Goal: Task Accomplishment & Management: Manage account settings

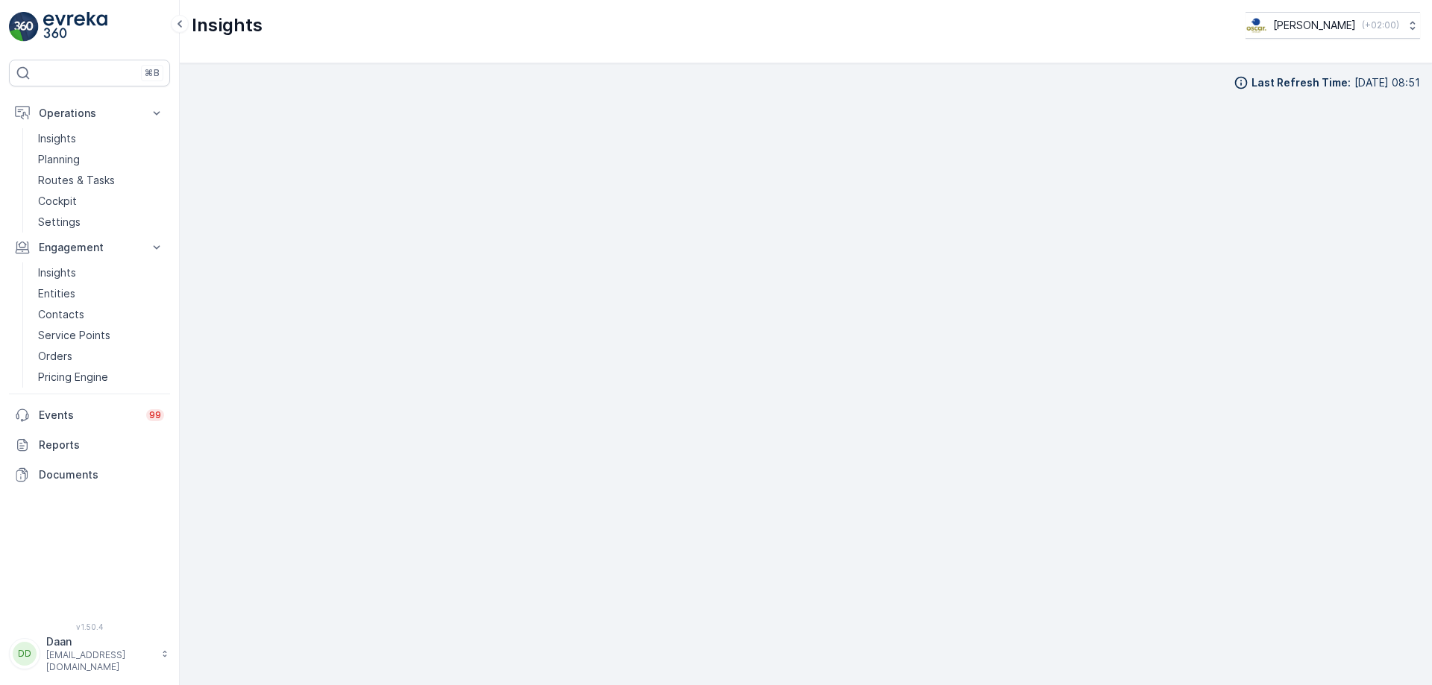
scroll to position [17, 0]
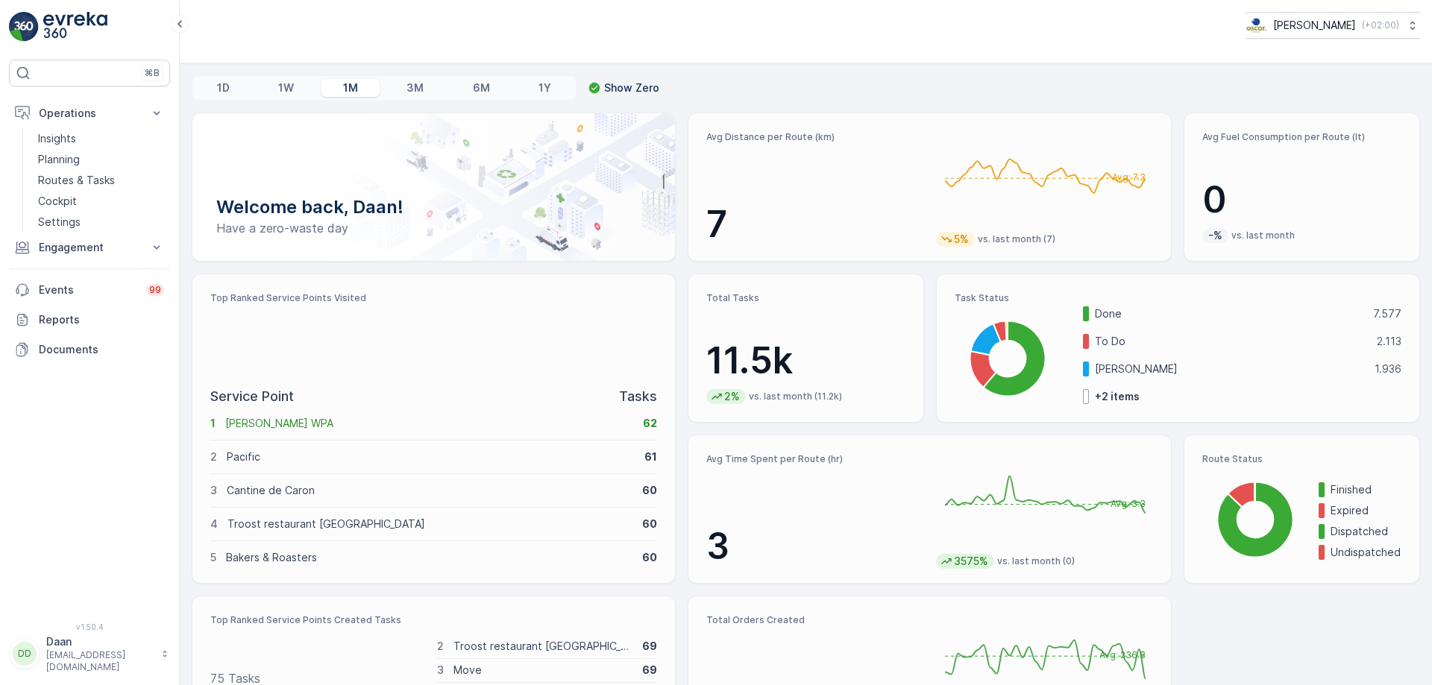
click at [60, 183] on p "Routes & Tasks" at bounding box center [76, 180] width 77 height 15
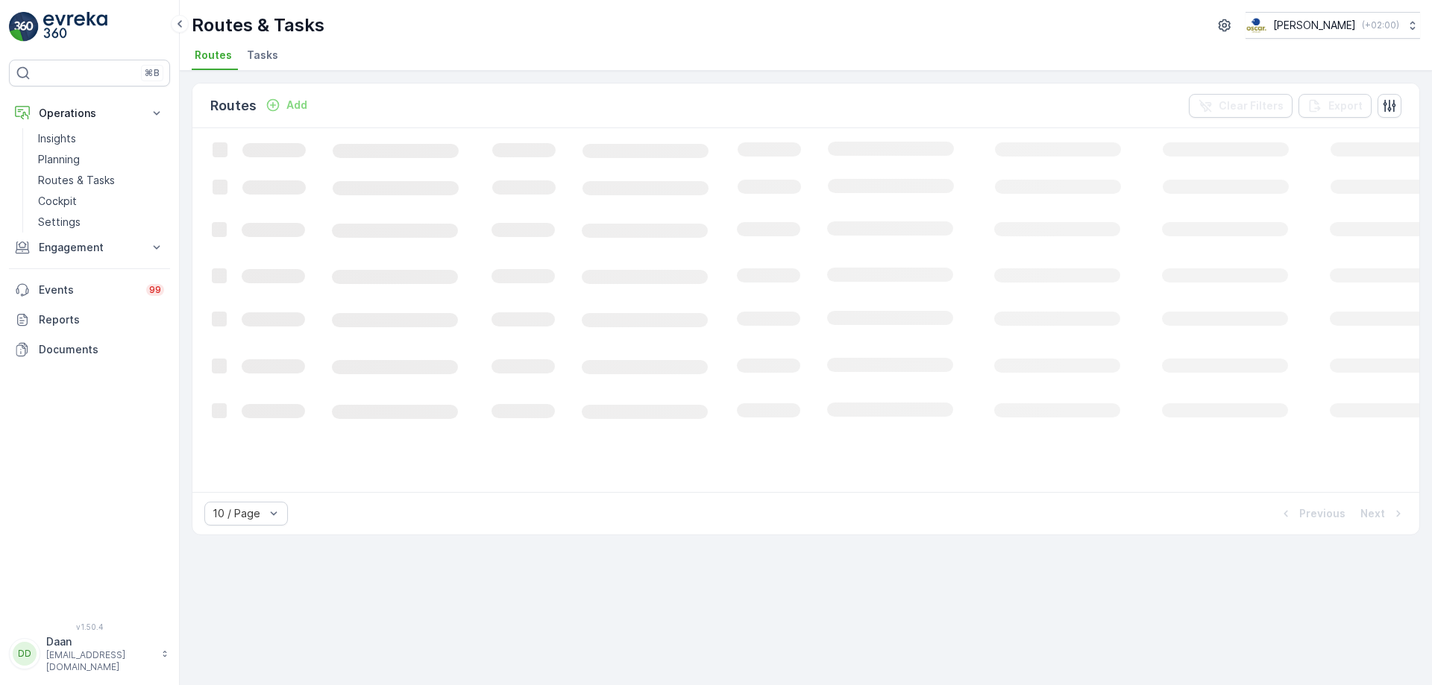
click at [268, 55] on span "Tasks" at bounding box center [262, 55] width 31 height 15
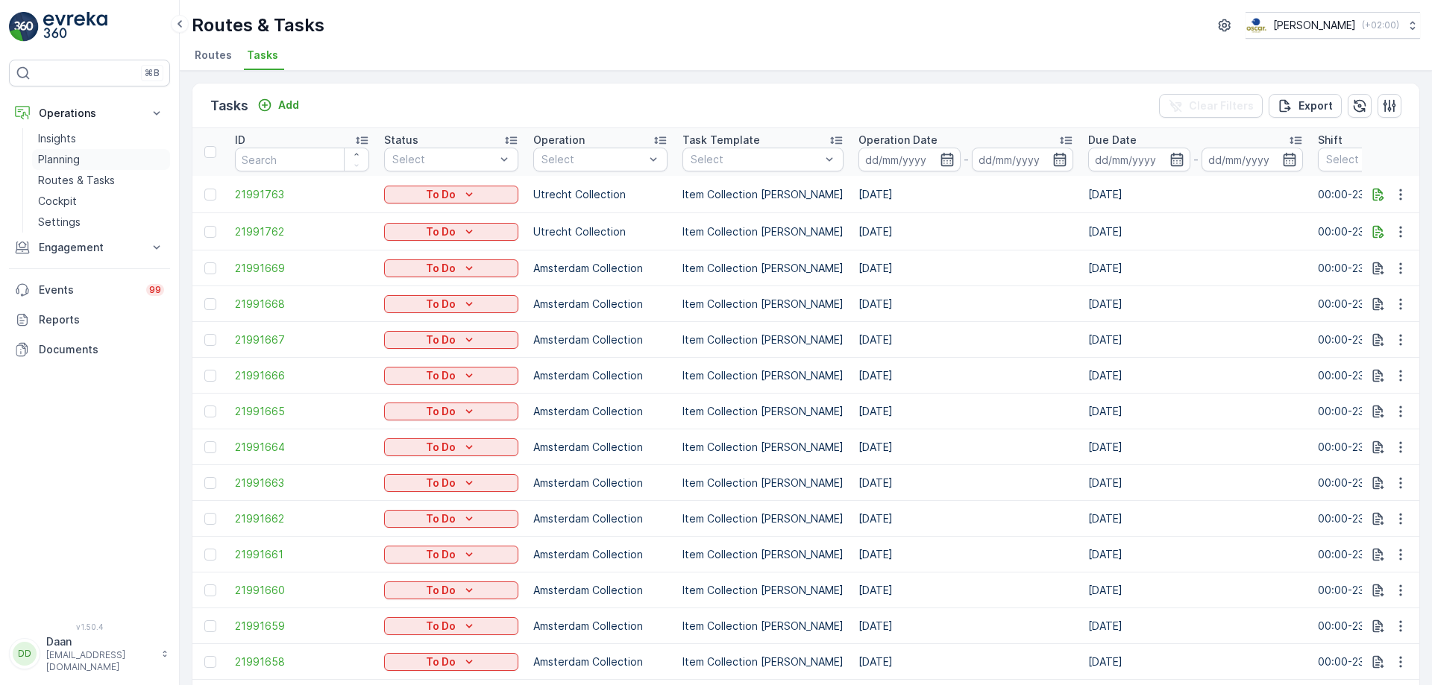
click at [61, 157] on p "Planning" at bounding box center [59, 159] width 42 height 15
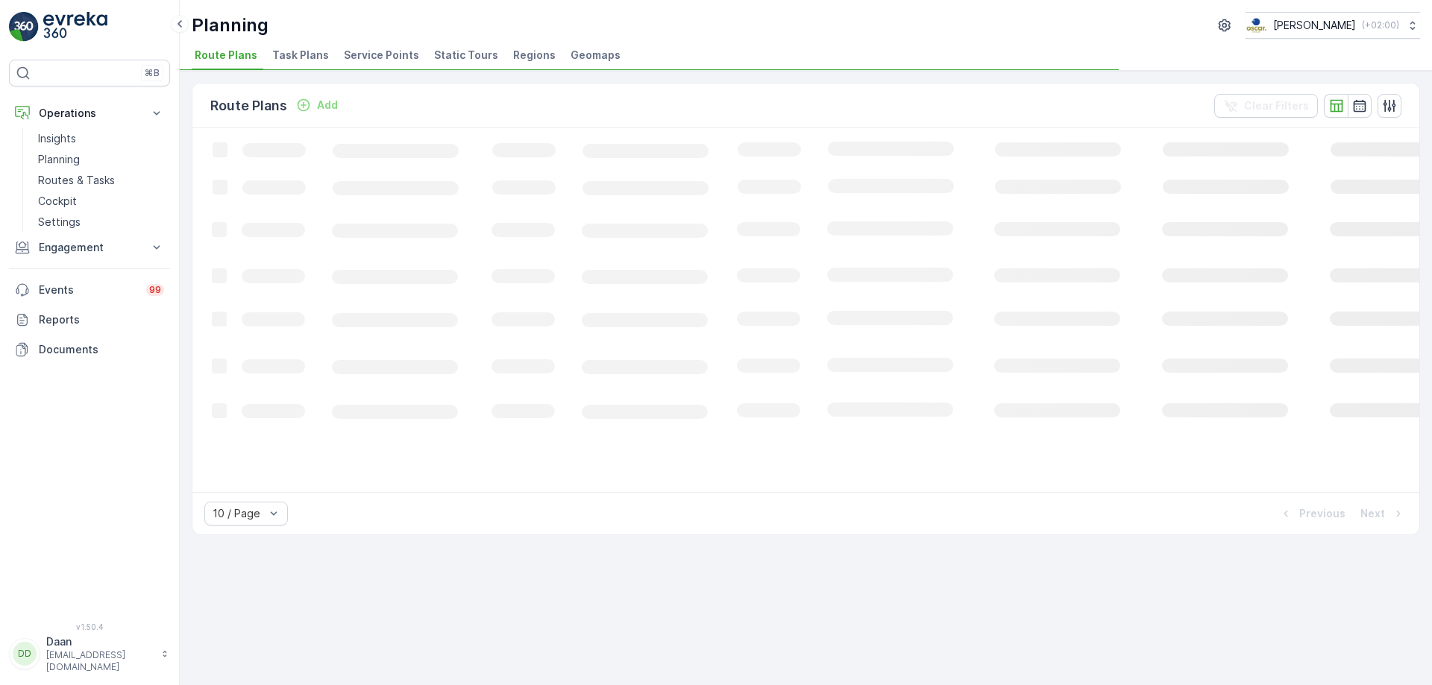
click at [296, 49] on span "Task Plans" at bounding box center [300, 55] width 57 height 15
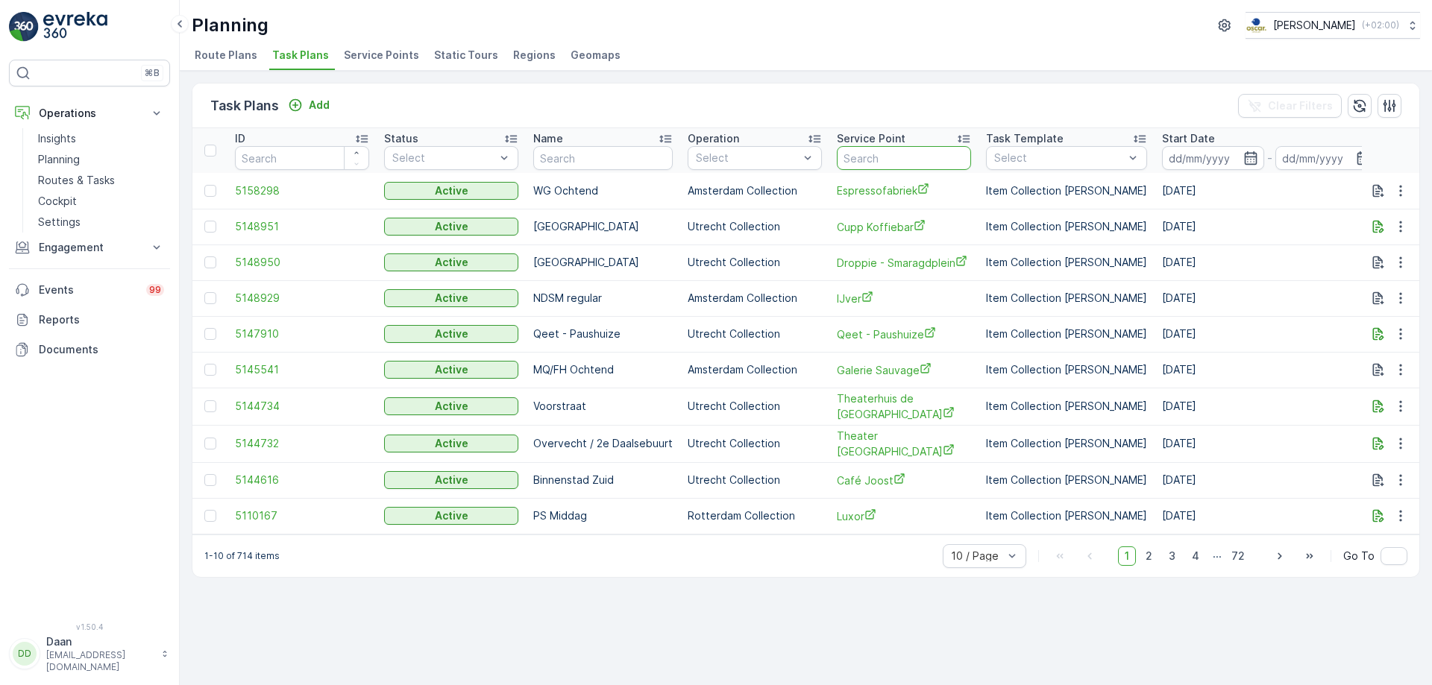
click at [880, 156] on input "text" at bounding box center [904, 158] width 134 height 24
type input "de kaai"
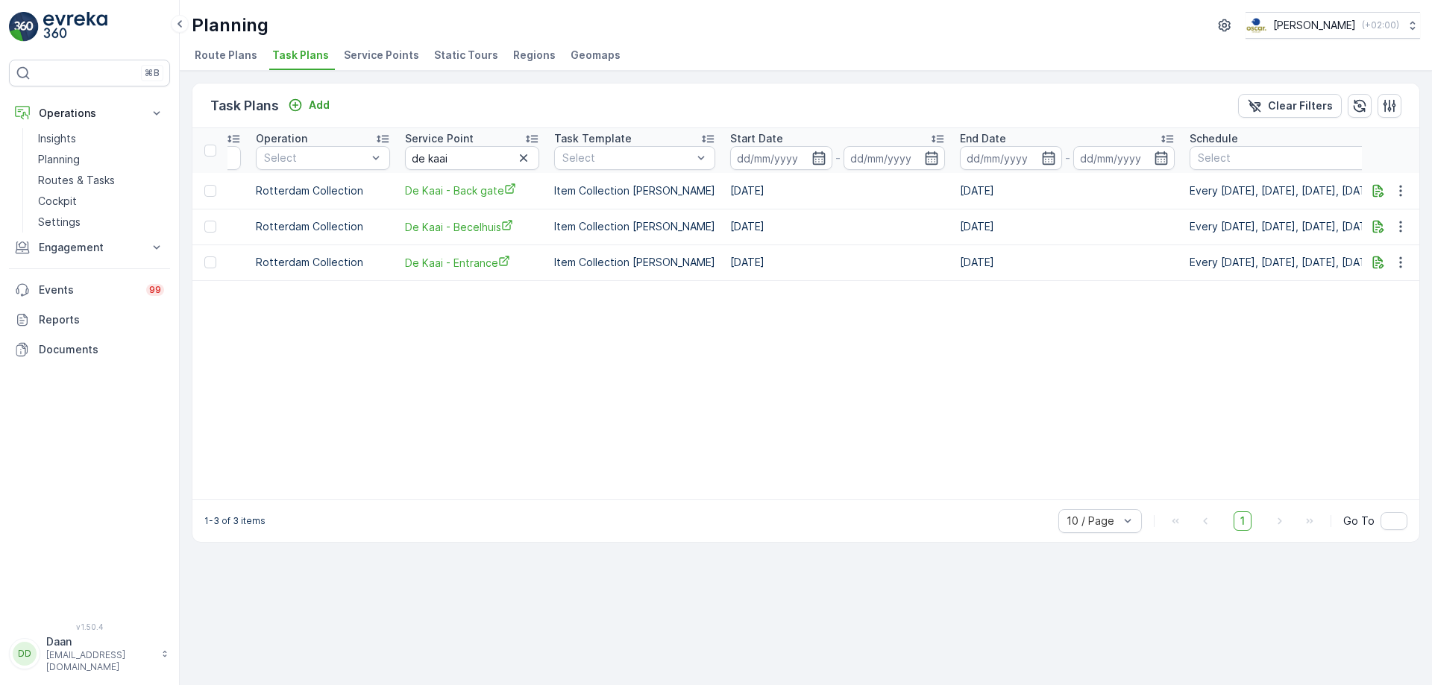
scroll to position [0, 418]
click at [1405, 192] on icon "button" at bounding box center [1400, 190] width 15 height 15
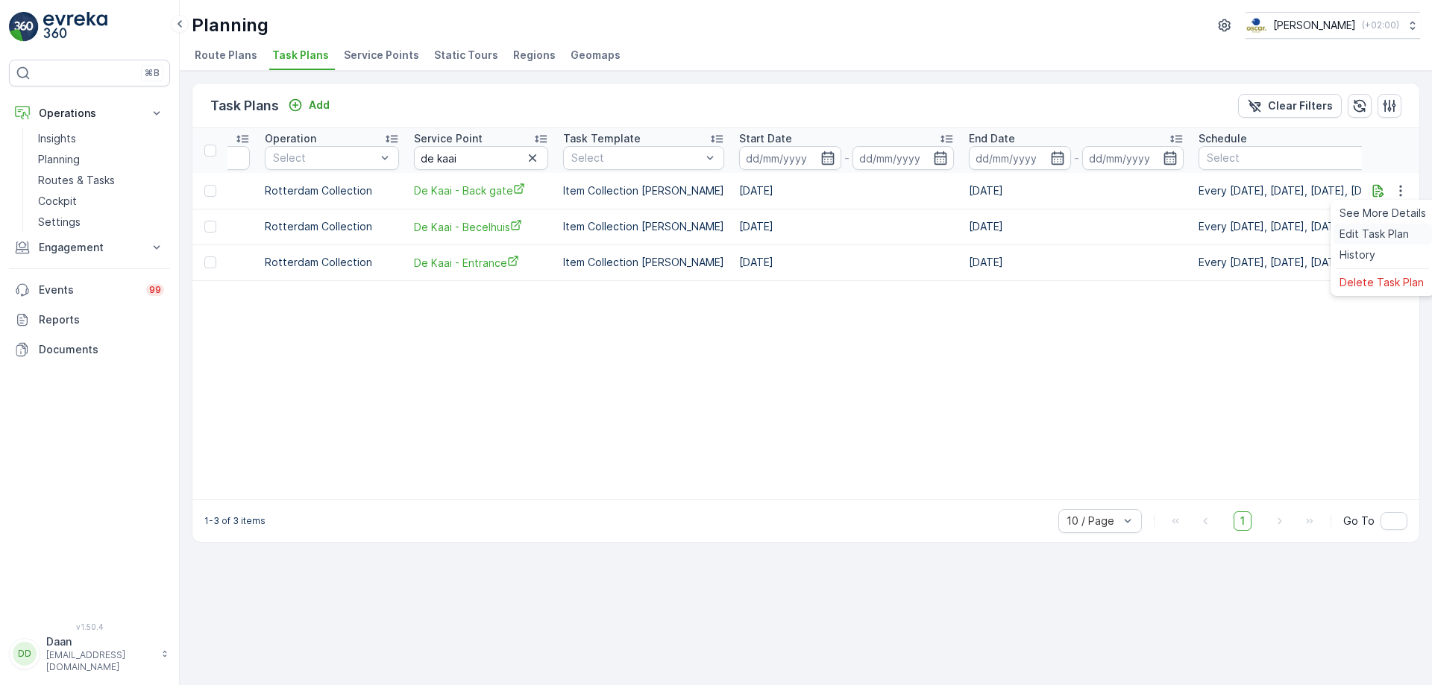
click at [1399, 236] on span "Edit Task Plan" at bounding box center [1373, 234] width 69 height 15
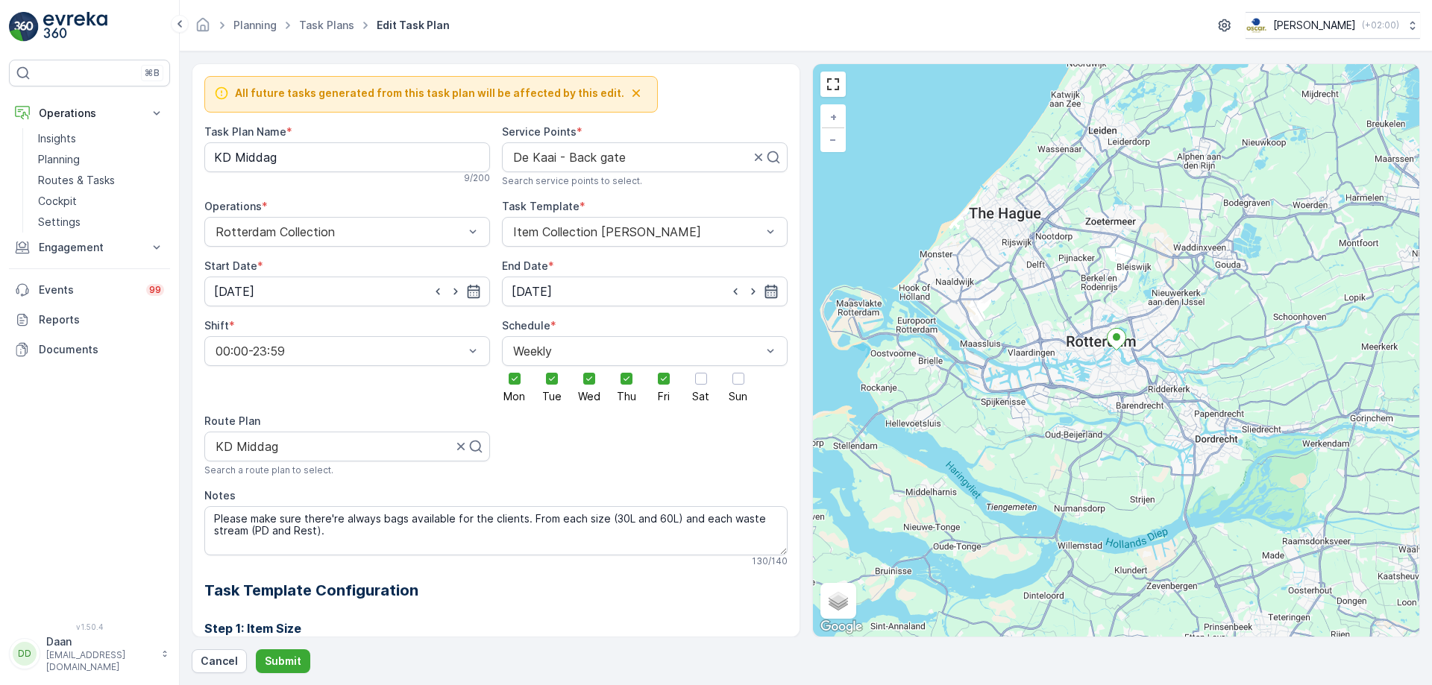
click at [769, 295] on icon "button" at bounding box center [771, 291] width 15 height 15
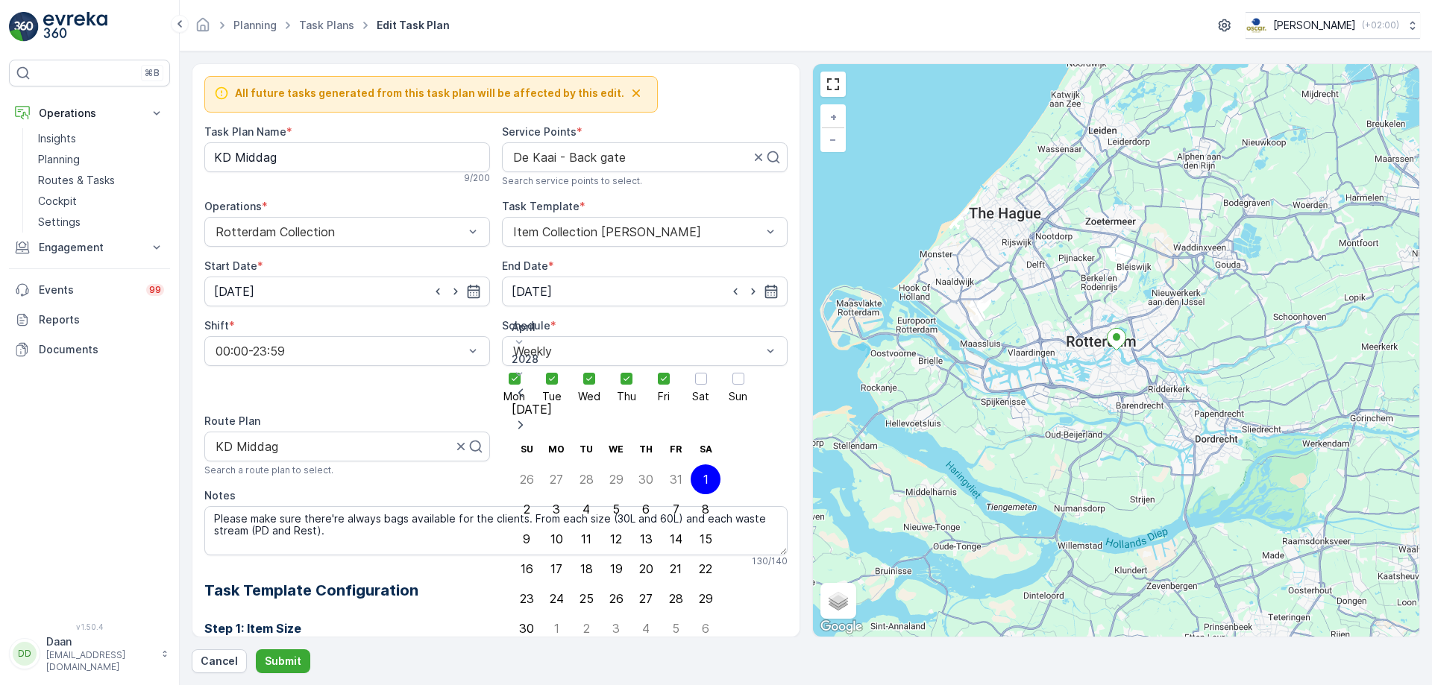
click at [667, 403] on p "Today" at bounding box center [616, 409] width 209 height 13
click at [677, 403] on p "Today" at bounding box center [616, 409] width 209 height 13
click at [609, 562] on div "24" at bounding box center [616, 568] width 14 height 13
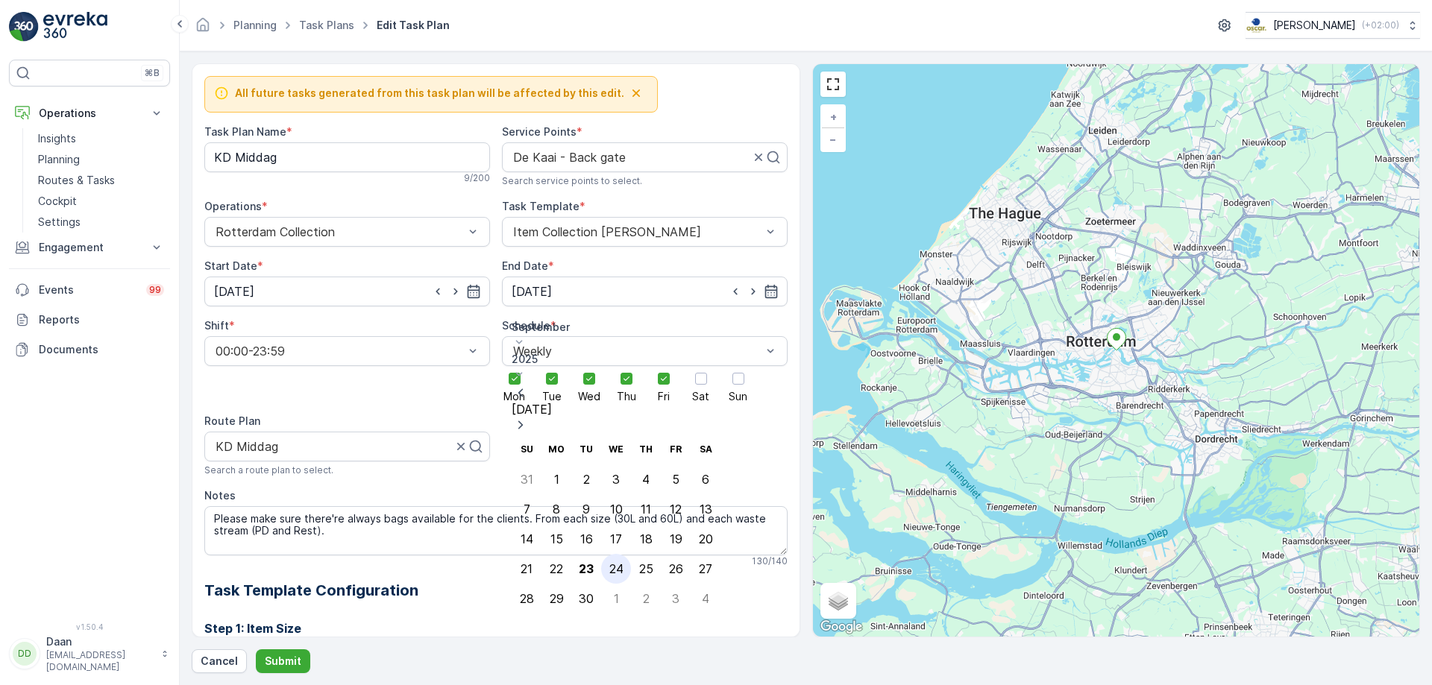
type input "[DATE]"
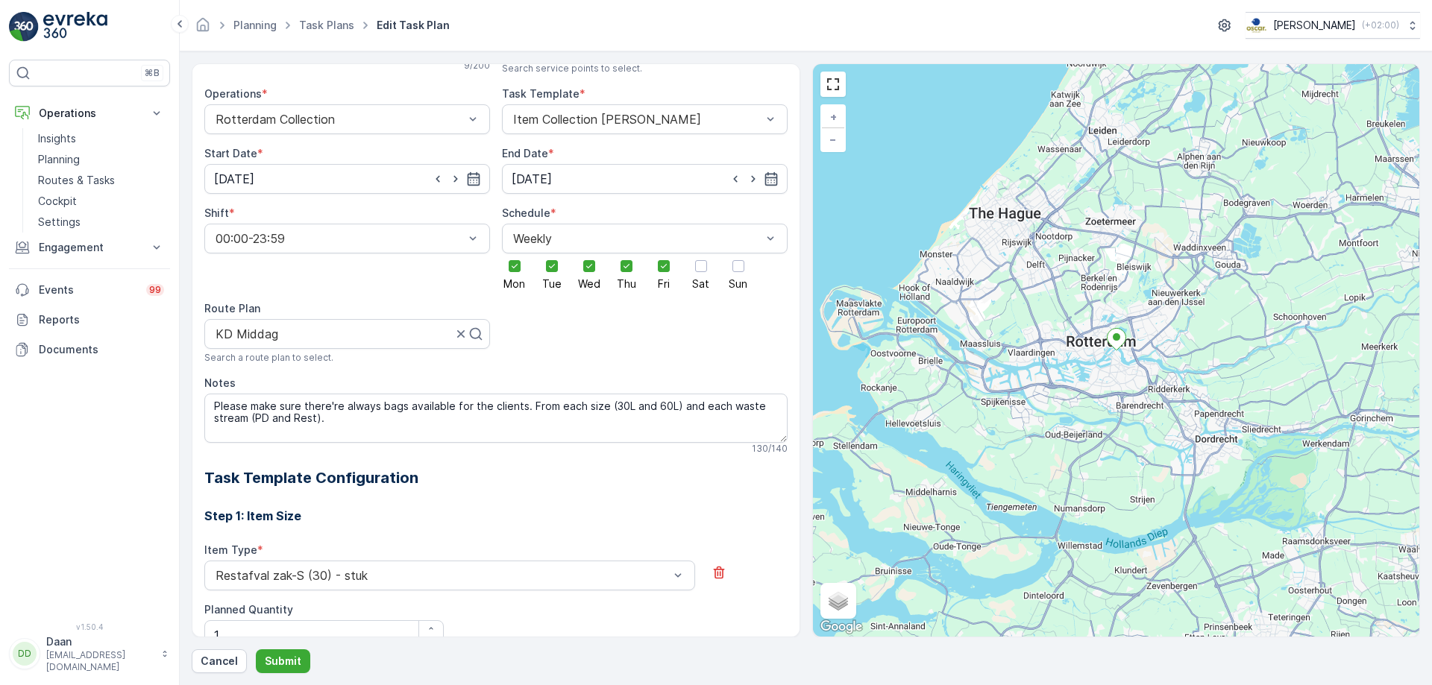
scroll to position [373, 0]
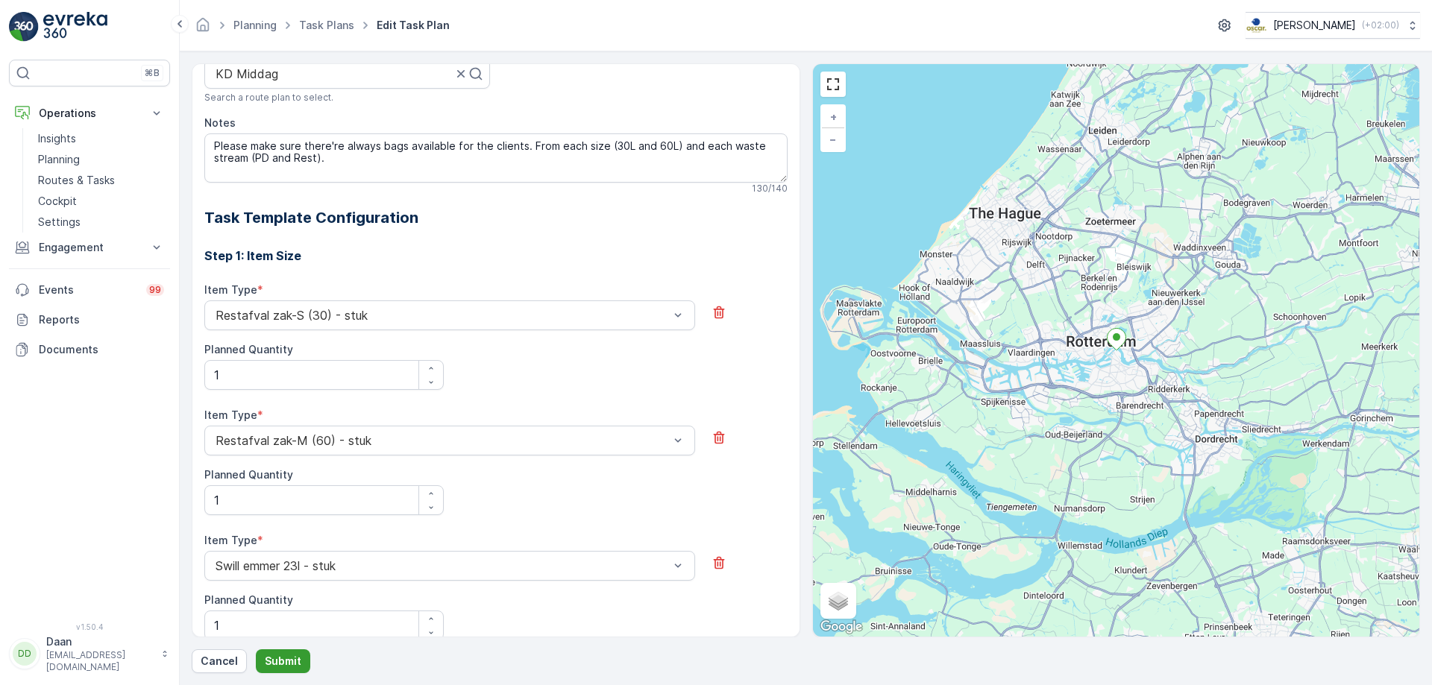
click at [290, 667] on p "Submit" at bounding box center [283, 661] width 37 height 15
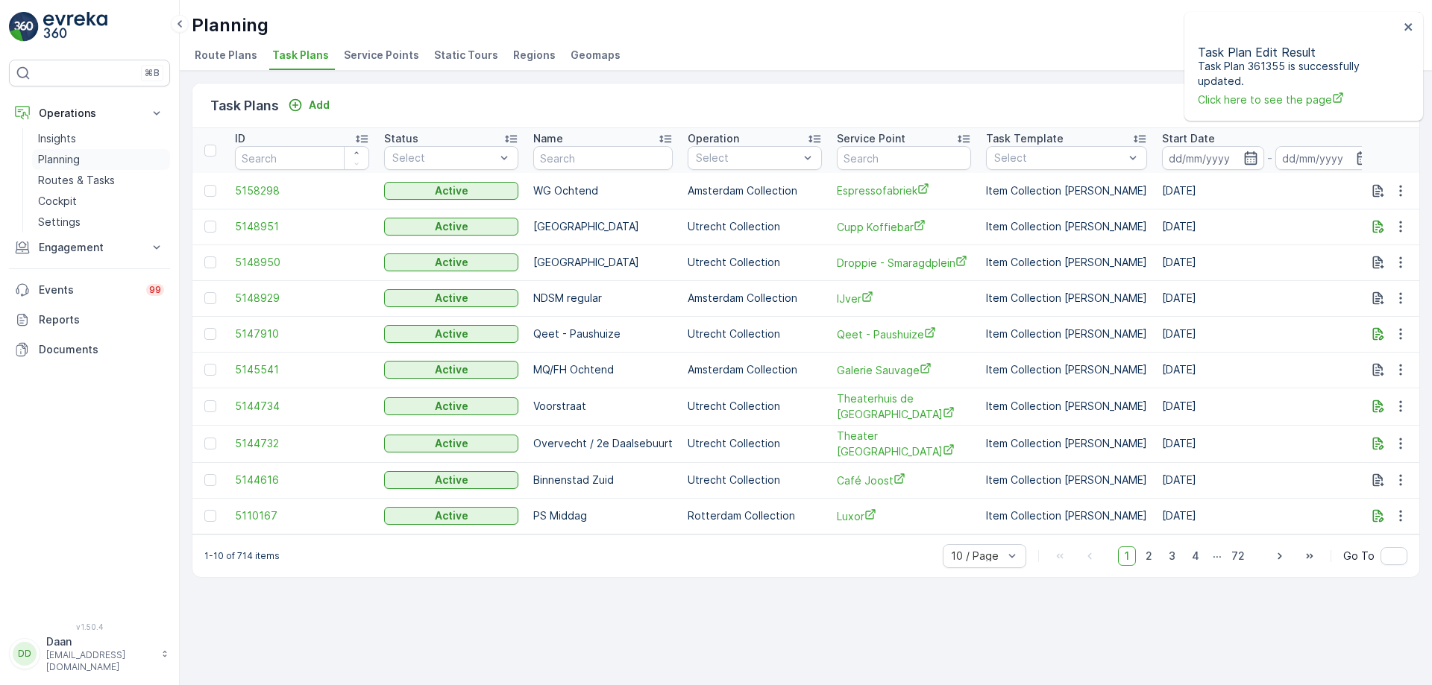
click at [87, 165] on link "Planning" at bounding box center [101, 159] width 138 height 21
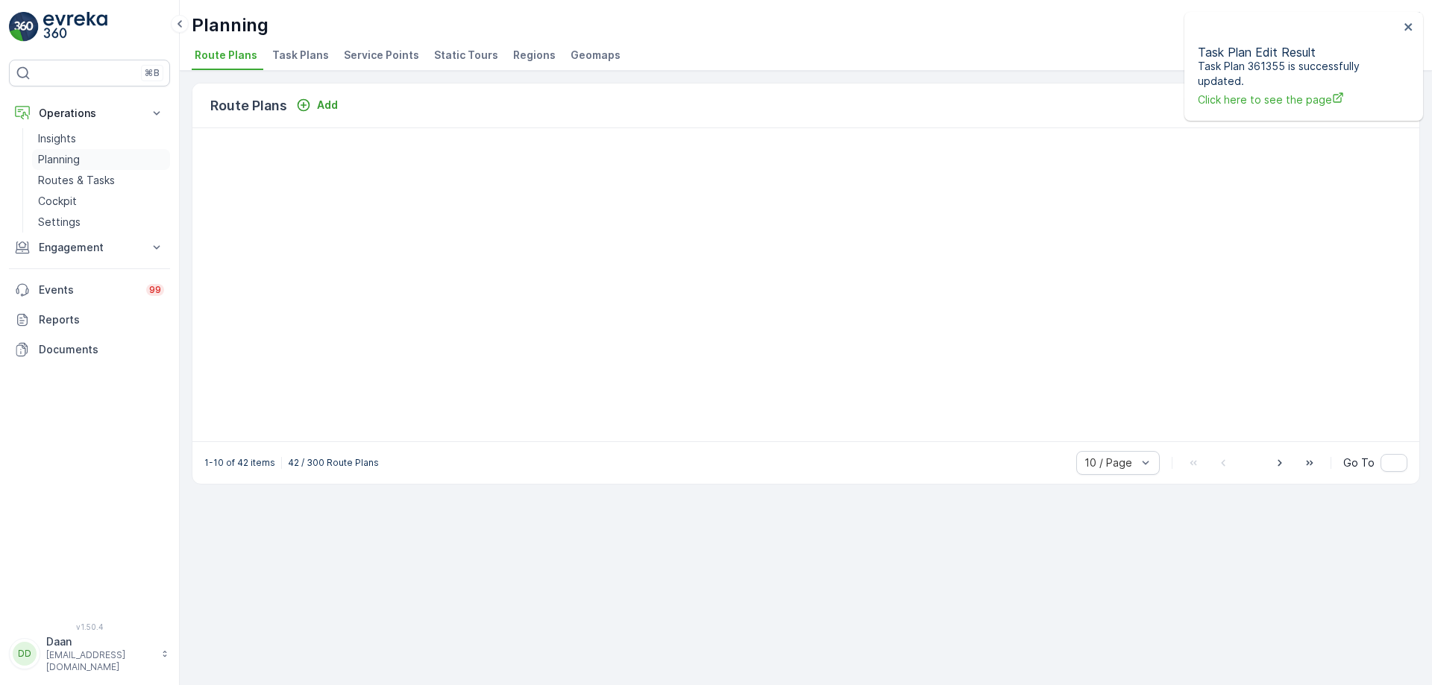
click at [98, 180] on p "Routes & Tasks" at bounding box center [76, 180] width 77 height 15
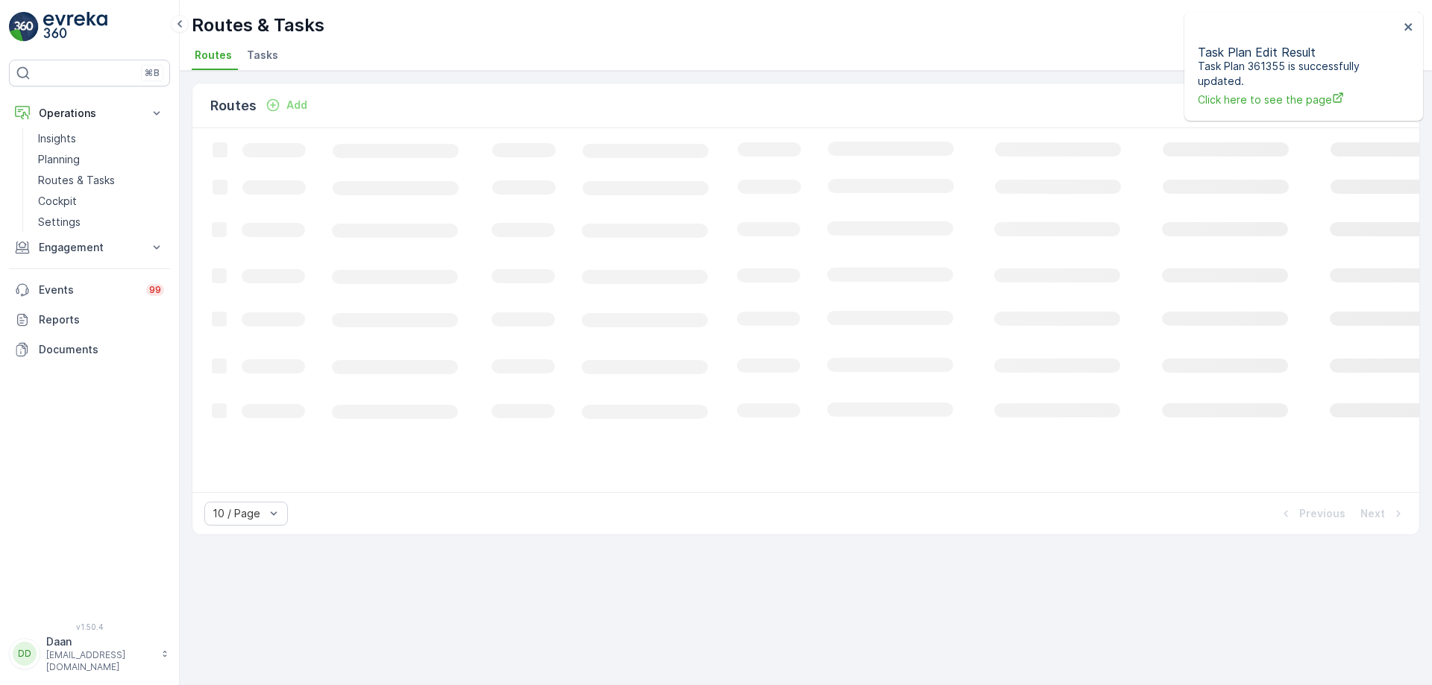
click at [277, 47] on li "Tasks" at bounding box center [264, 57] width 40 height 25
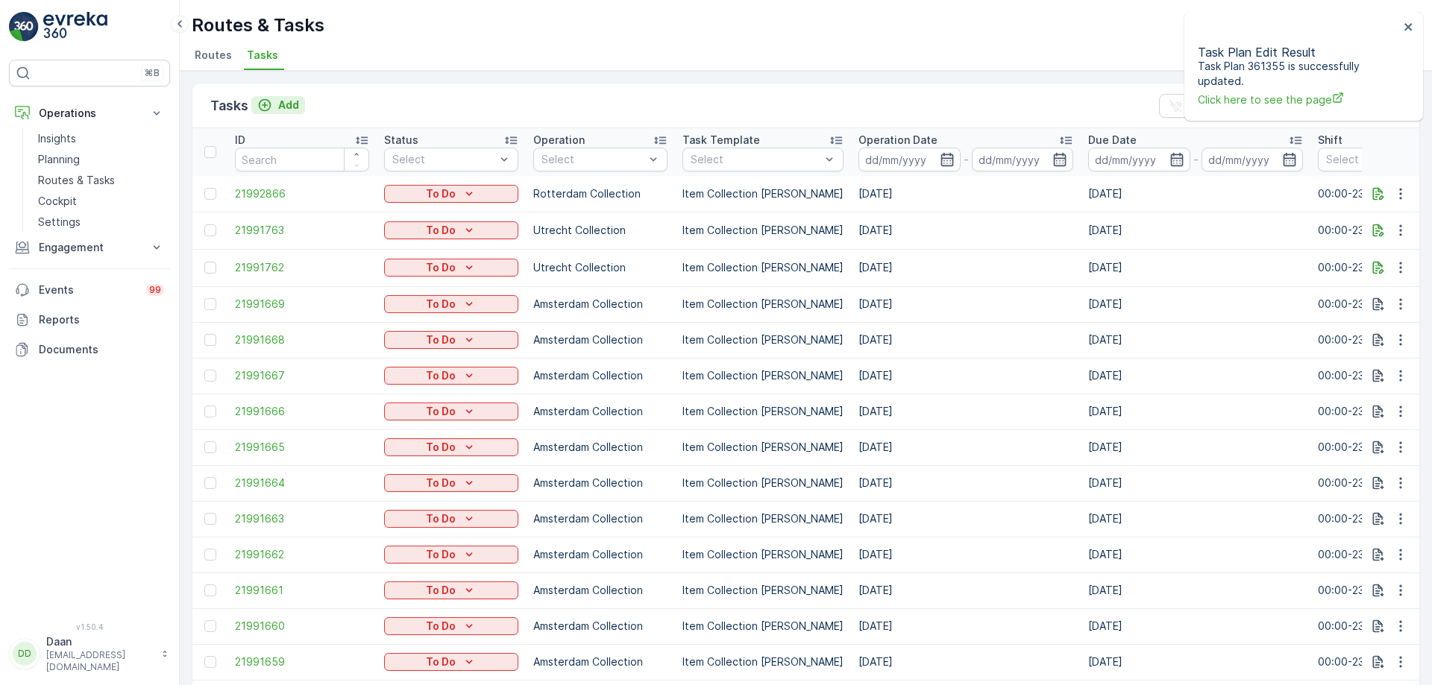
click at [295, 107] on p "Add" at bounding box center [288, 105] width 21 height 15
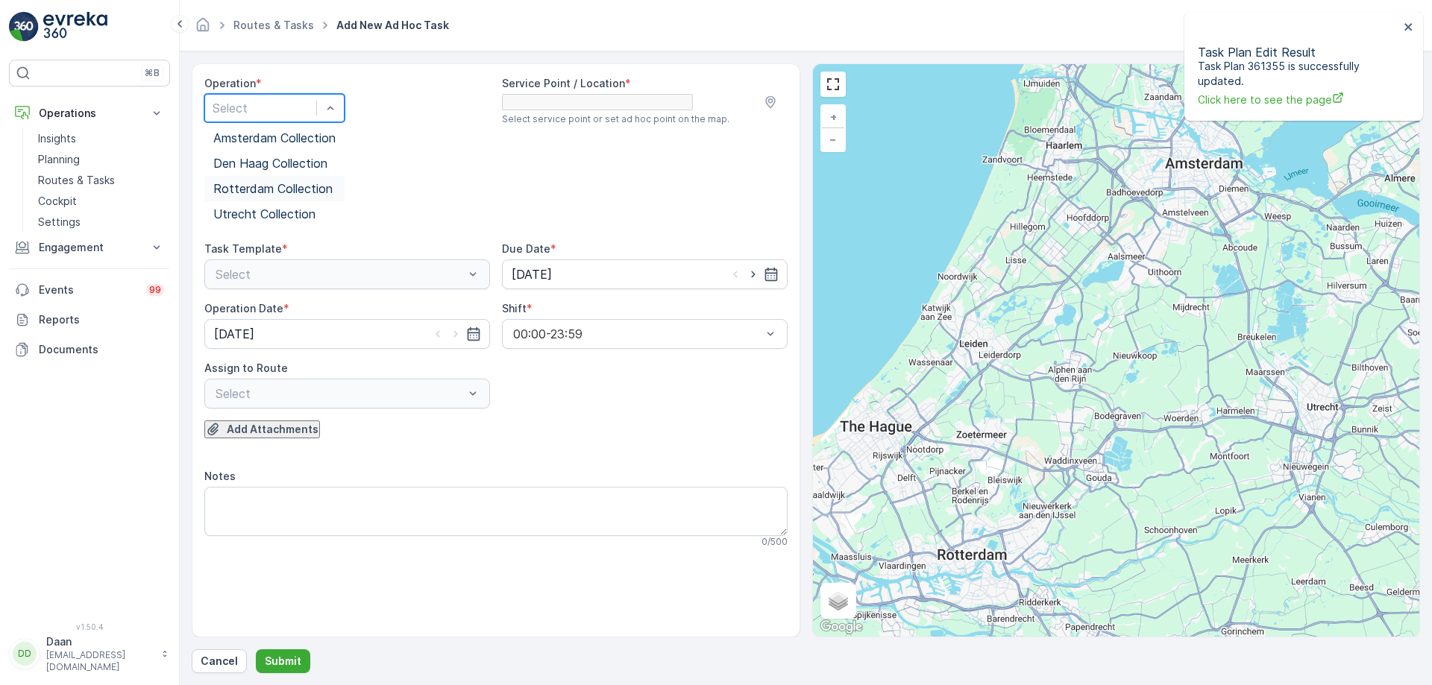
click at [334, 195] on div "Rotterdam Collection" at bounding box center [274, 188] width 122 height 13
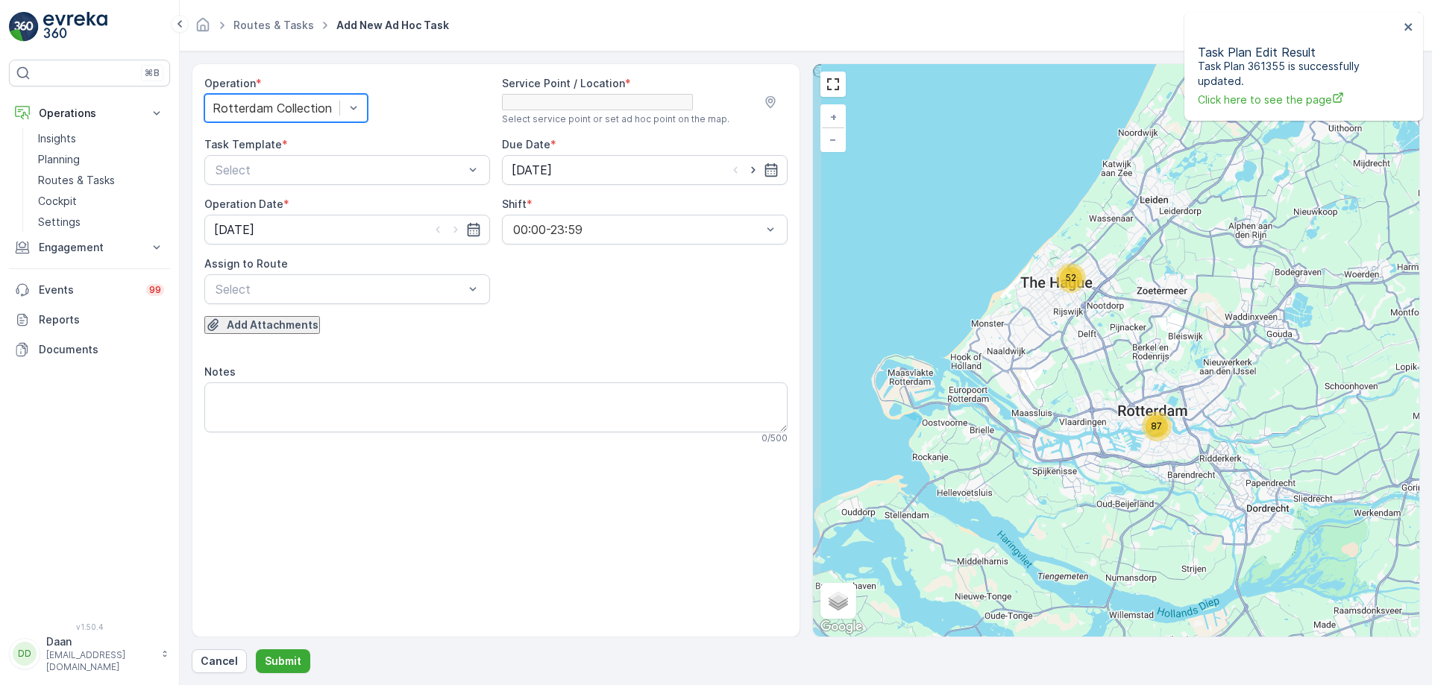
click at [959, 78] on input "text" at bounding box center [886, 70] width 146 height 13
type input "kaai"
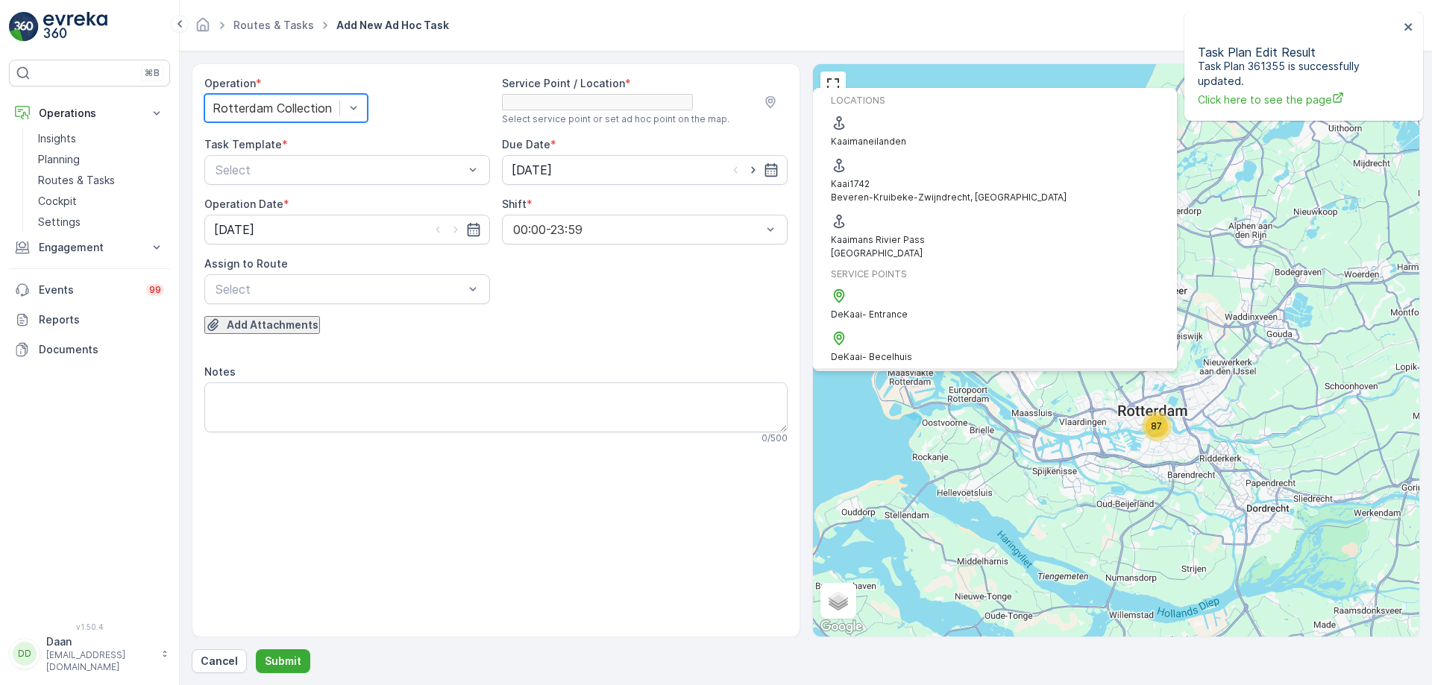
click at [913, 373] on div "De Kaai - Back gate" at bounding box center [872, 390] width 82 height 34
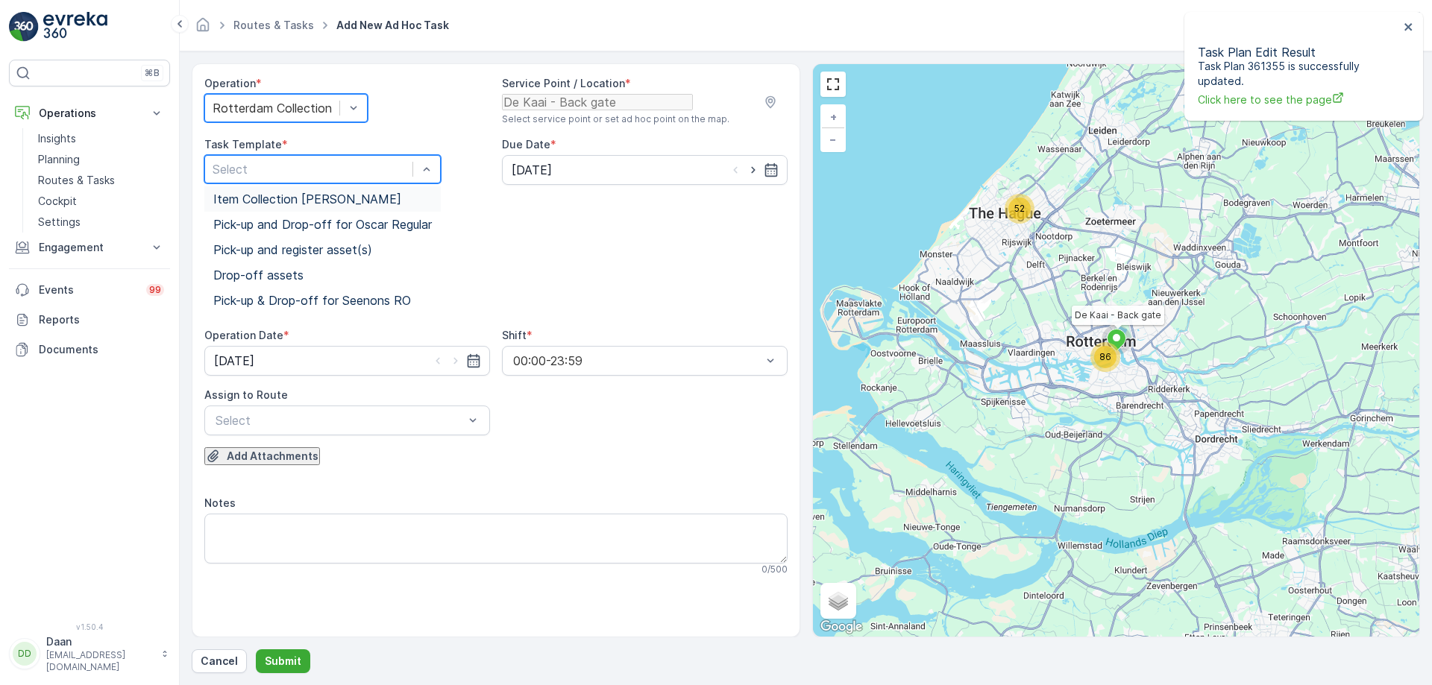
click at [403, 173] on div "Select" at bounding box center [322, 169] width 236 height 28
click at [365, 206] on span "Item Collection [PERSON_NAME]" at bounding box center [307, 198] width 188 height 13
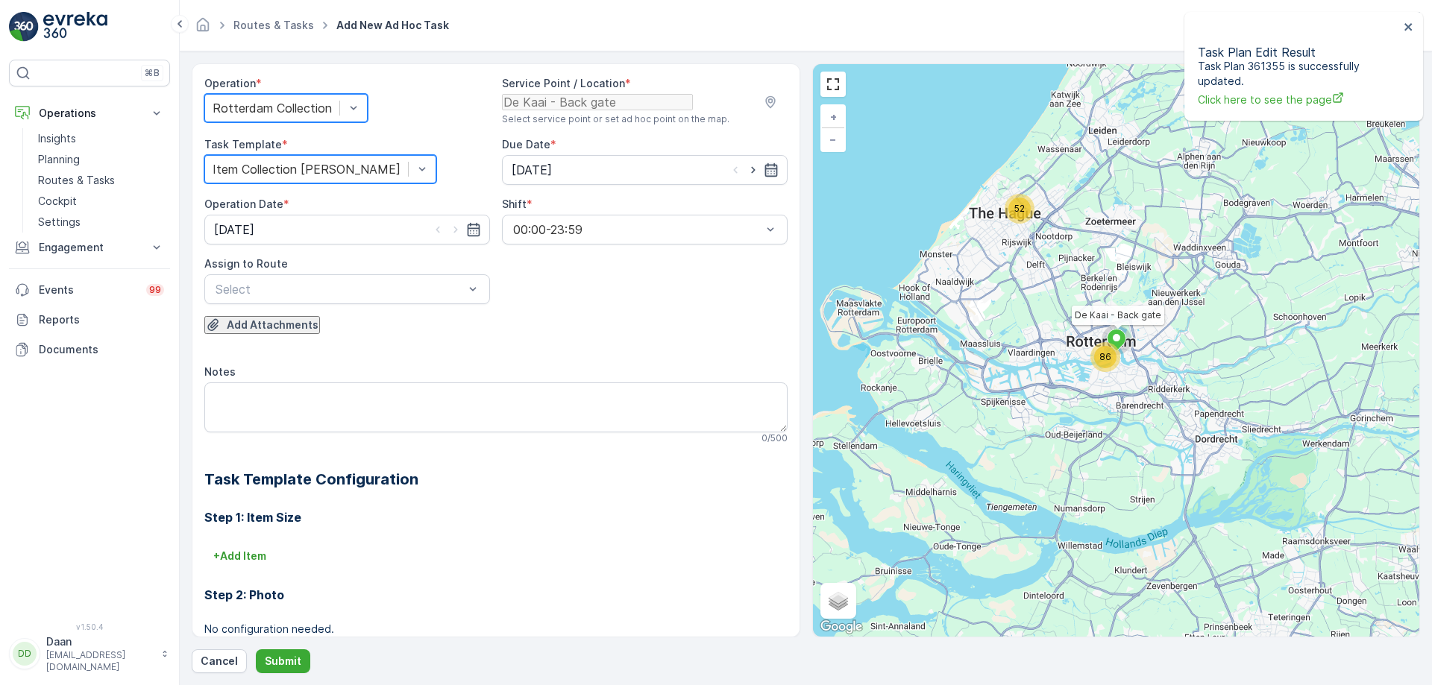
click at [767, 176] on icon "button" at bounding box center [771, 170] width 15 height 15
click at [585, 454] on div "23" at bounding box center [586, 460] width 15 height 13
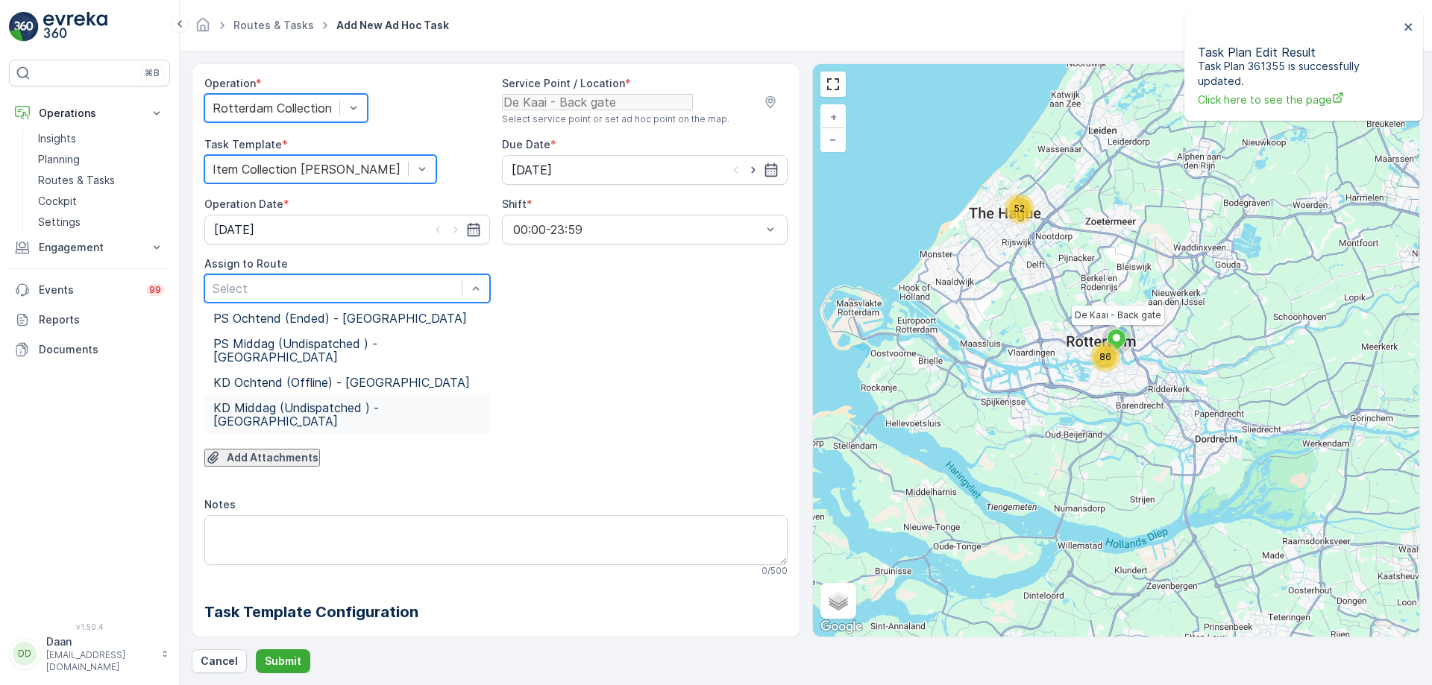
click at [307, 414] on span "KD Middag (Undispatched ) - Rotterdam" at bounding box center [347, 414] width 268 height 27
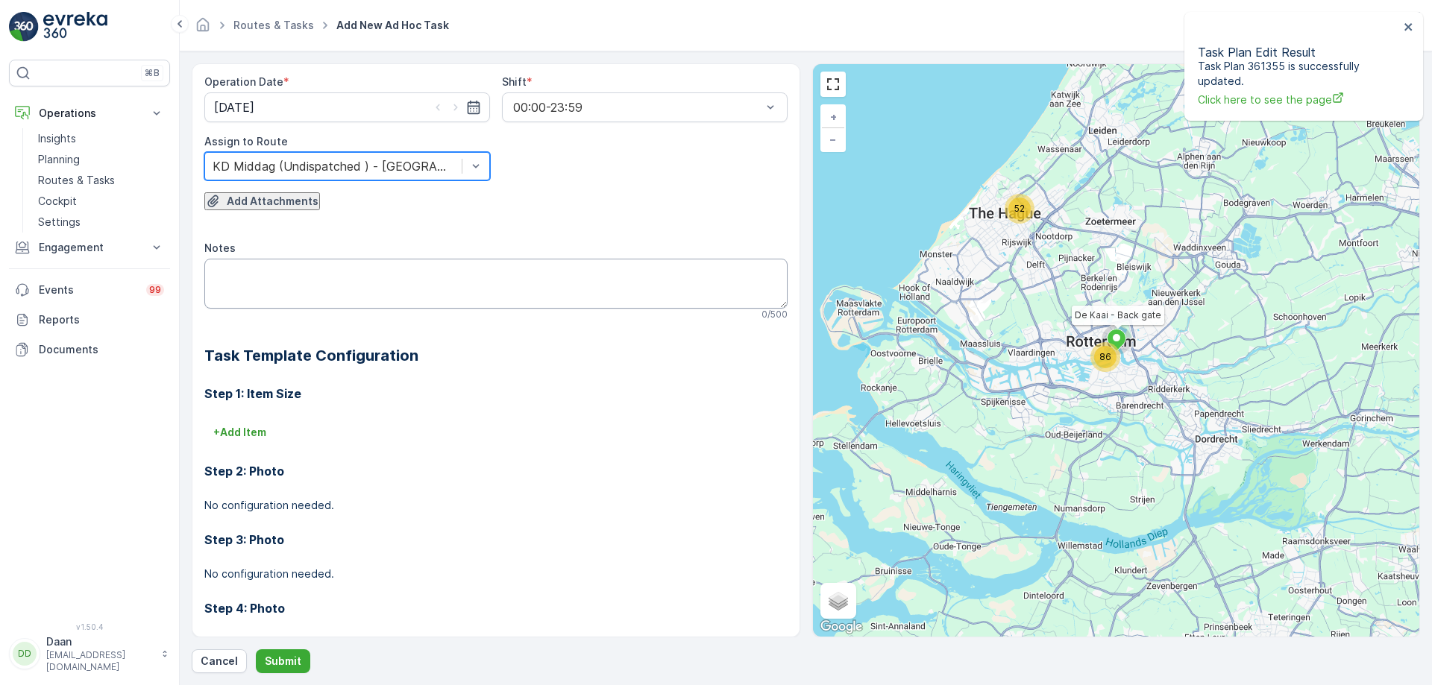
scroll to position [149, 0]
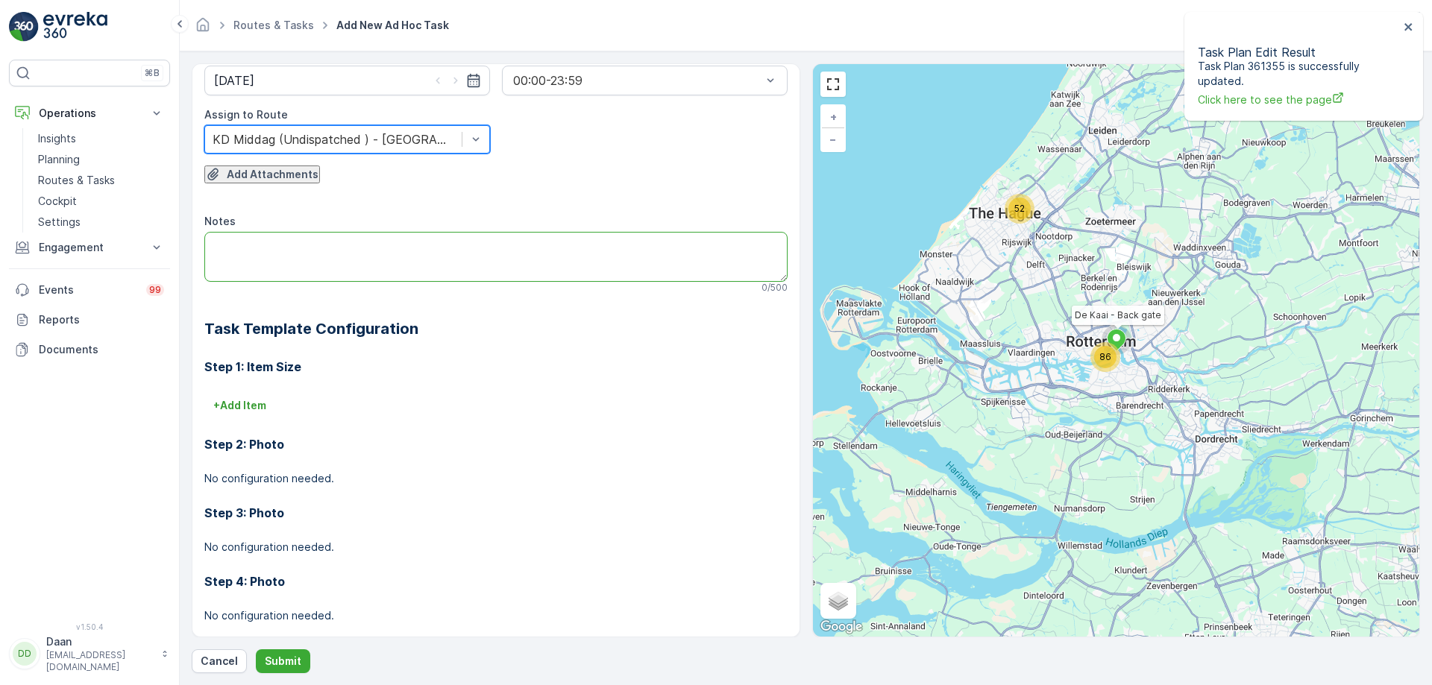
click at [368, 274] on textarea "Notes" at bounding box center [495, 256] width 583 height 49
type textarea "Hier graag alle items op locatie meenemen. Dit servicepunt is niet meer in gebr…"
click at [556, 376] on h3 "Step 1: Item Size" at bounding box center [495, 367] width 583 height 18
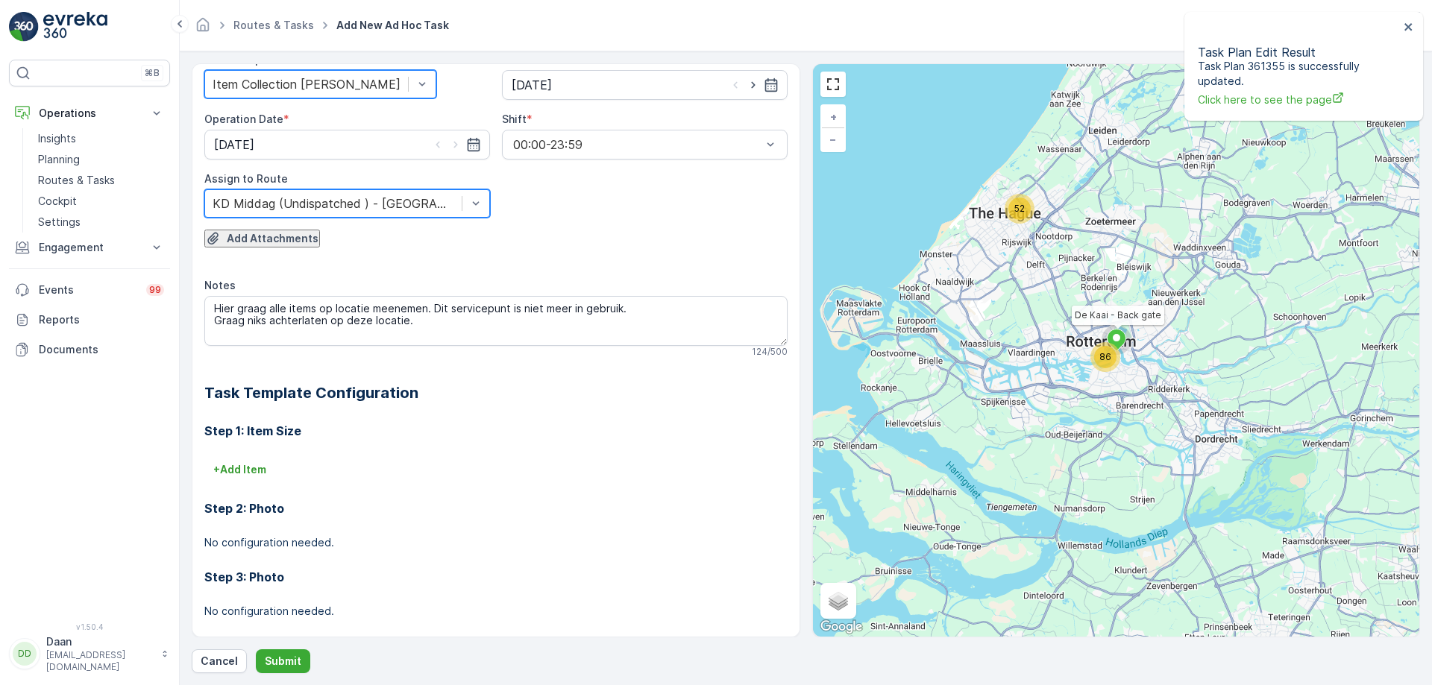
scroll to position [0, 0]
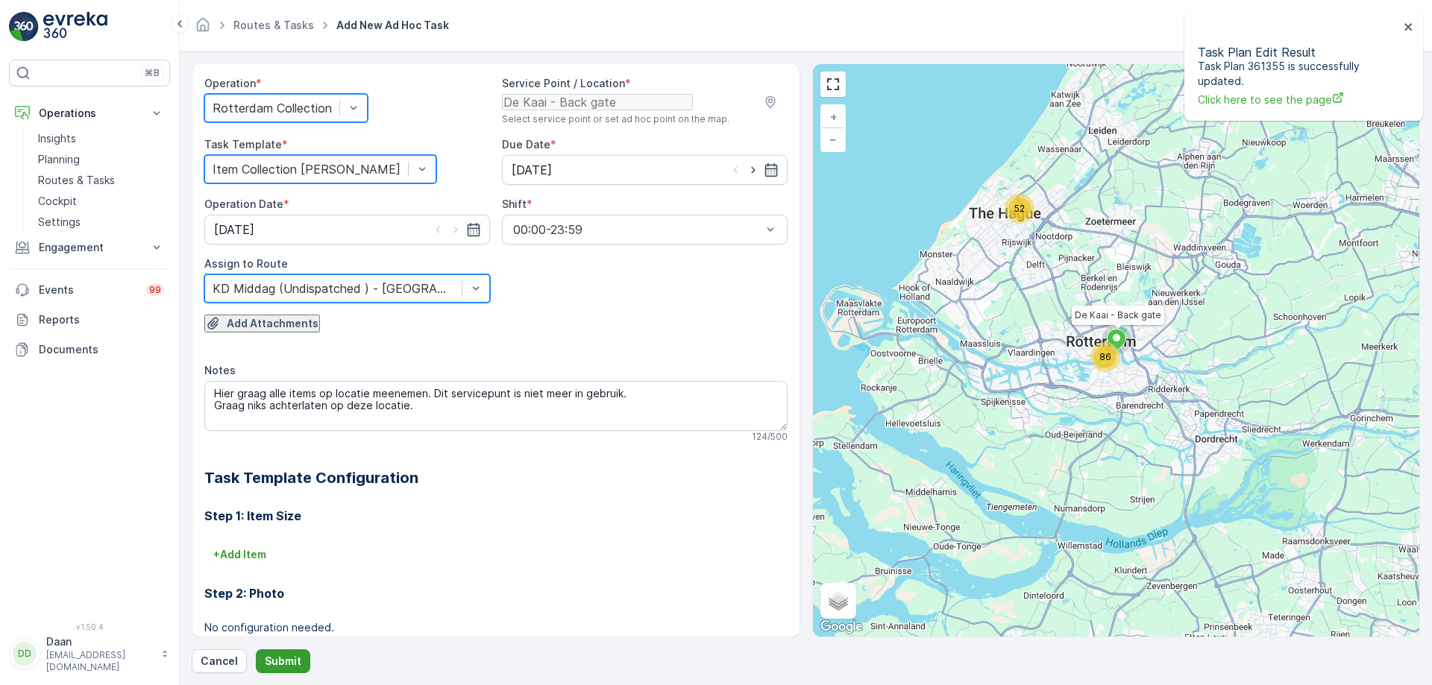
click at [271, 658] on p "Submit" at bounding box center [283, 661] width 37 height 15
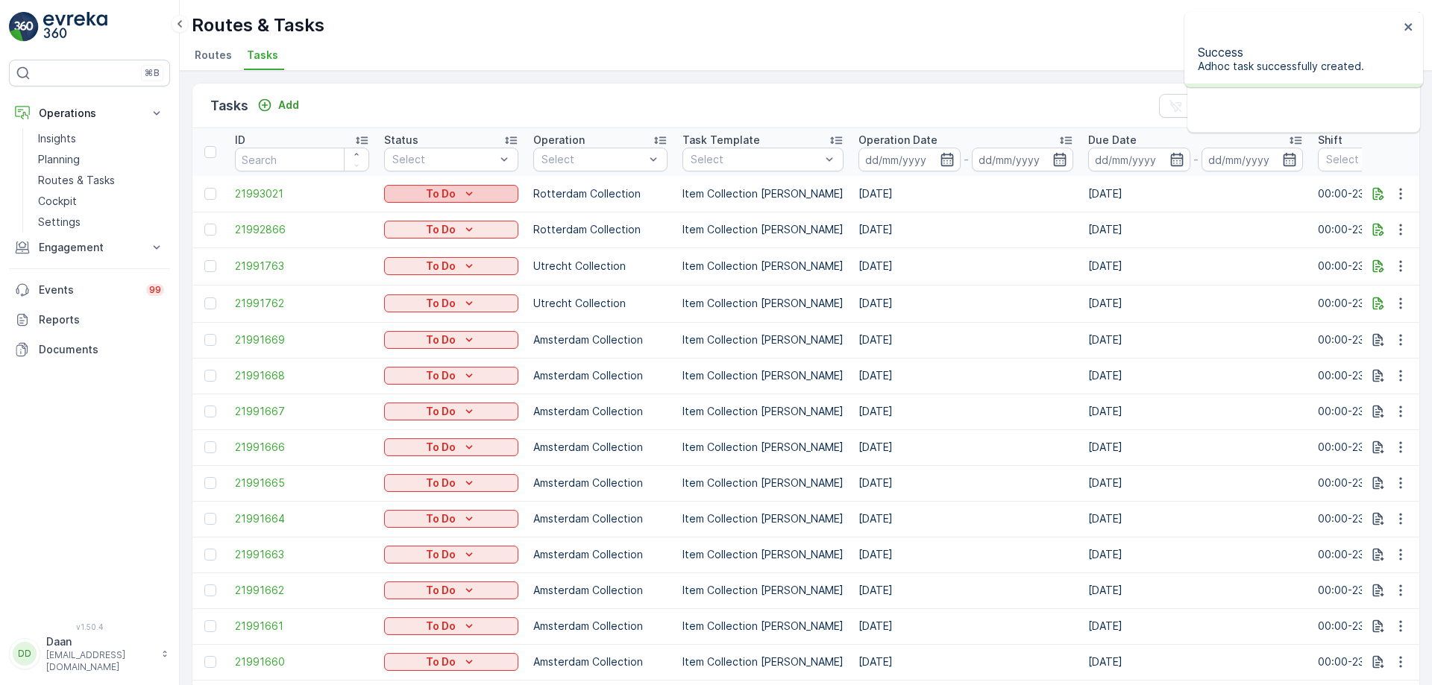
click at [488, 195] on div "To Do" at bounding box center [451, 193] width 122 height 15
click at [435, 216] on div "Let Op!" at bounding box center [434, 216] width 95 height 21
click at [1404, 29] on icon "close" at bounding box center [1409, 27] width 10 height 12
click at [85, 15] on img at bounding box center [75, 27] width 64 height 30
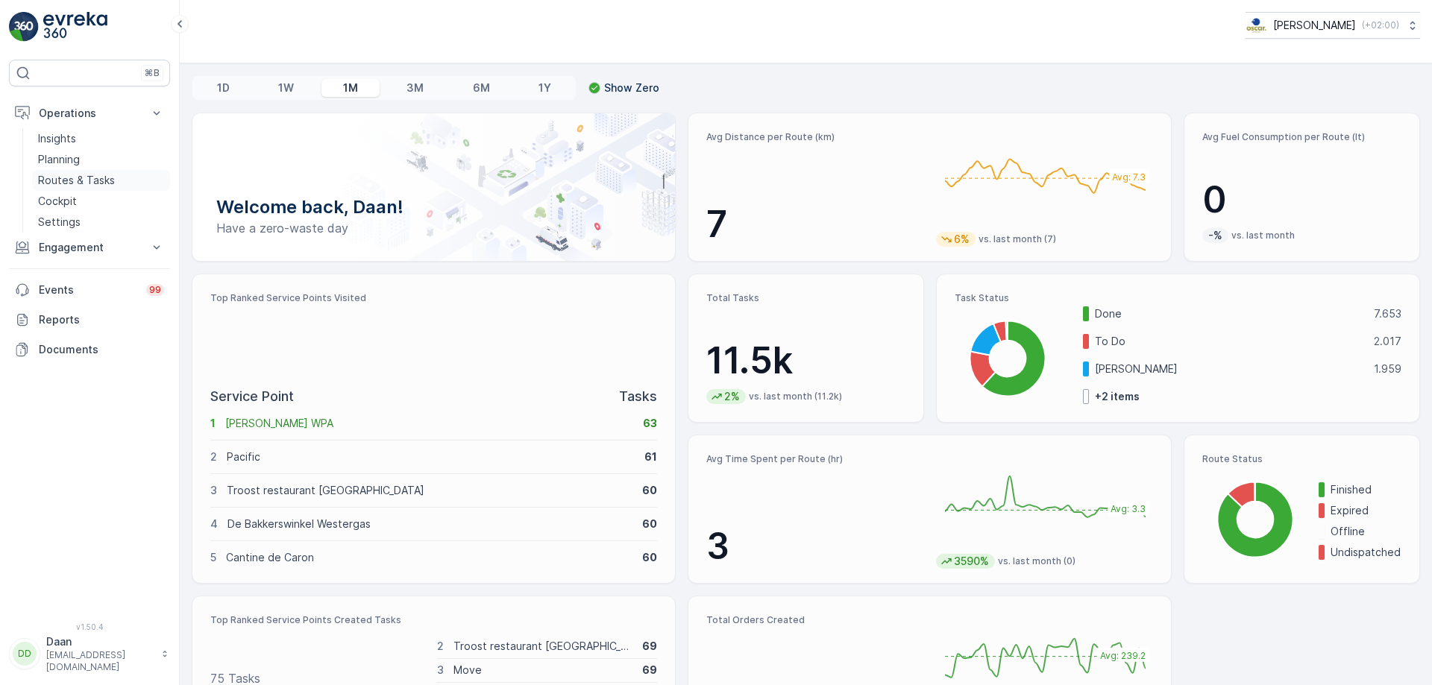
click at [121, 177] on link "Routes & Tasks" at bounding box center [101, 180] width 138 height 21
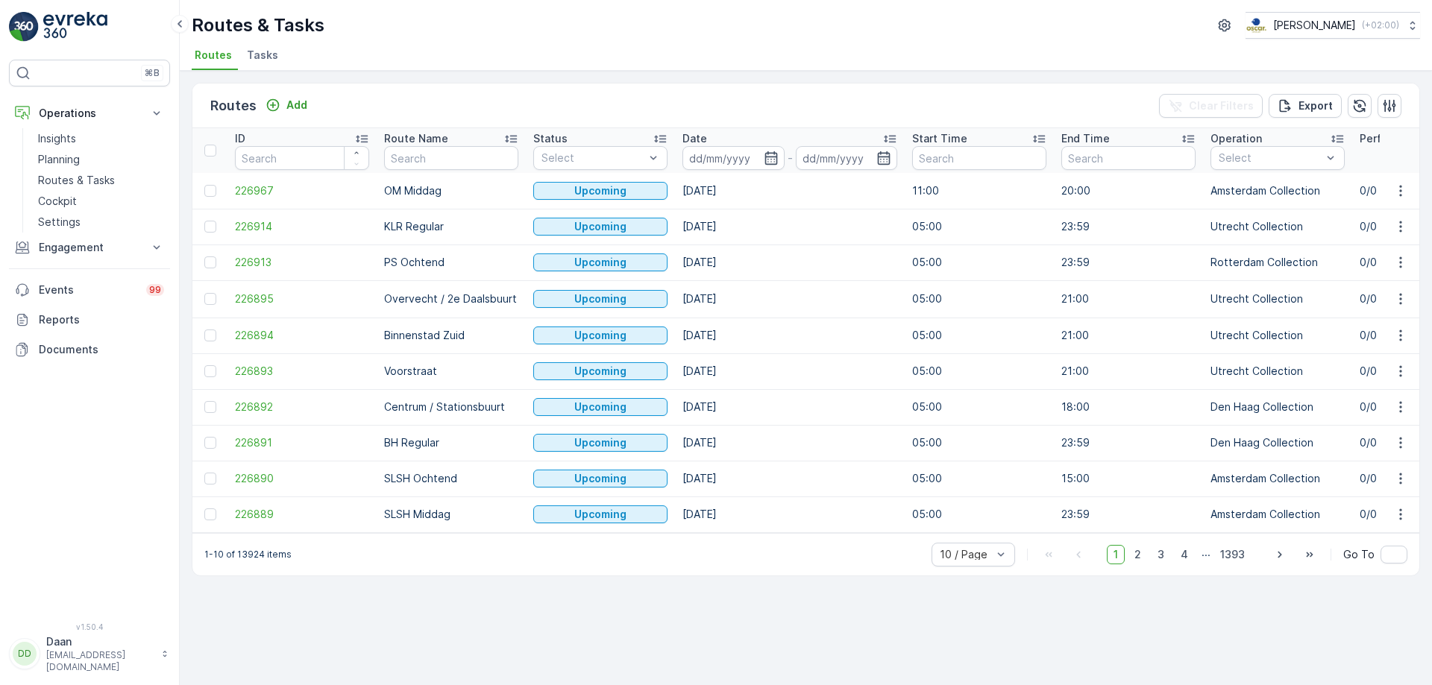
click at [90, 31] on img at bounding box center [75, 27] width 64 height 30
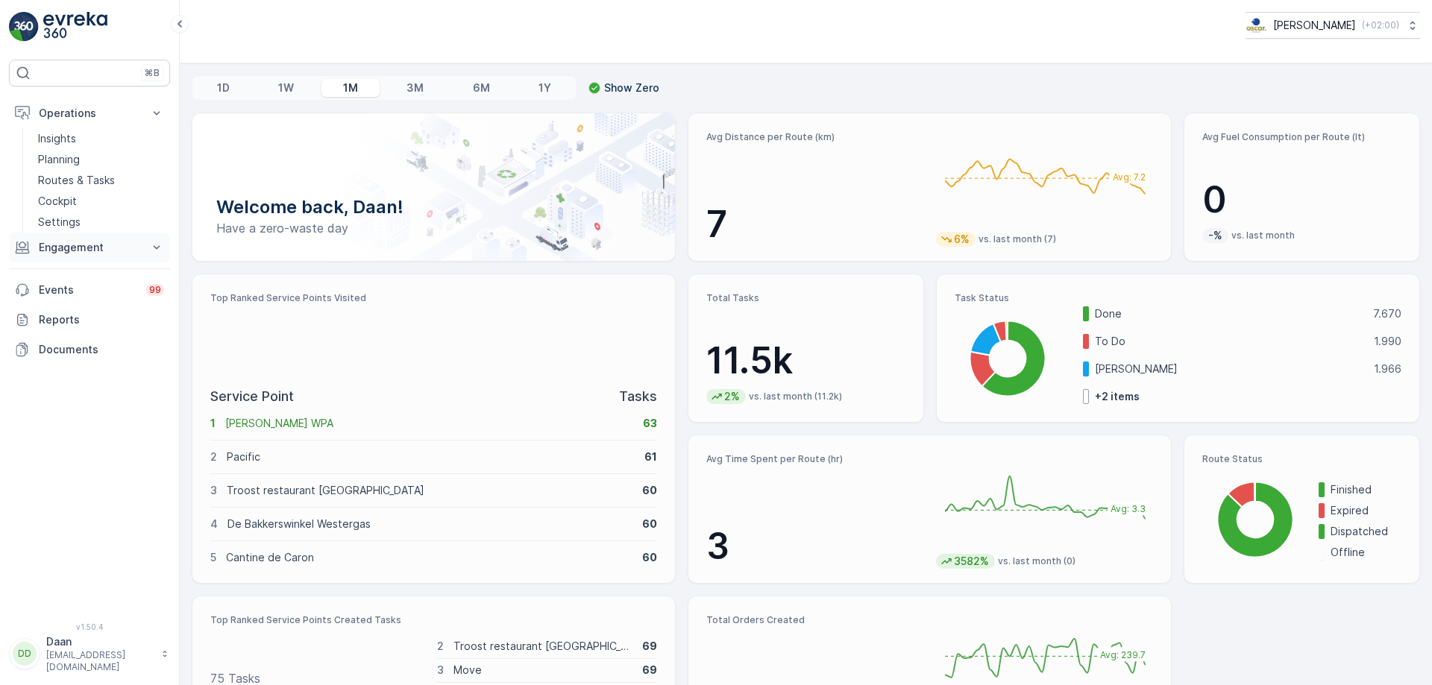
click at [78, 247] on p "Engagement" at bounding box center [89, 247] width 101 height 15
click at [81, 178] on p "Routes & Tasks" at bounding box center [76, 180] width 77 height 15
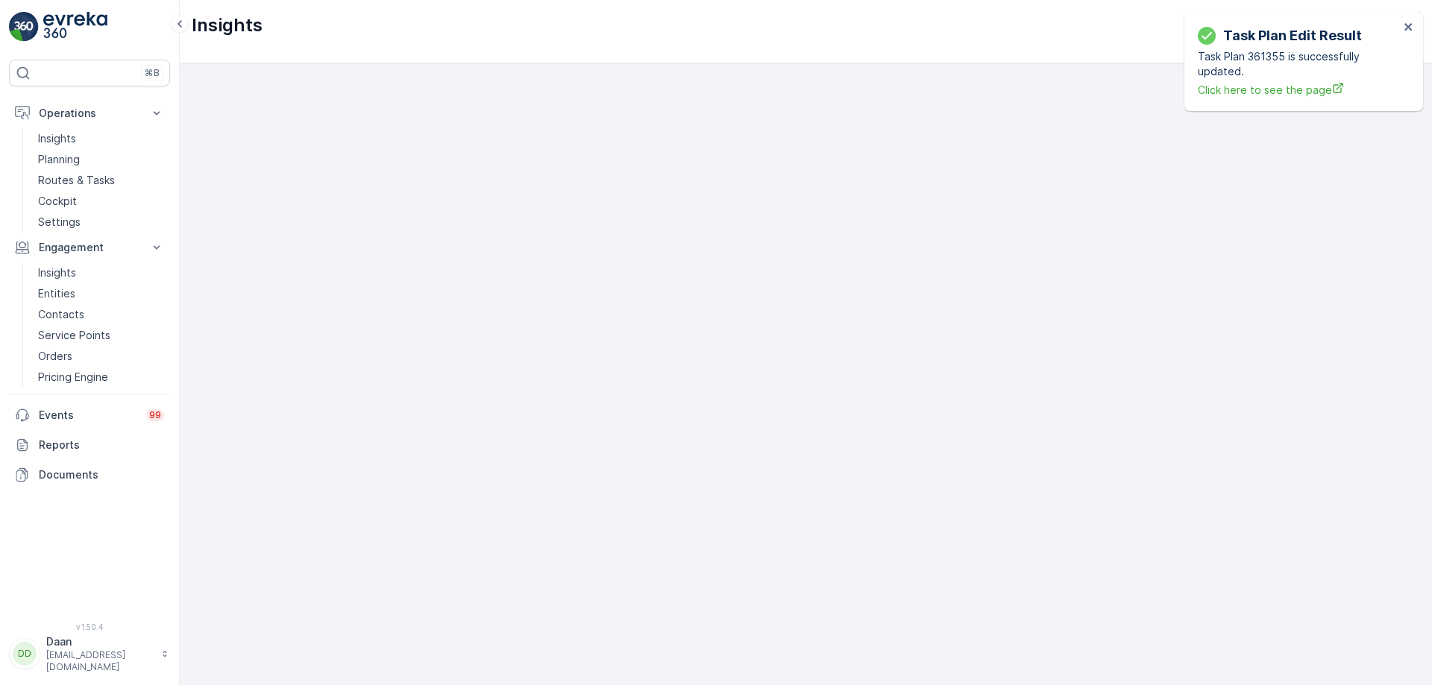
scroll to position [17, 0]
click at [1419, 21] on div "Task Plan Edit Result Task Plan 361355 is successfully updated. Click here to s…" at bounding box center [1303, 61] width 239 height 99
click at [1409, 23] on icon "close" at bounding box center [1409, 27] width 10 height 12
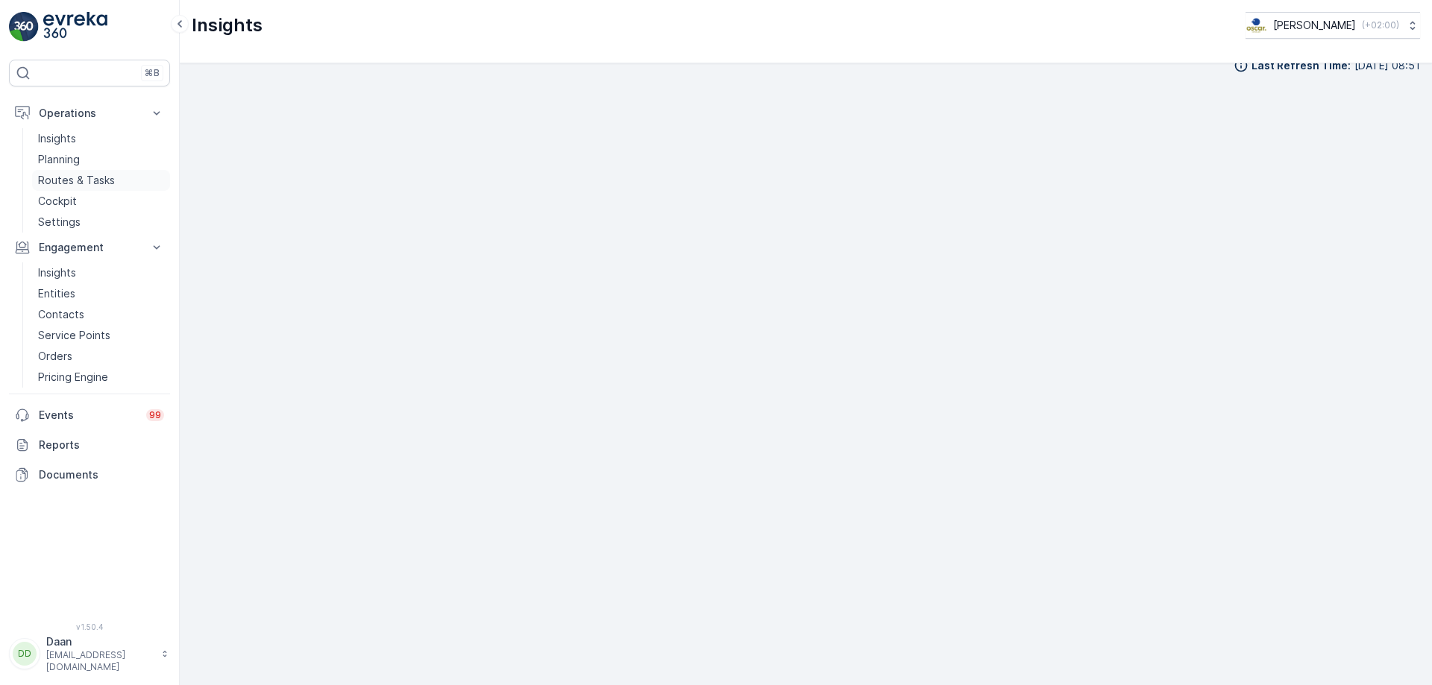
click at [84, 183] on p "Routes & Tasks" at bounding box center [76, 180] width 77 height 15
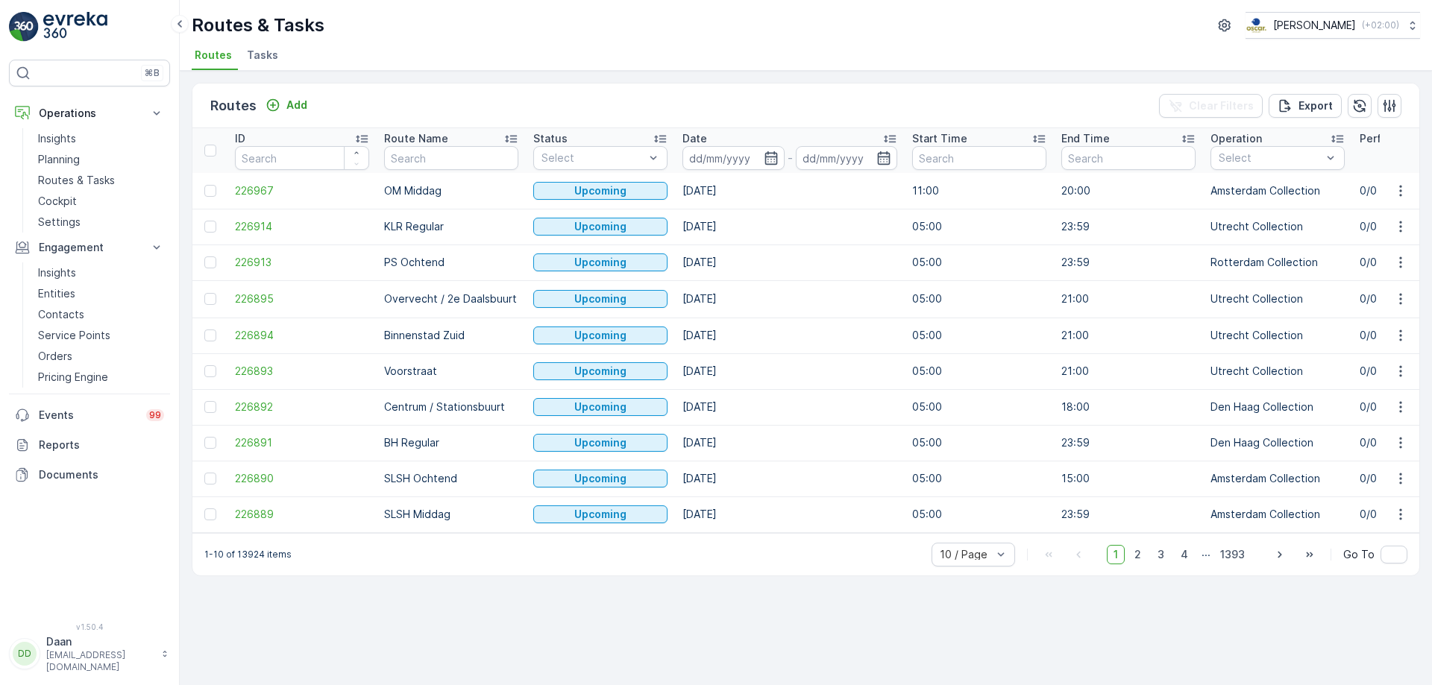
click at [254, 60] on span "Tasks" at bounding box center [262, 55] width 31 height 15
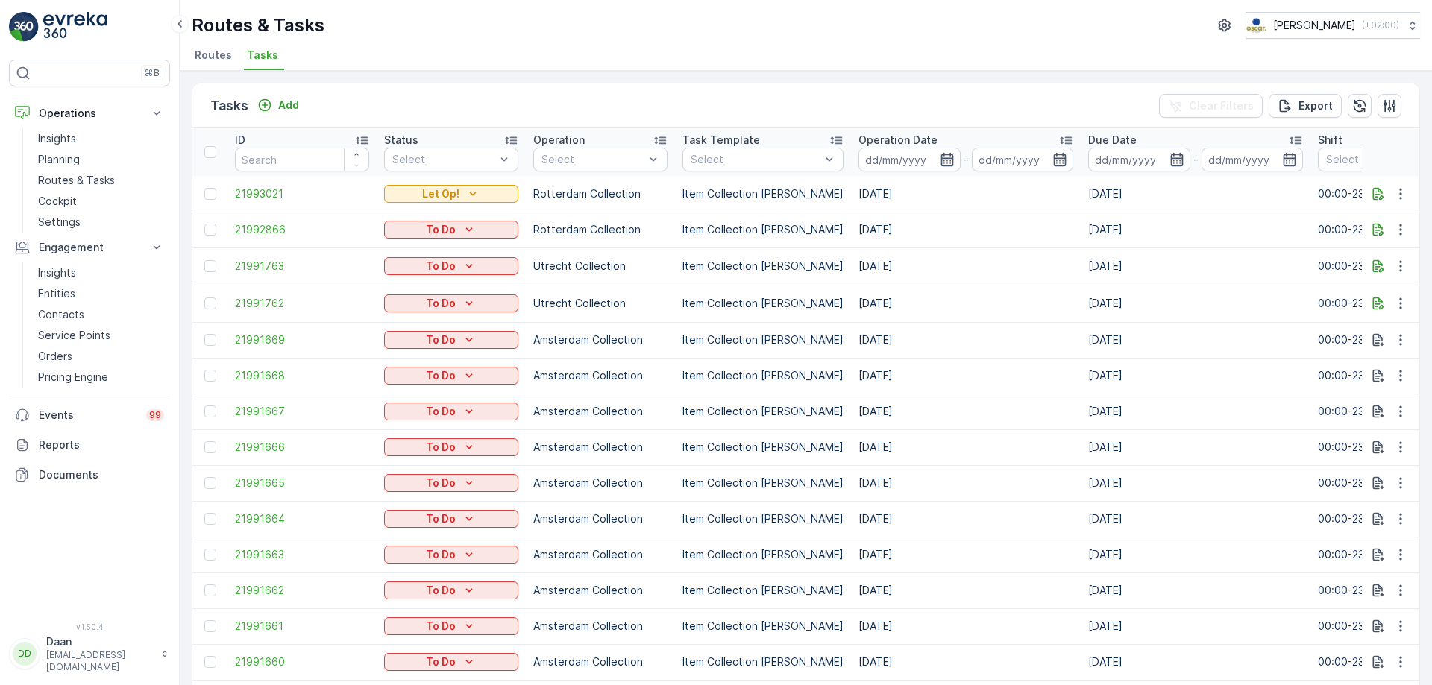
drag, startPoint x: 1113, startPoint y: 298, endPoint x: 1181, endPoint y: 277, distance: 71.2
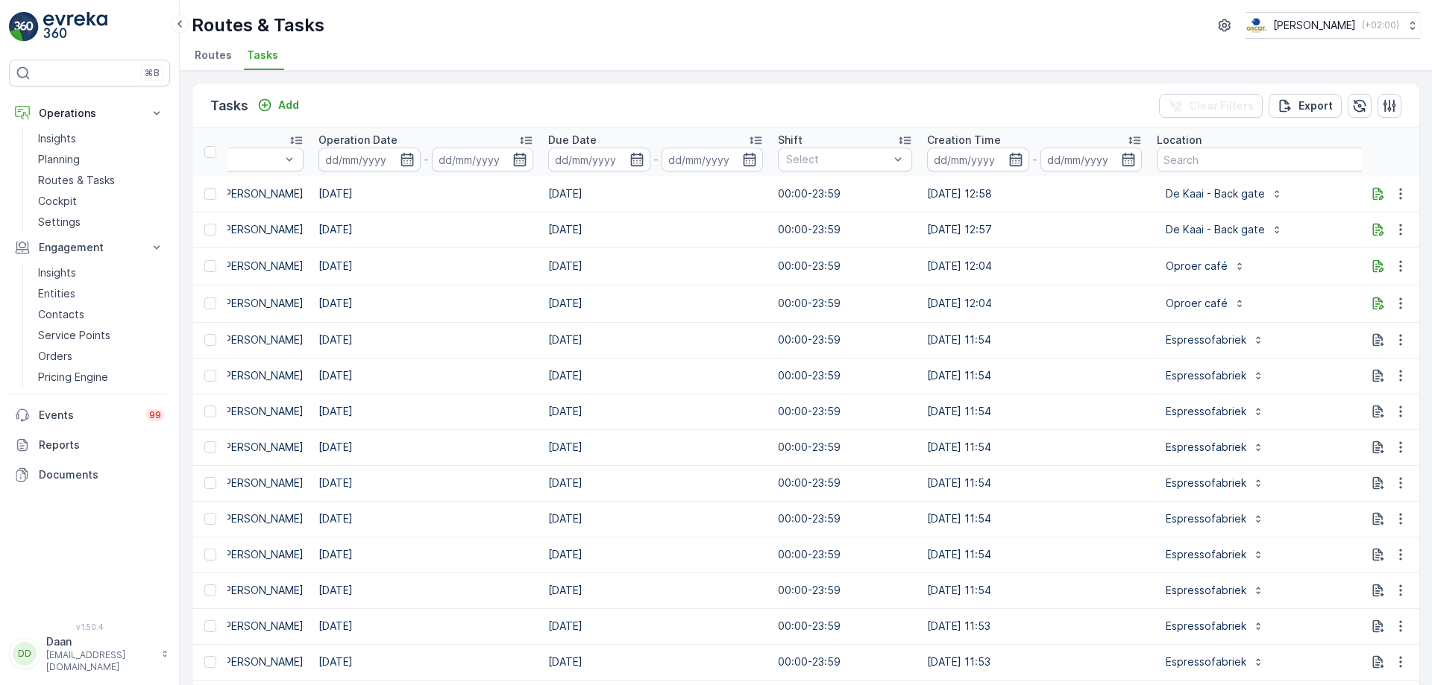
scroll to position [0, 700]
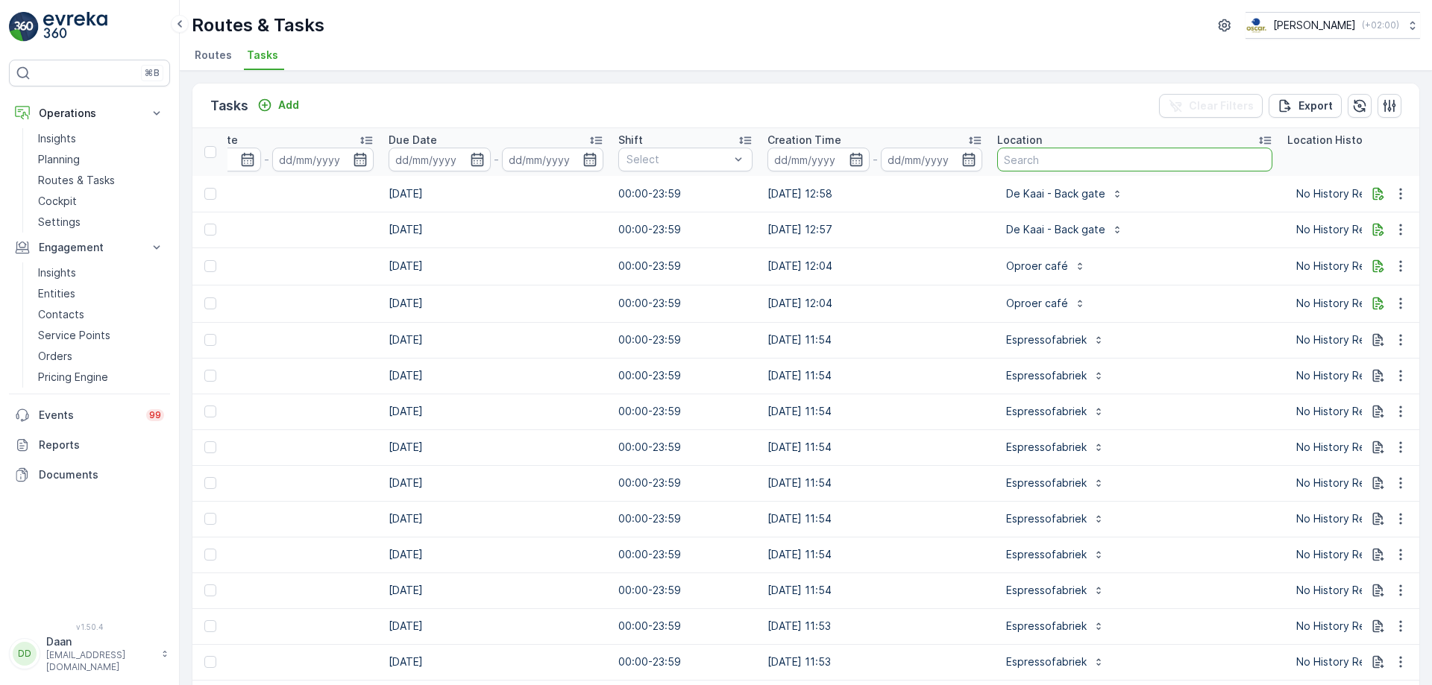
click at [1079, 155] on input "text" at bounding box center [1134, 160] width 275 height 24
type input "c"
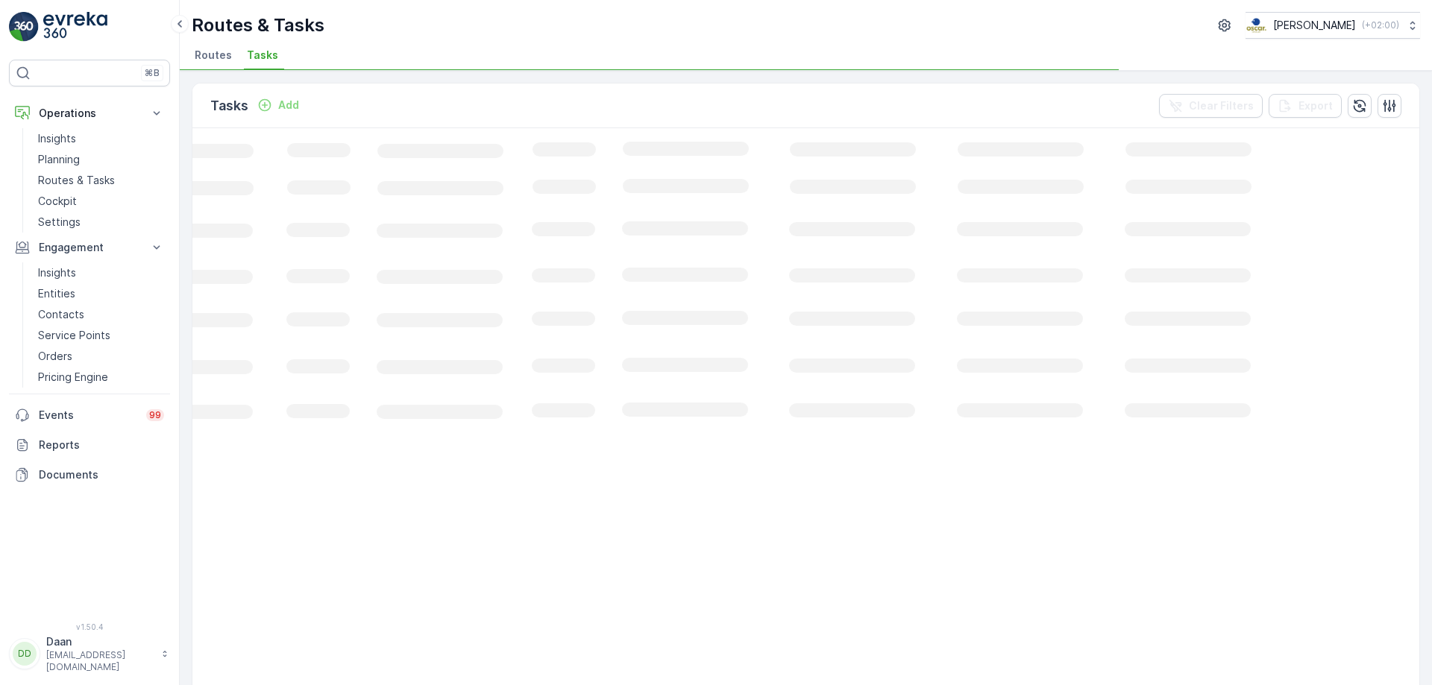
scroll to position [0, 209]
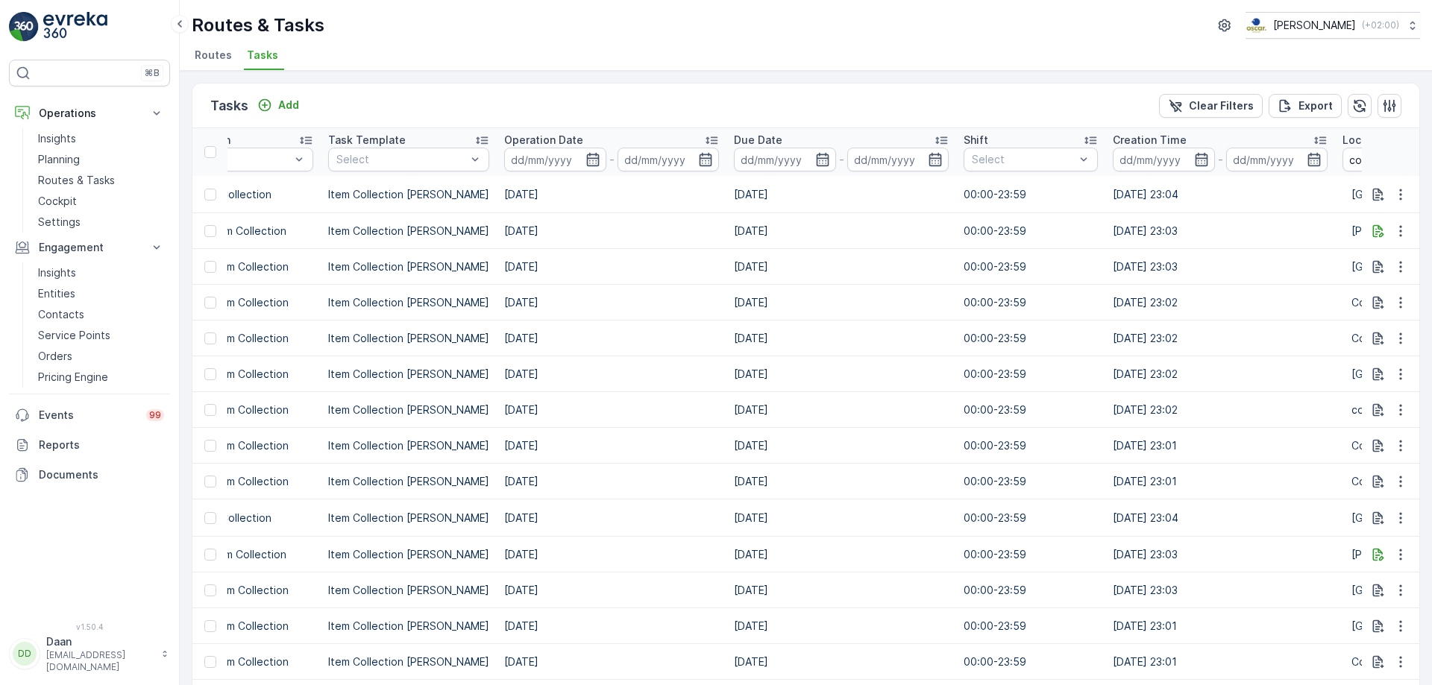
scroll to position [0, 856]
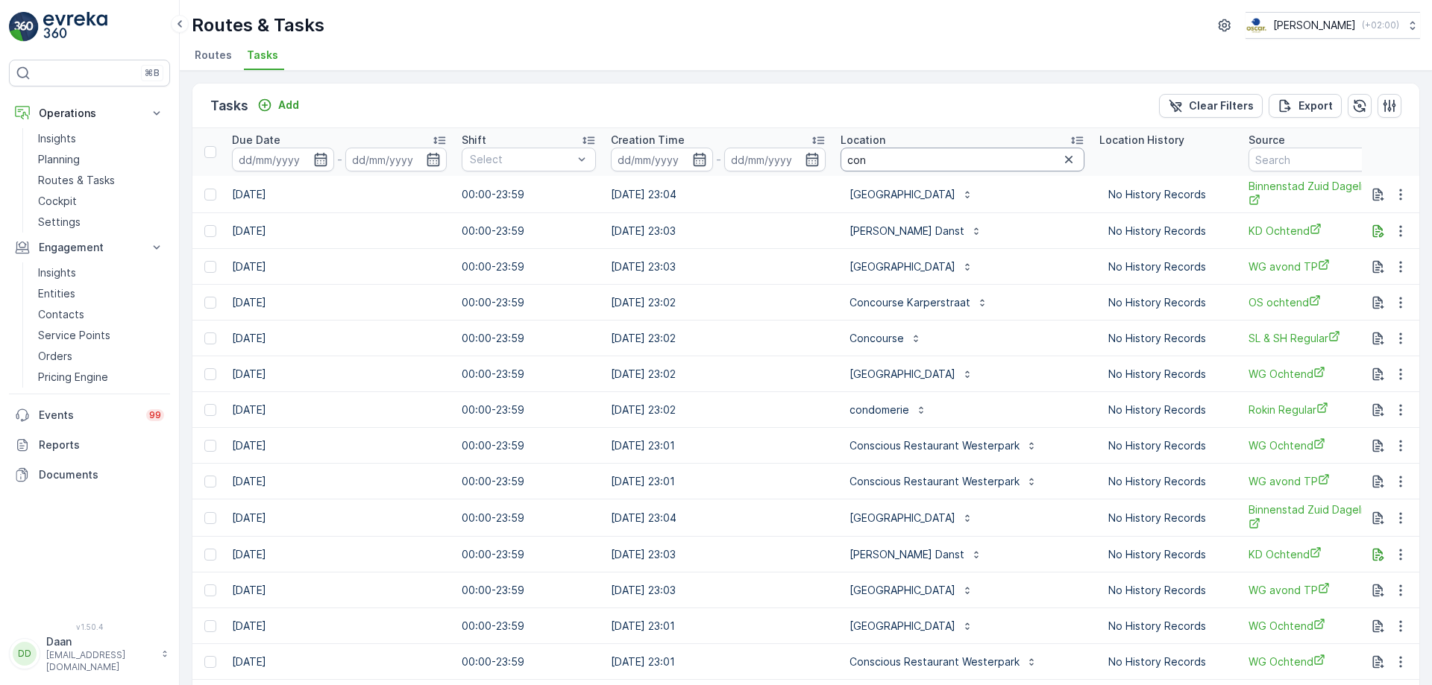
click at [940, 159] on input "con" at bounding box center [963, 160] width 244 height 24
type input "conscious"
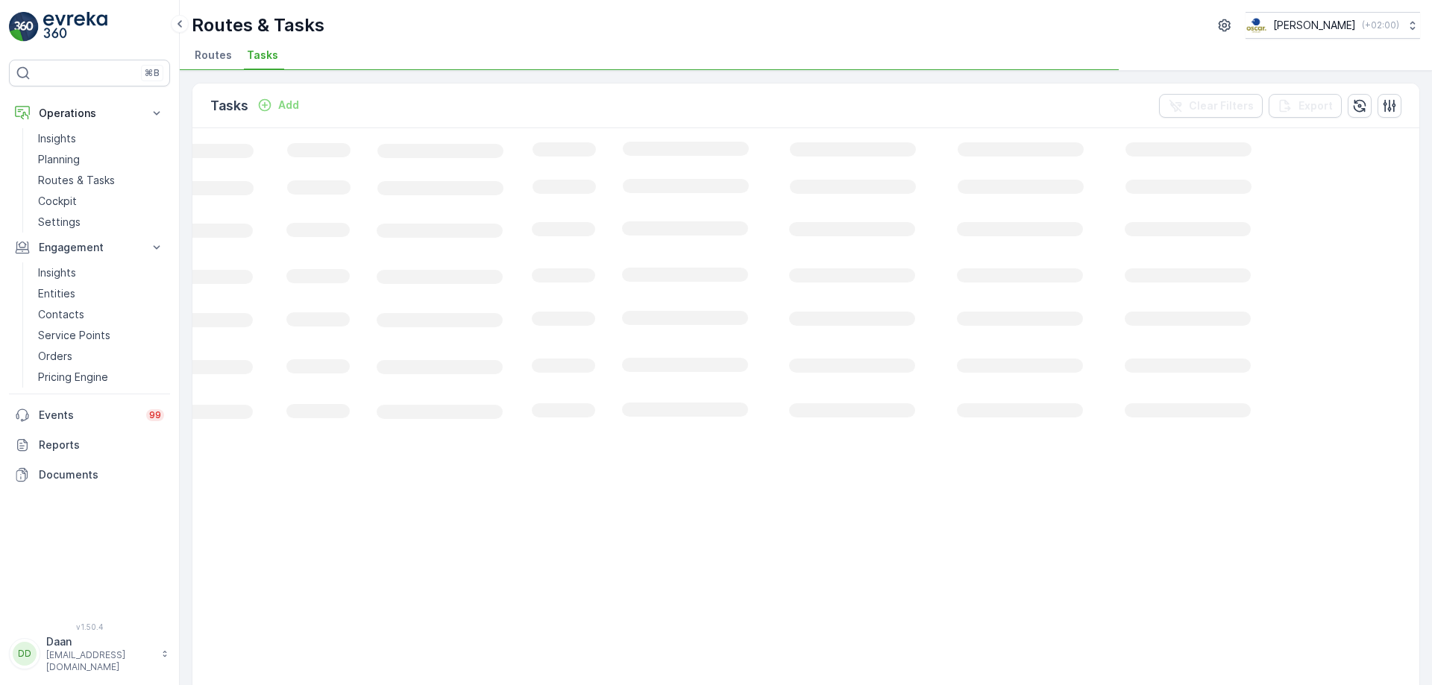
scroll to position [0, 209]
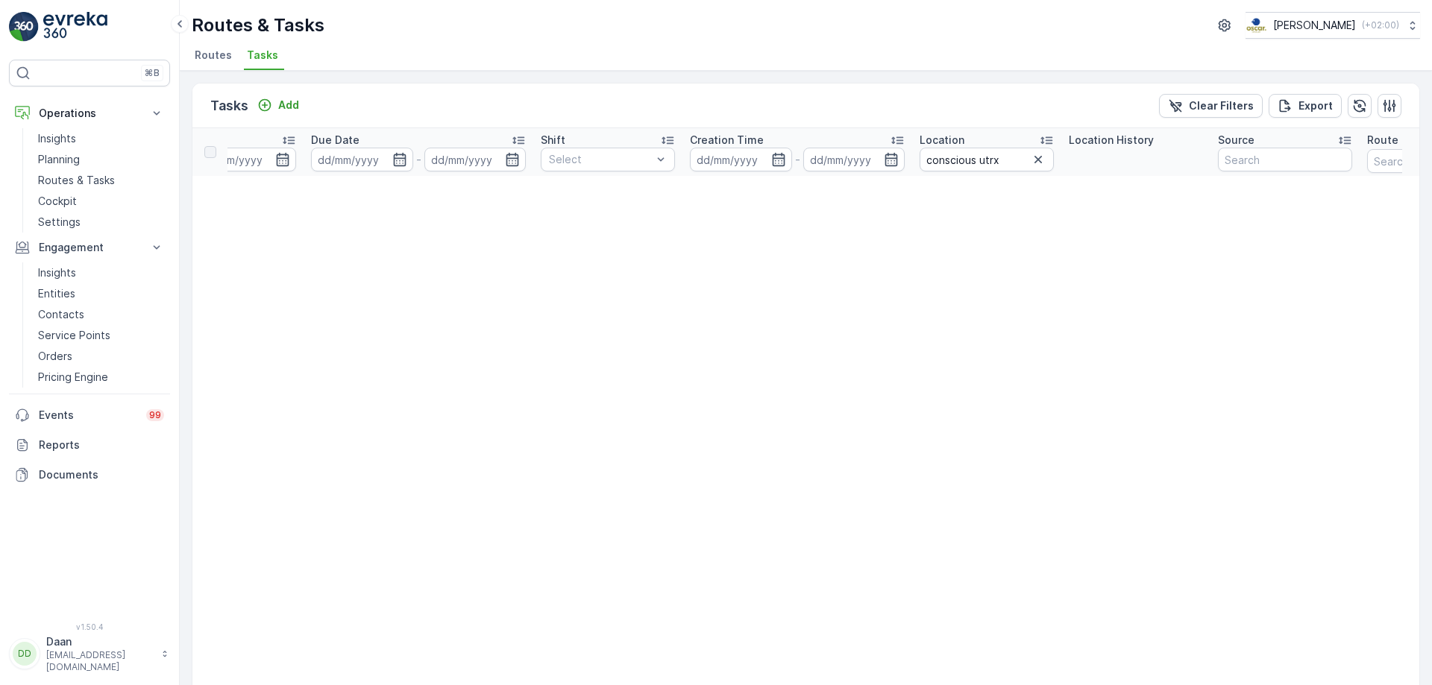
scroll to position [0, 1011]
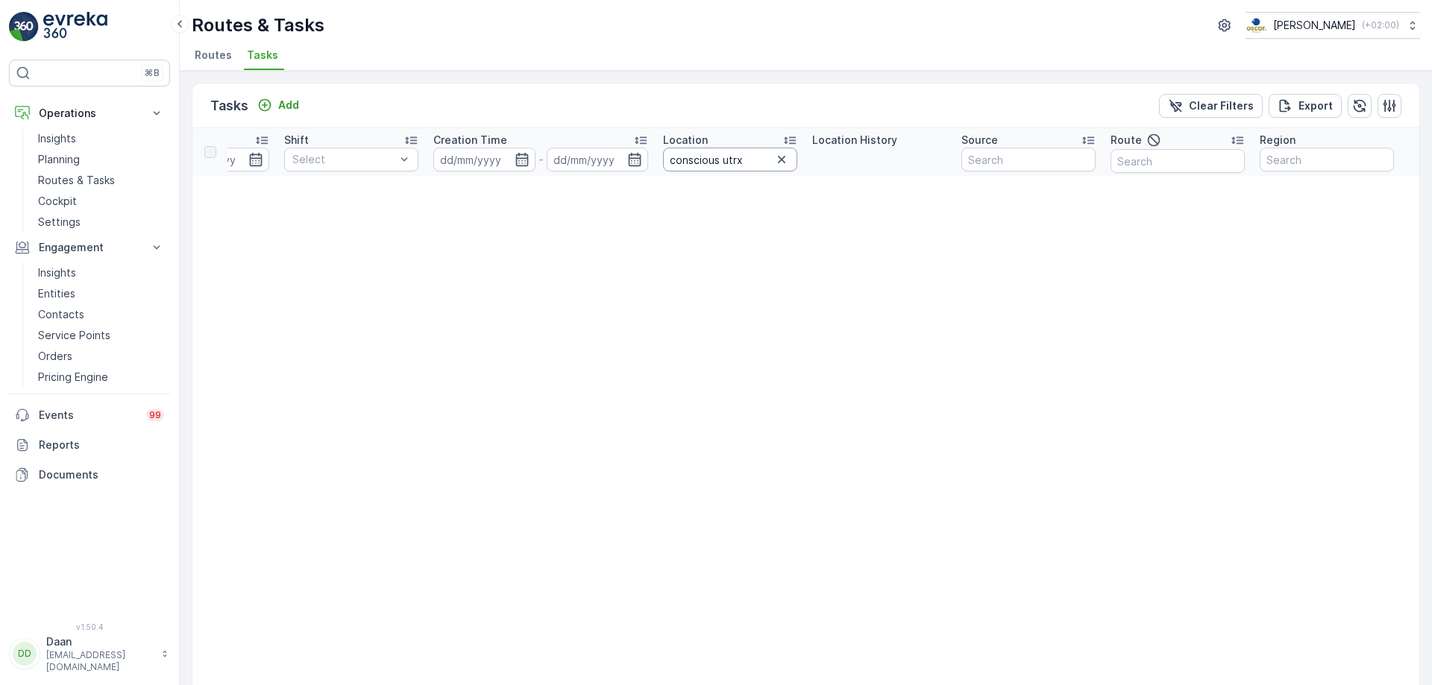
click at [747, 158] on input "conscious utrx" at bounding box center [730, 160] width 134 height 24
type input "conscious utr"
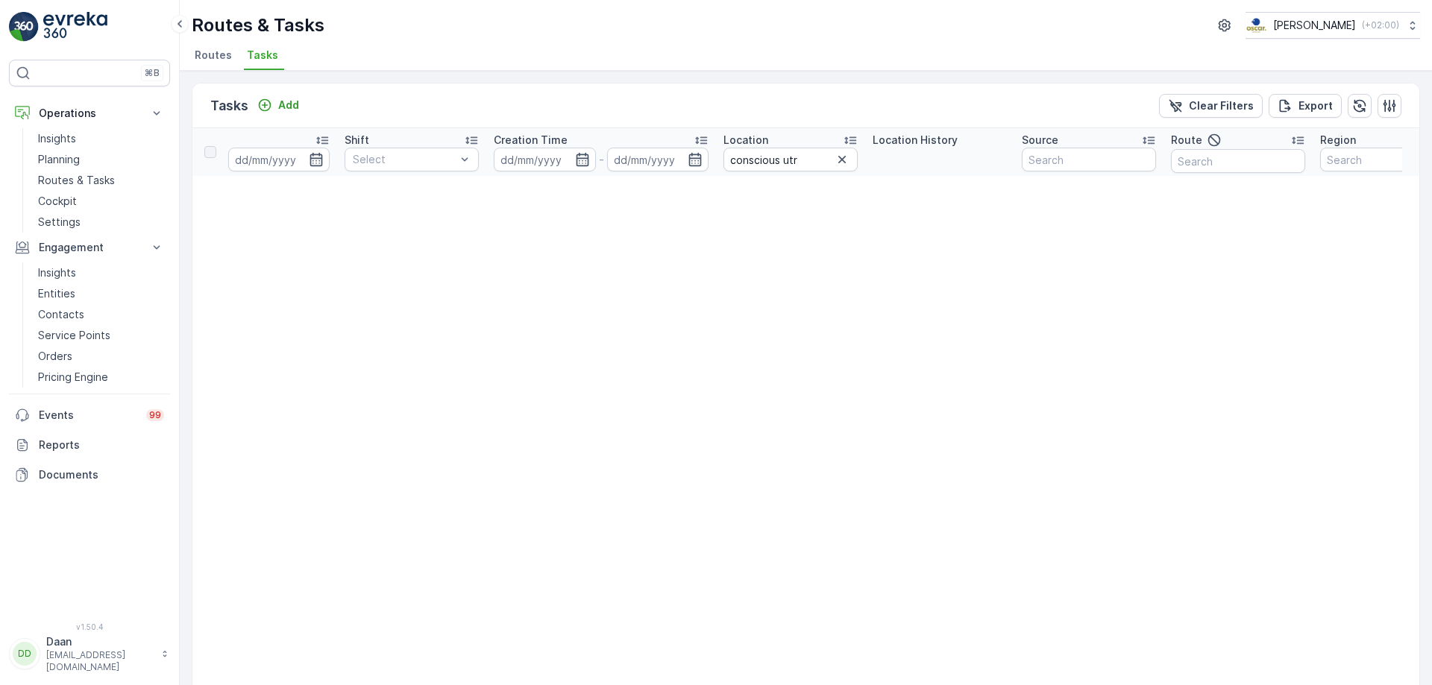
scroll to position [0, 1011]
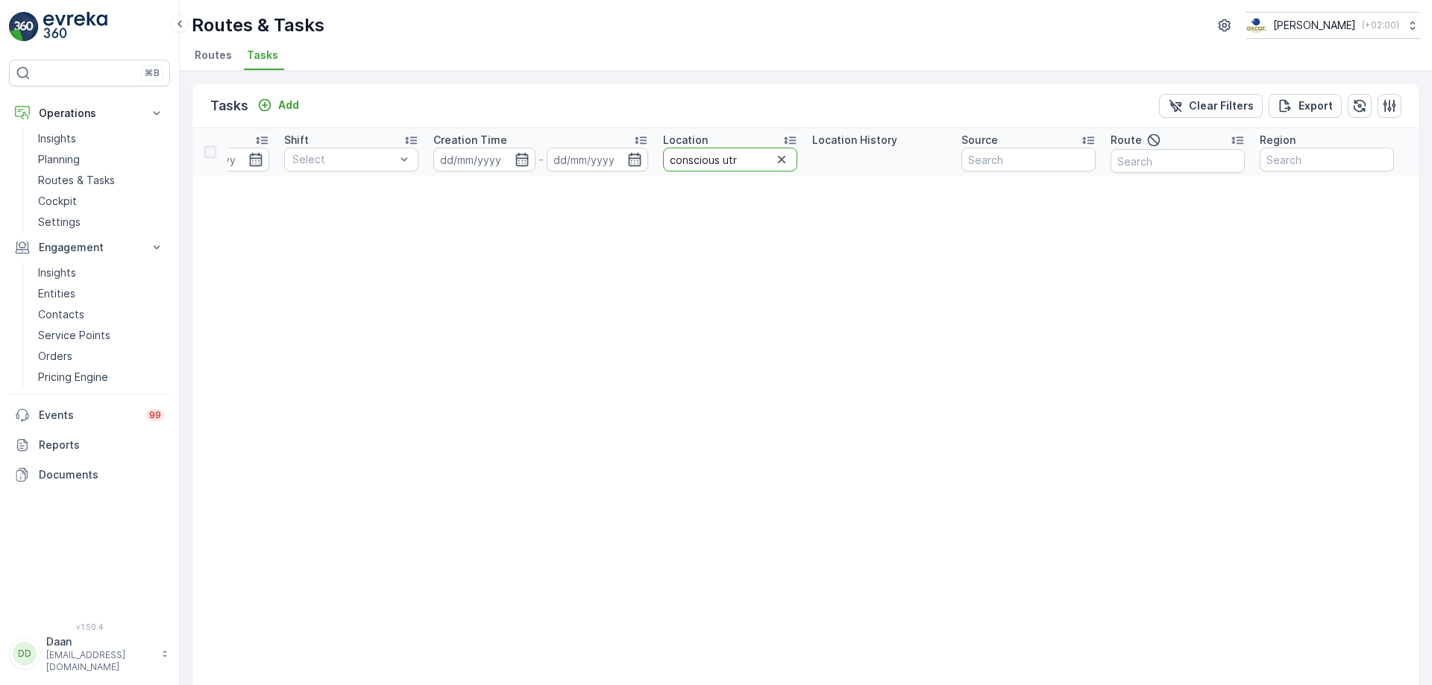
click at [717, 159] on input "conscious utr" at bounding box center [730, 160] width 134 height 24
type input "conscious h utr"
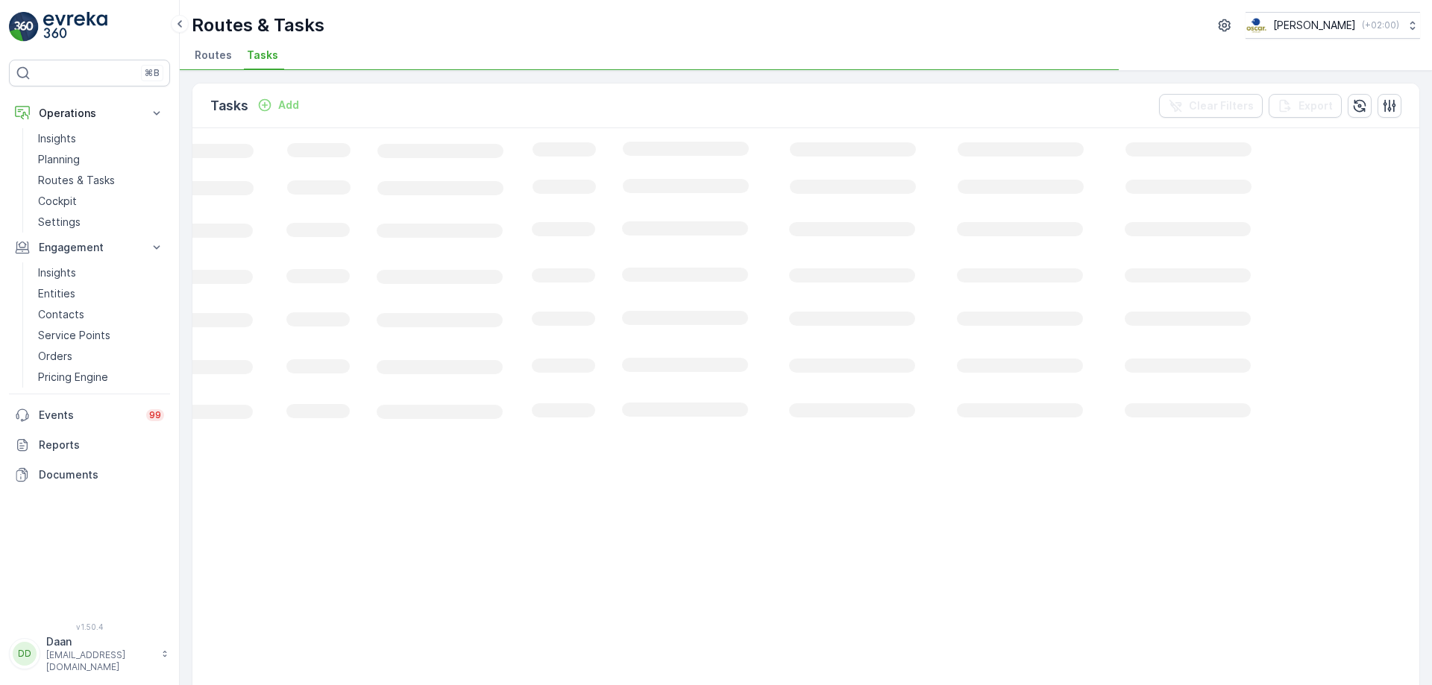
scroll to position [0, 209]
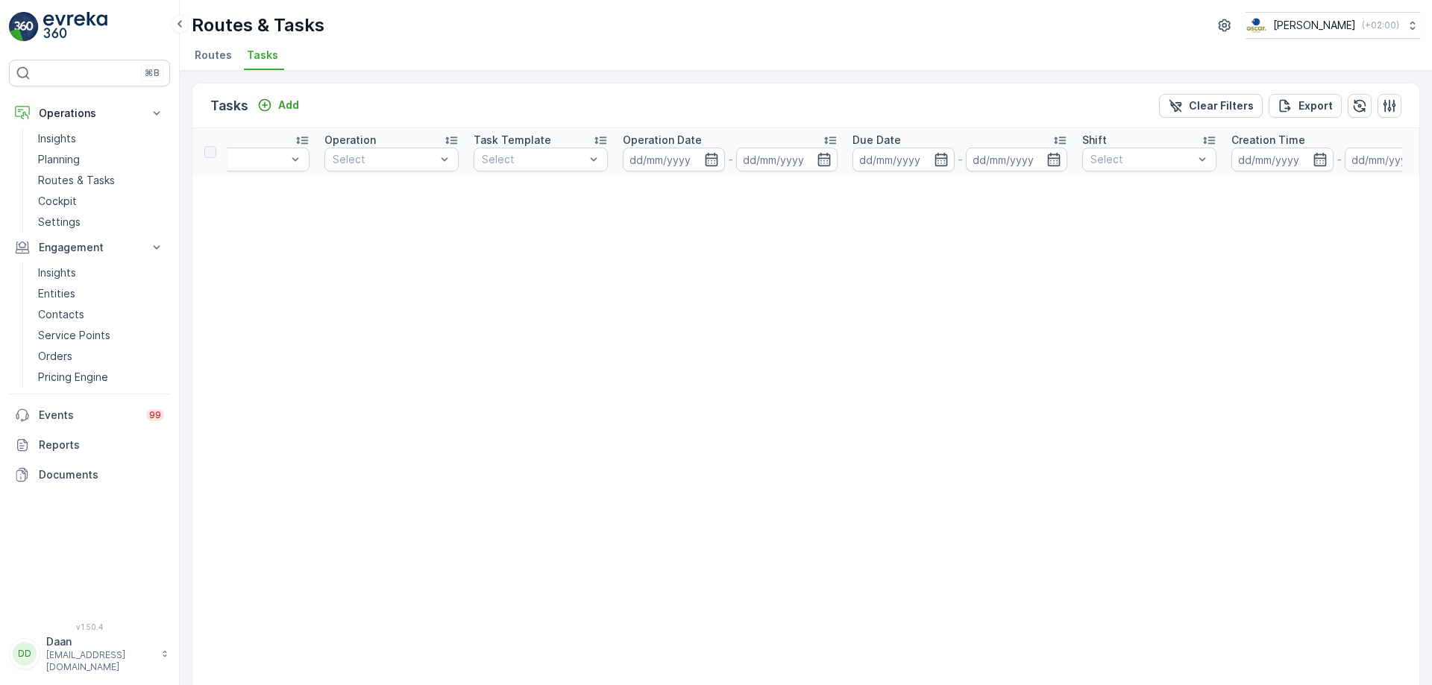
drag, startPoint x: 839, startPoint y: 274, endPoint x: 1068, endPoint y: 293, distance: 229.8
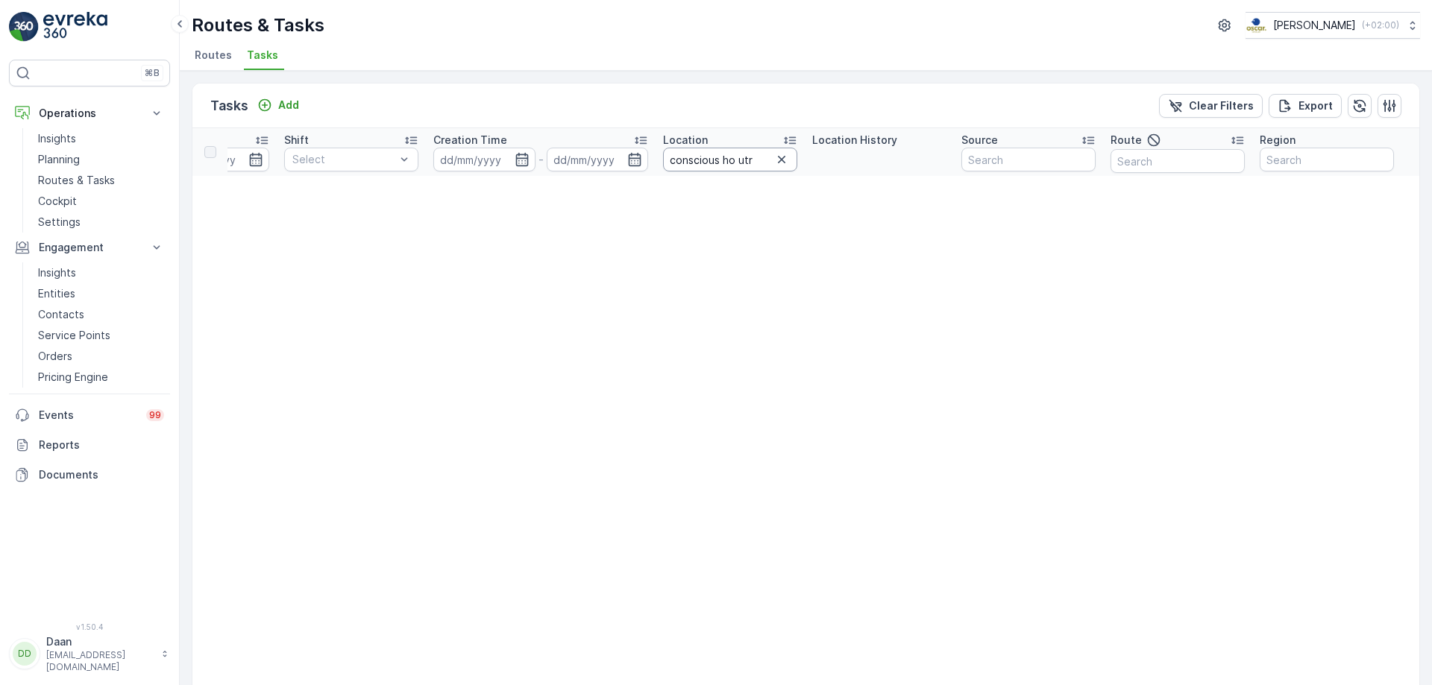
click at [729, 160] on input "conscious ho utr" at bounding box center [730, 160] width 134 height 24
type input "conscious hotel utr"
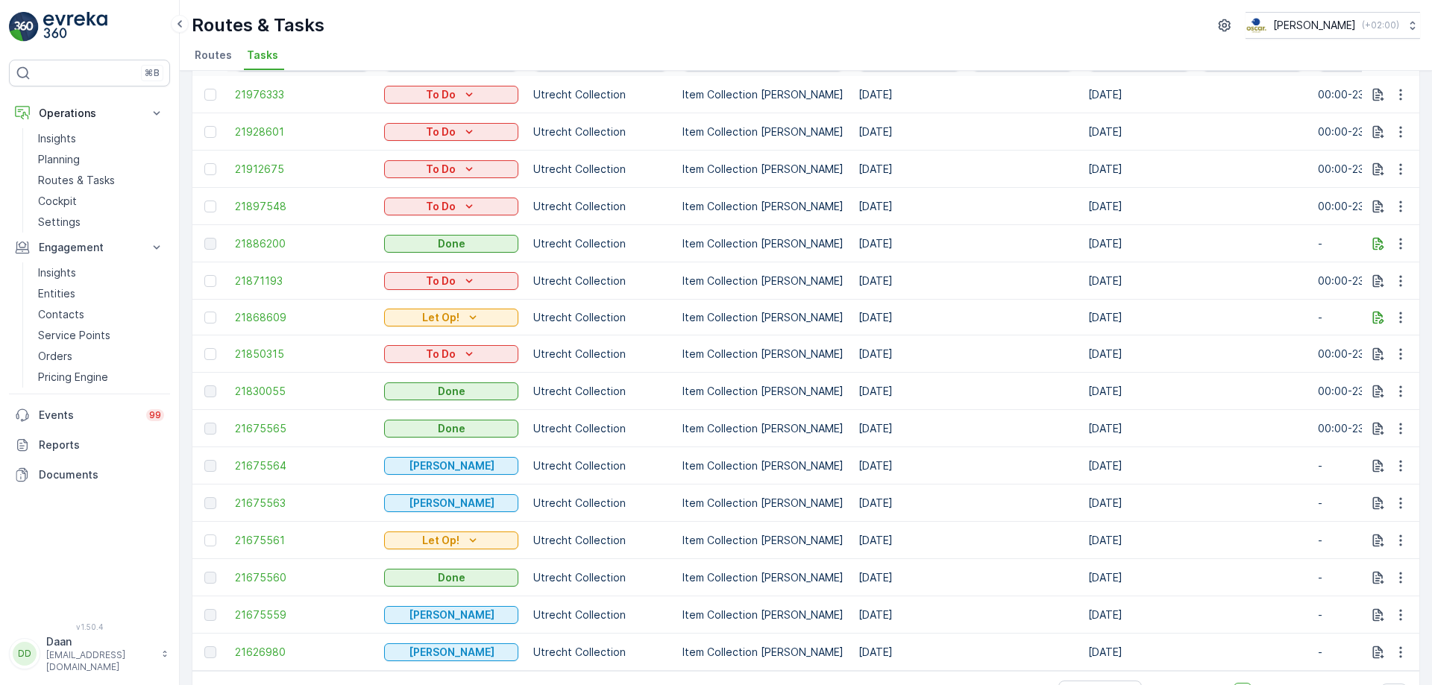
scroll to position [74, 0]
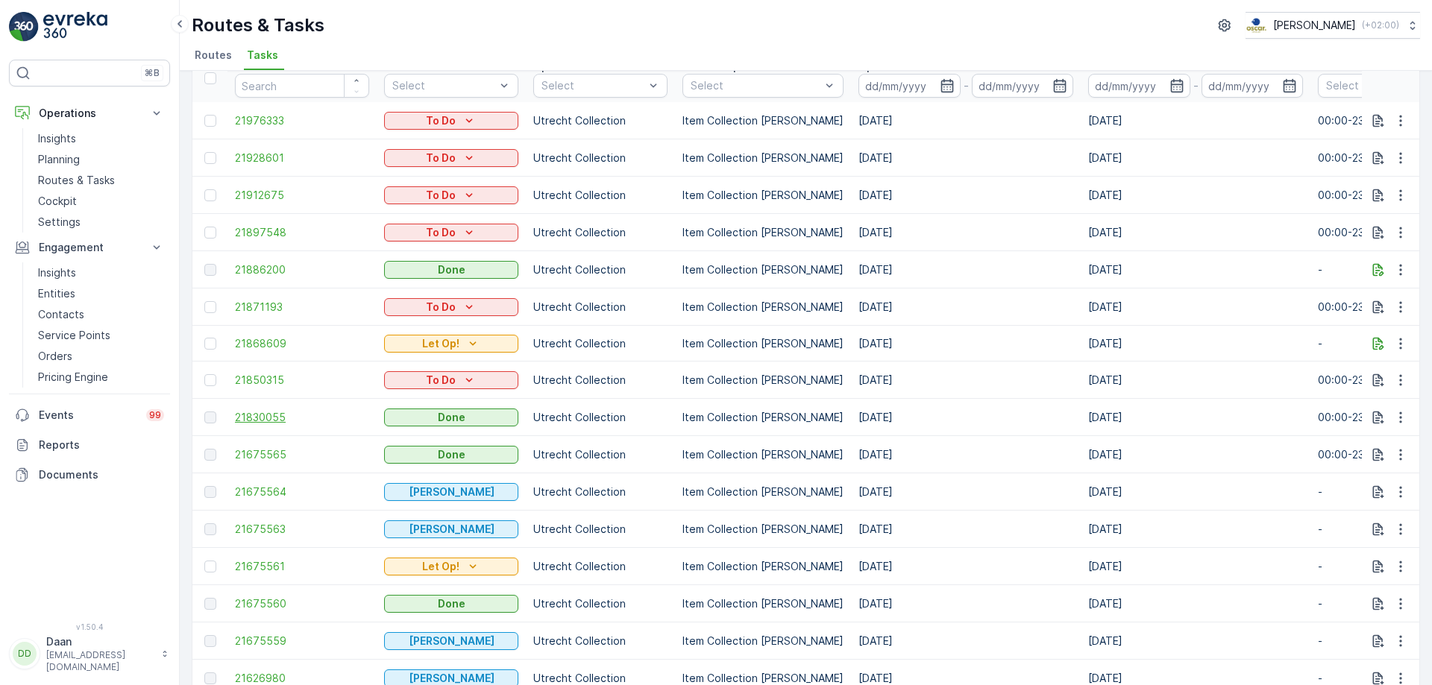
click at [262, 414] on span "21830055" at bounding box center [302, 417] width 134 height 15
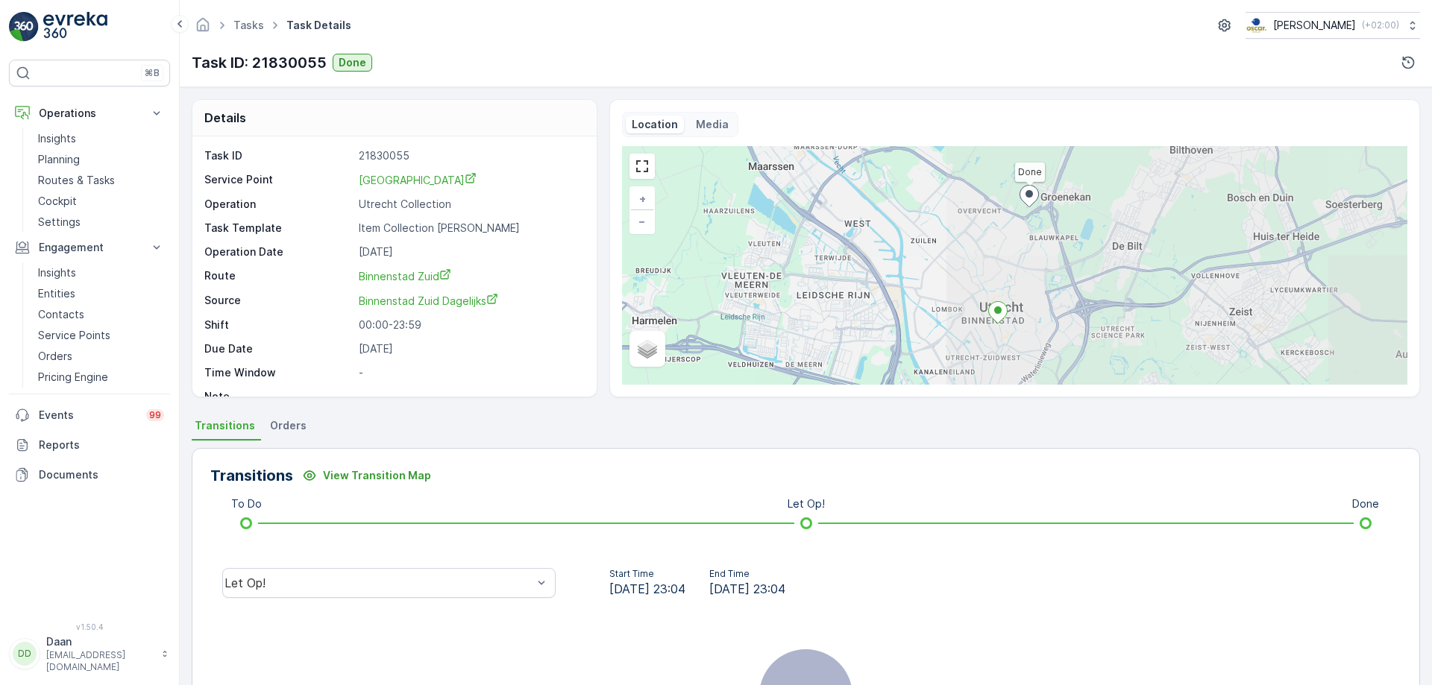
scroll to position [180, 0]
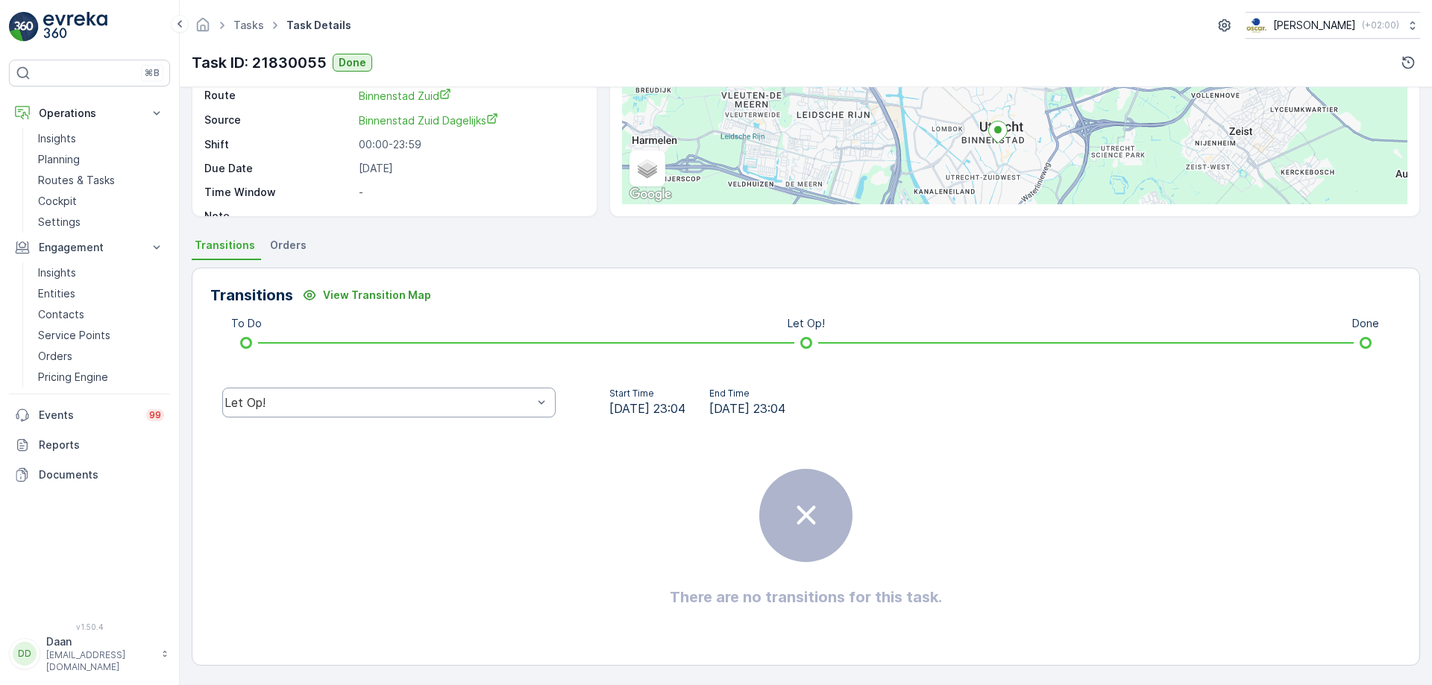
click at [534, 410] on div at bounding box center [541, 403] width 15 height 28
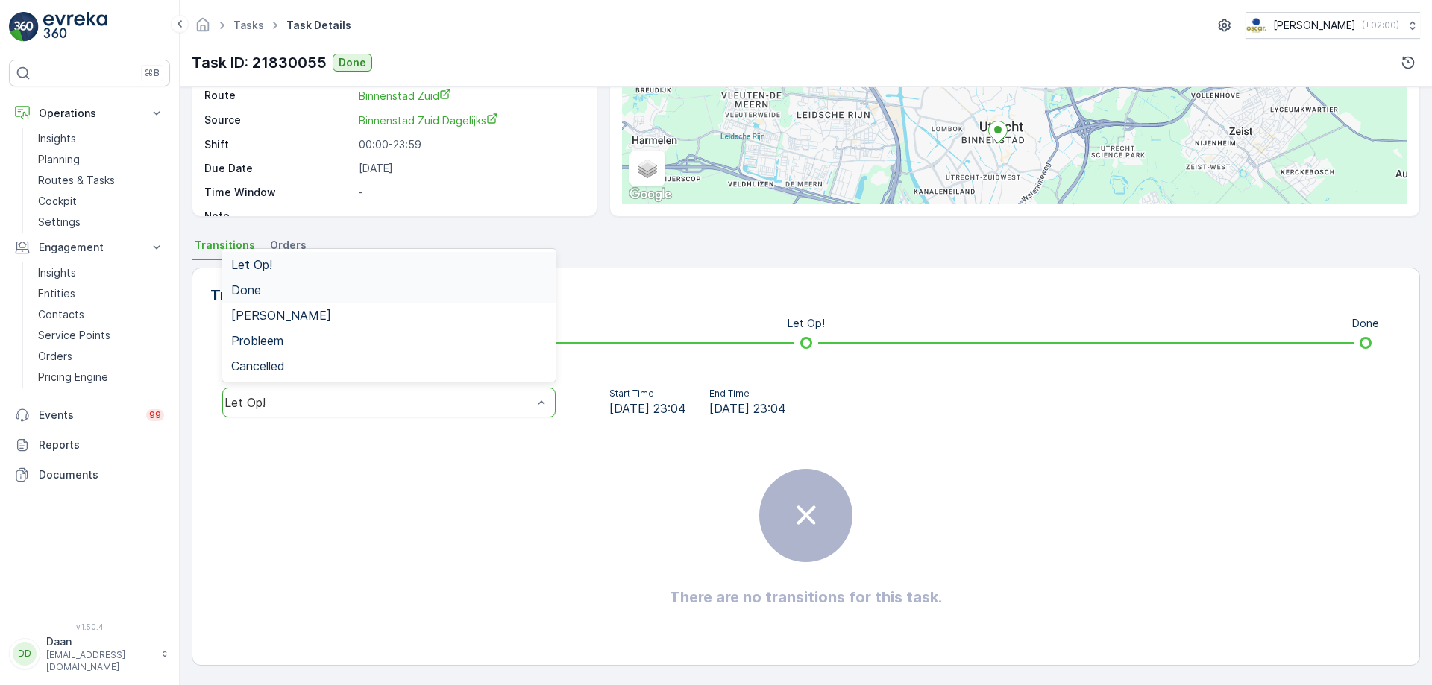
click at [483, 289] on div "Done" at bounding box center [388, 289] width 315 height 13
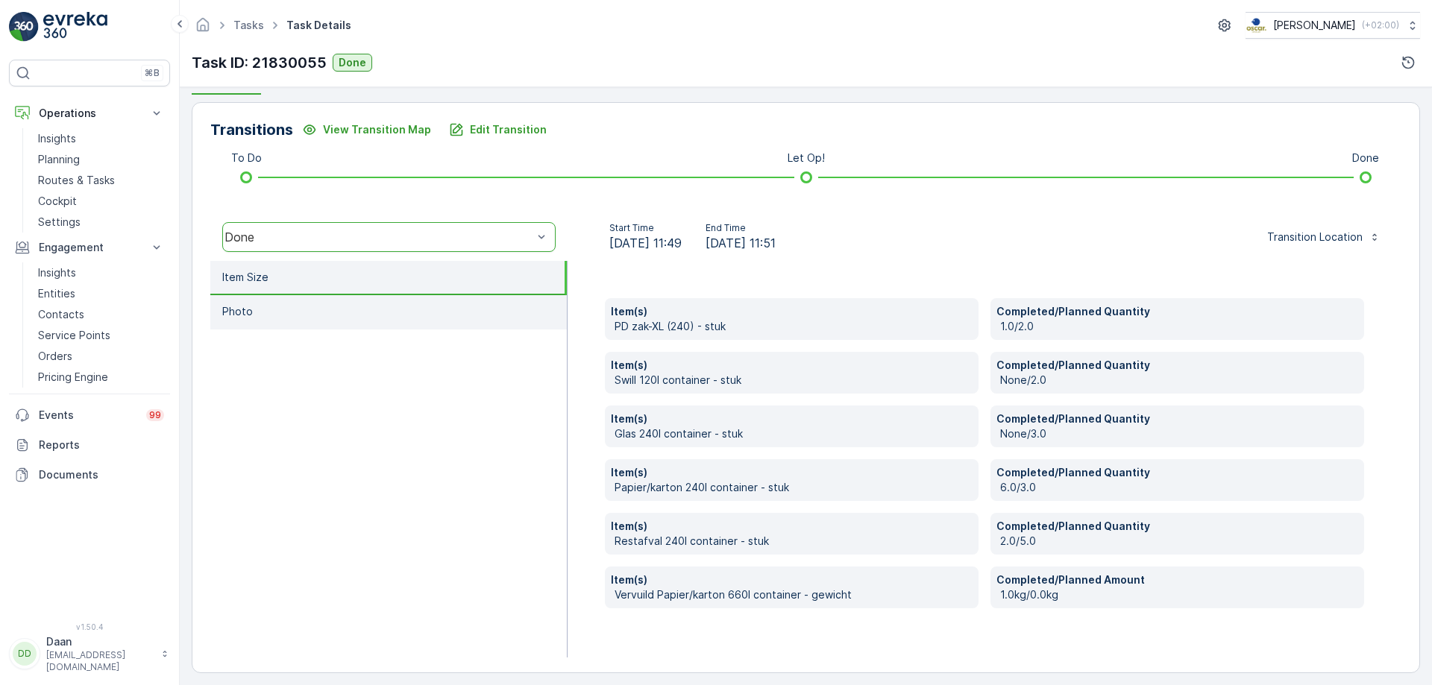
scroll to position [354, 0]
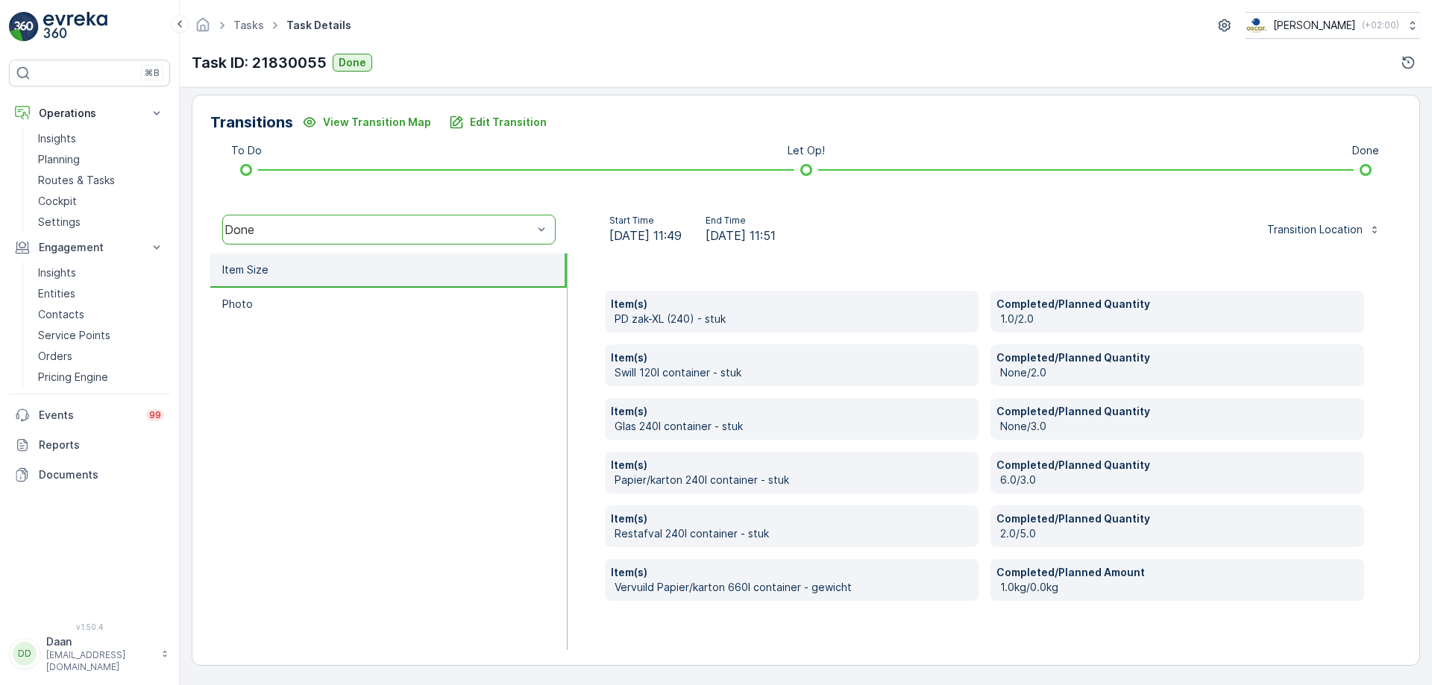
click at [1066, 578] on p "Completed/Planned Amount" at bounding box center [1177, 572] width 362 height 15
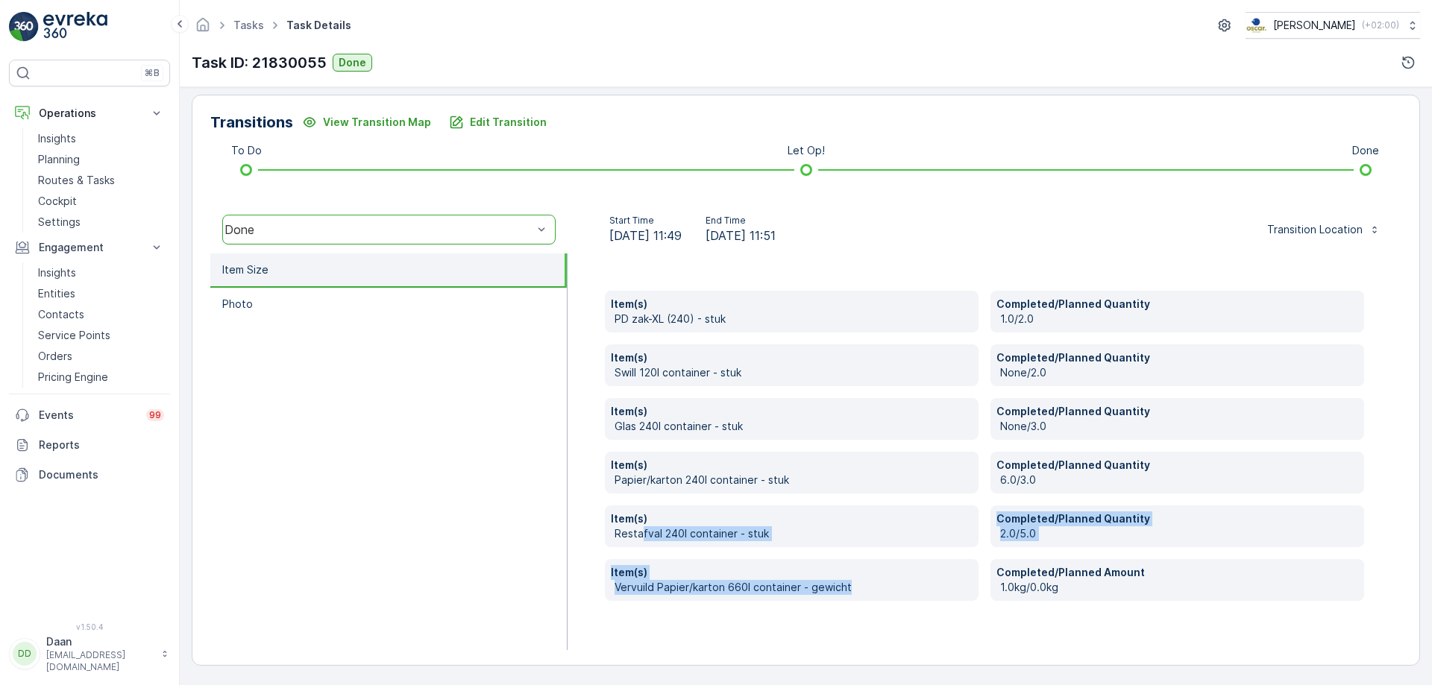
drag, startPoint x: 855, startPoint y: 585, endPoint x: 641, endPoint y: 551, distance: 216.8
click at [641, 551] on div "Item(s) PD zak-XL (240) - stuk Completed/Planned Quantity 1.0/2.0 Item(s) Swill…" at bounding box center [984, 446] width 759 height 310
click at [602, 562] on div "Item(s) PD zak-XL (240) - stuk Completed/Planned Quantity 1.0/2.0 Item(s) Swill…" at bounding box center [985, 452] width 834 height 397
drag, startPoint x: 611, startPoint y: 571, endPoint x: 897, endPoint y: 625, distance: 291.5
click at [899, 626] on div "Item(s) PD zak-XL (240) - stuk Completed/Planned Quantity 1.0/2.0 Item(s) Swill…" at bounding box center [985, 452] width 834 height 397
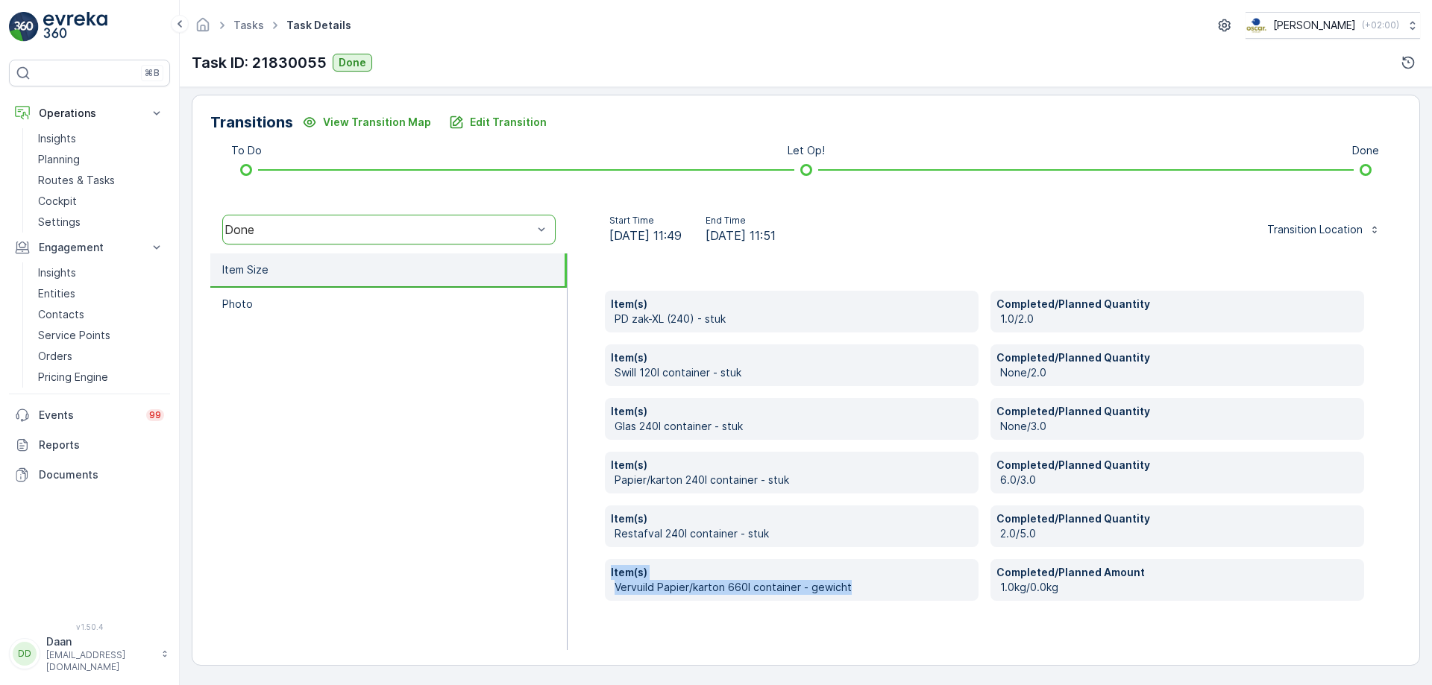
click at [897, 622] on div "Item(s) PD zak-XL (240) - stuk Completed/Planned Quantity 1.0/2.0 Item(s) Swill…" at bounding box center [985, 452] width 834 height 397
click at [59, 19] on img at bounding box center [75, 27] width 64 height 30
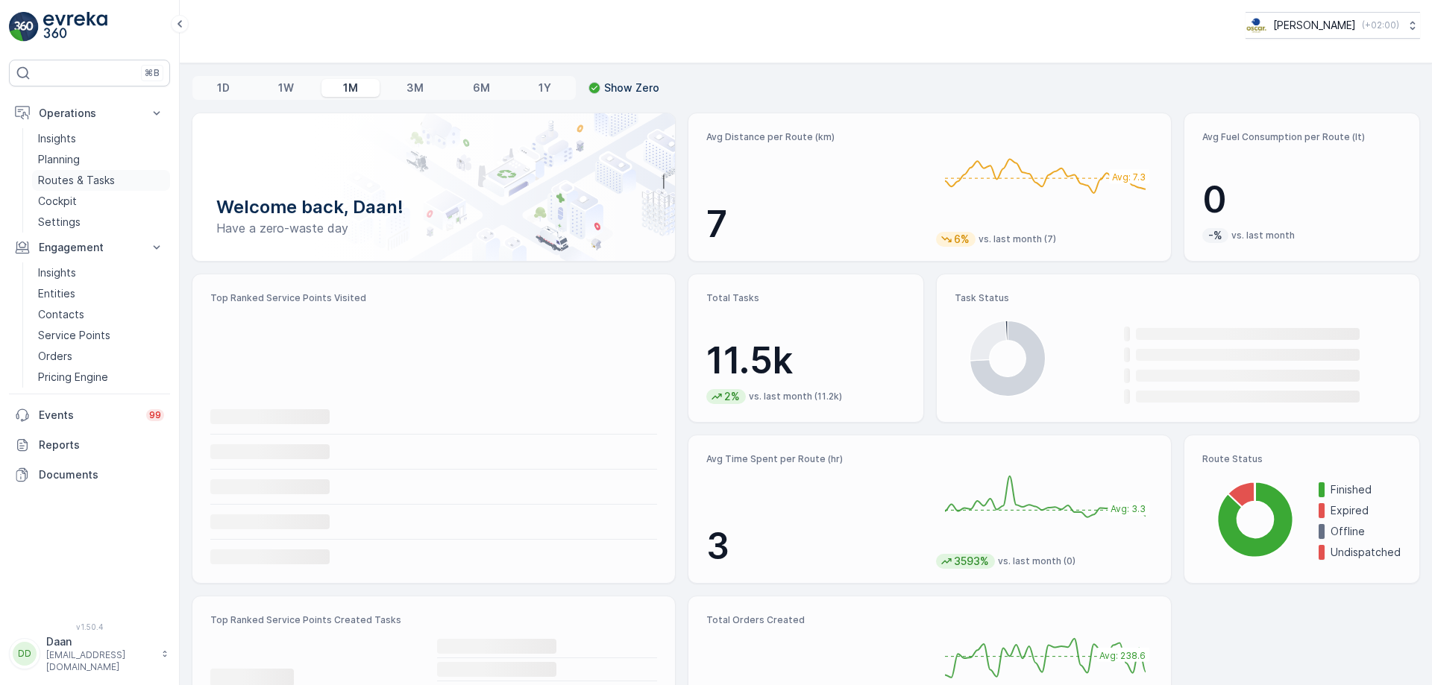
click at [96, 185] on p "Routes & Tasks" at bounding box center [76, 180] width 77 height 15
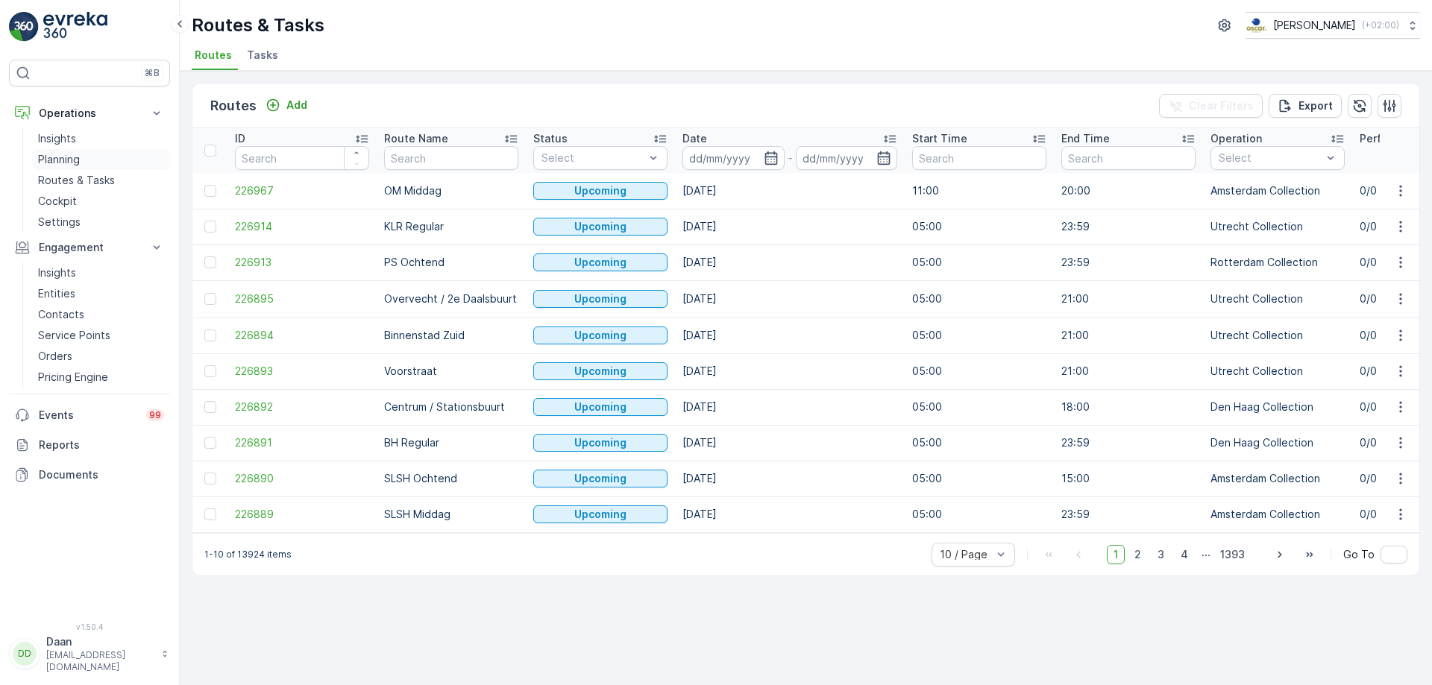
click at [65, 158] on p "Planning" at bounding box center [59, 159] width 42 height 15
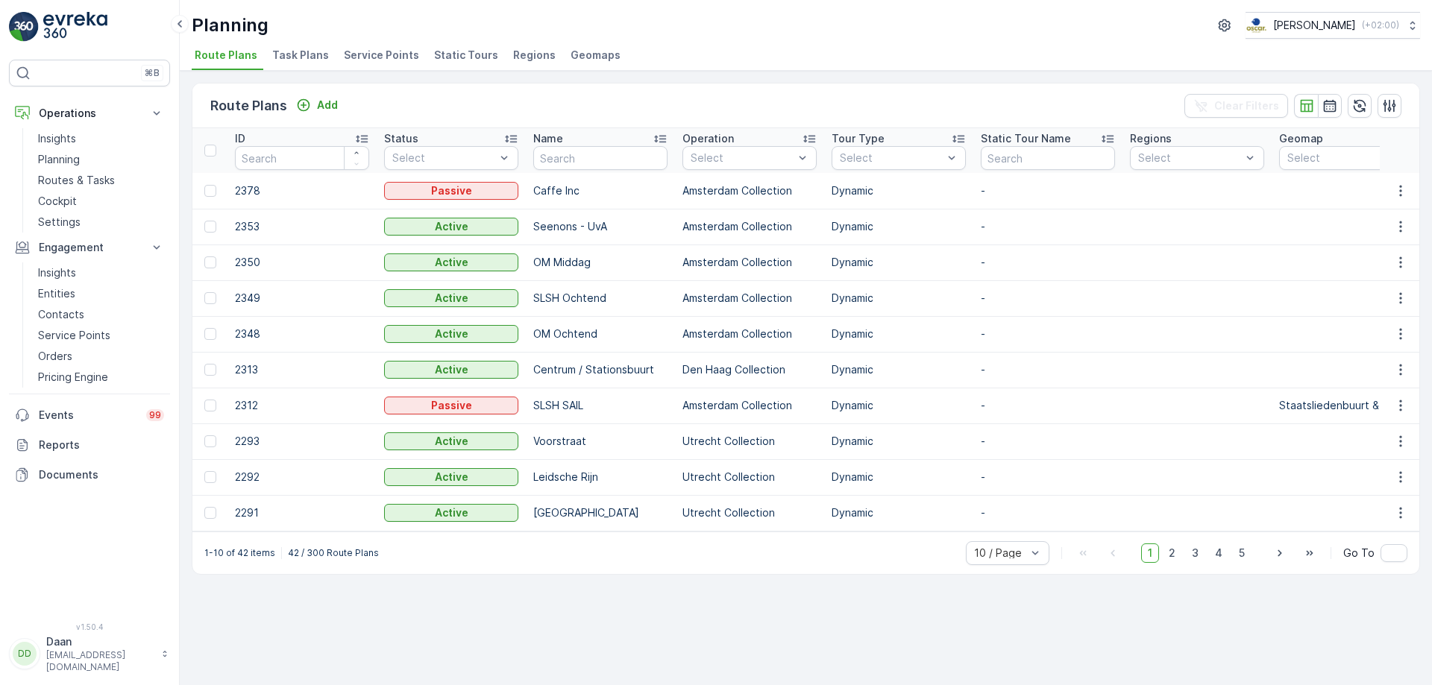
click at [311, 64] on li "Task Plans" at bounding box center [302, 57] width 66 height 25
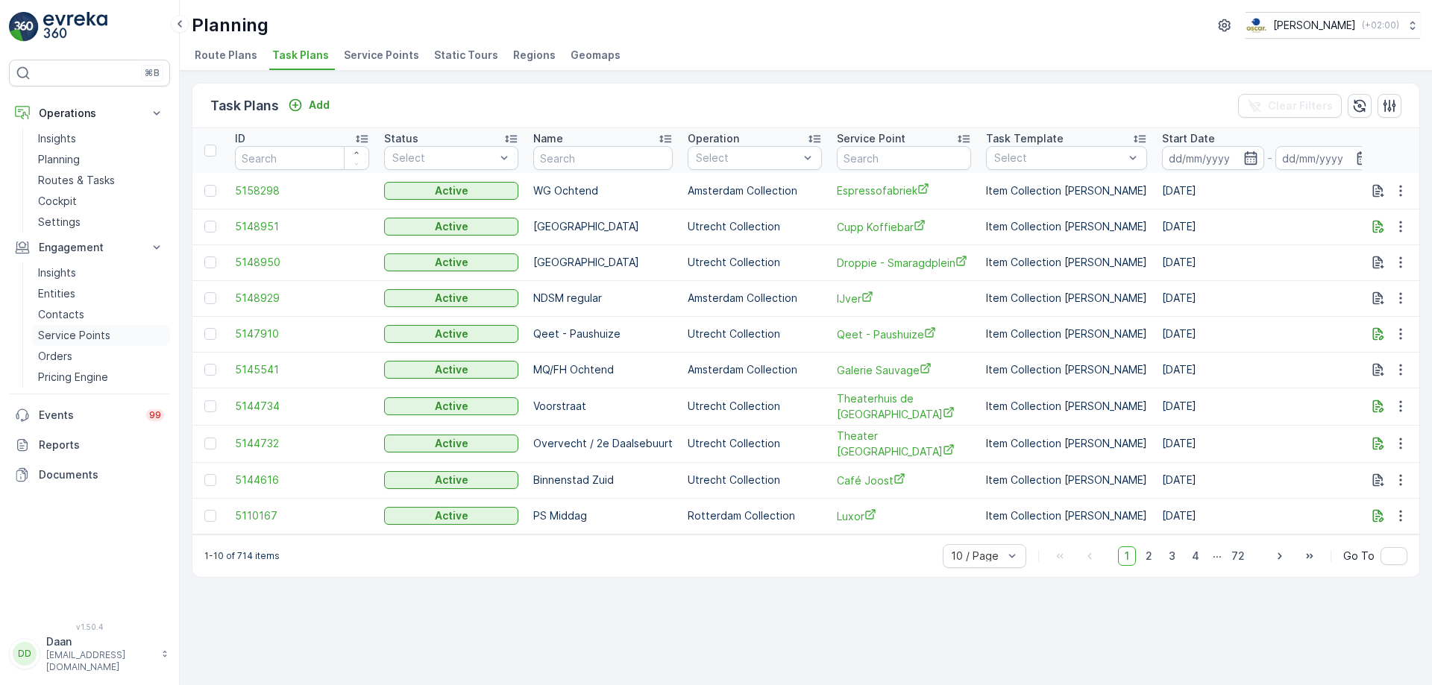
click at [71, 342] on p "Service Points" at bounding box center [74, 335] width 72 height 15
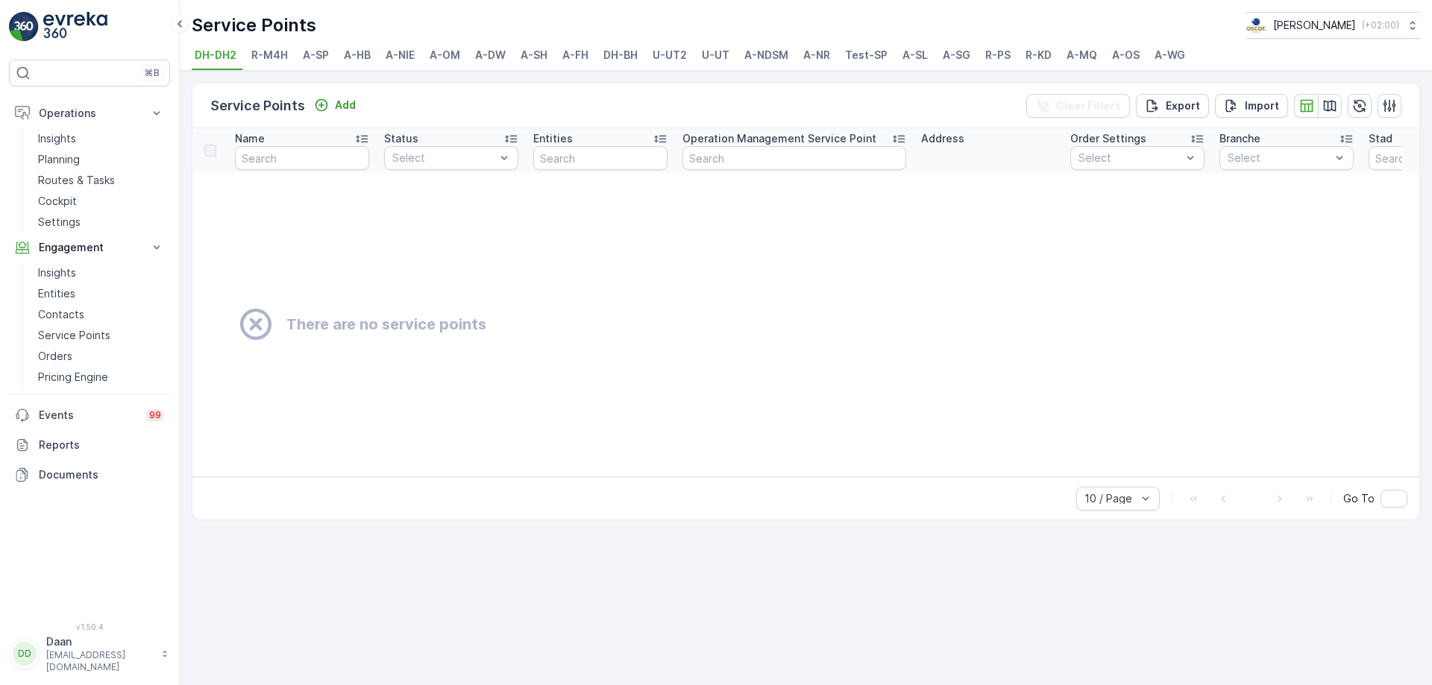
click at [1046, 55] on span "R-KD" at bounding box center [1038, 55] width 26 height 15
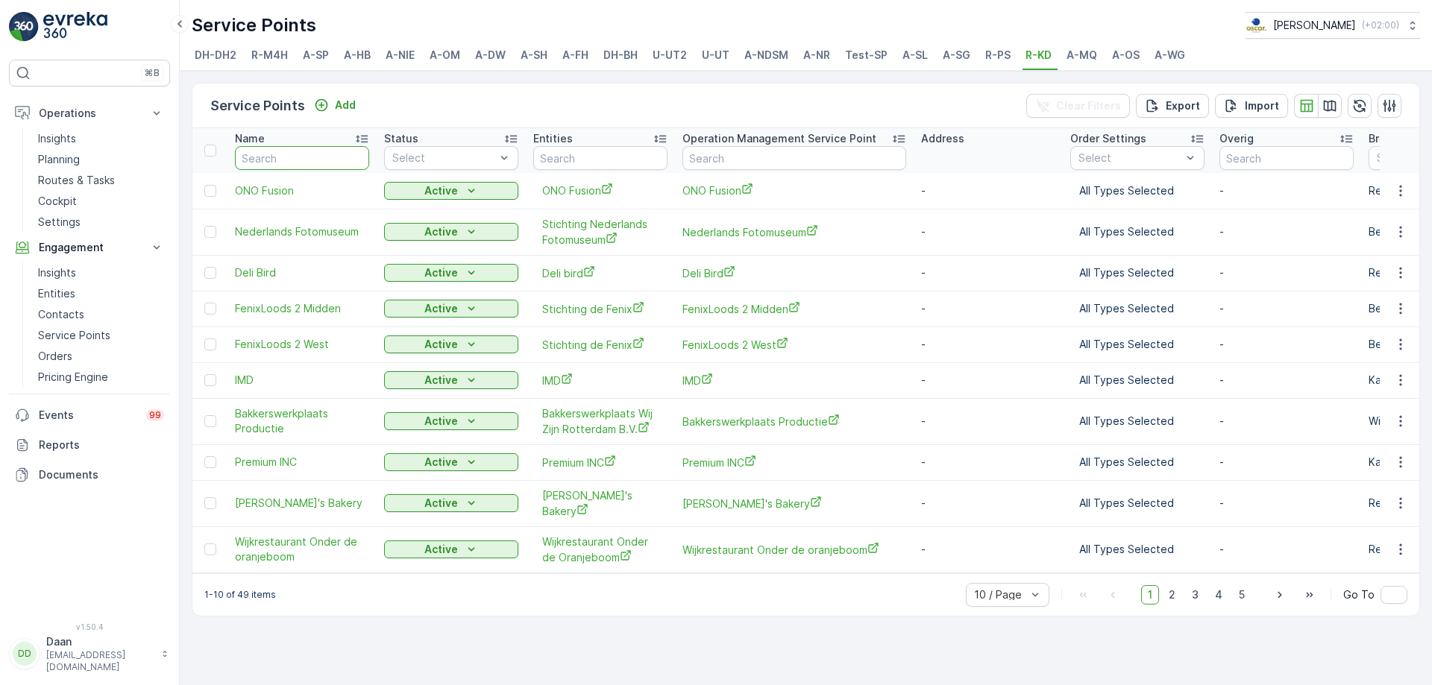
click at [333, 158] on input "text" at bounding box center [302, 158] width 134 height 24
type input "sport"
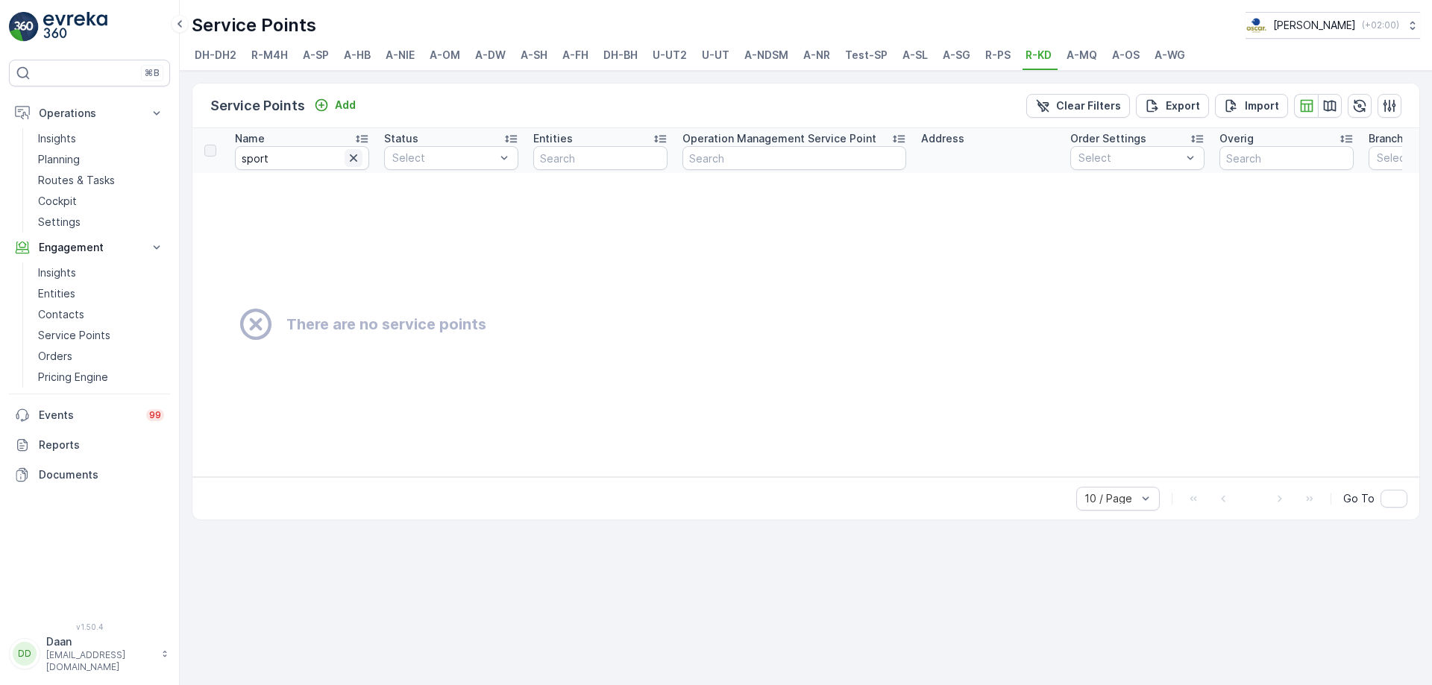
click at [356, 151] on icon "button" at bounding box center [353, 158] width 15 height 15
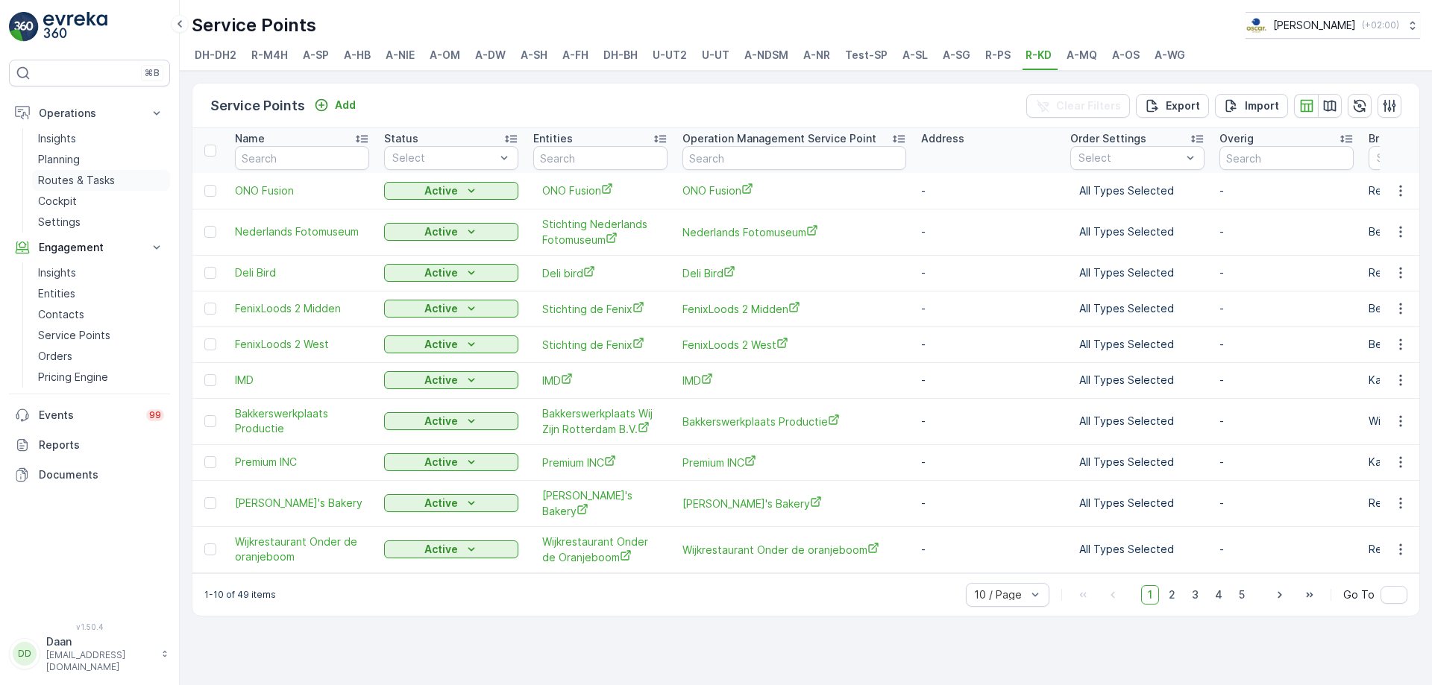
click at [94, 184] on p "Routes & Tasks" at bounding box center [76, 180] width 77 height 15
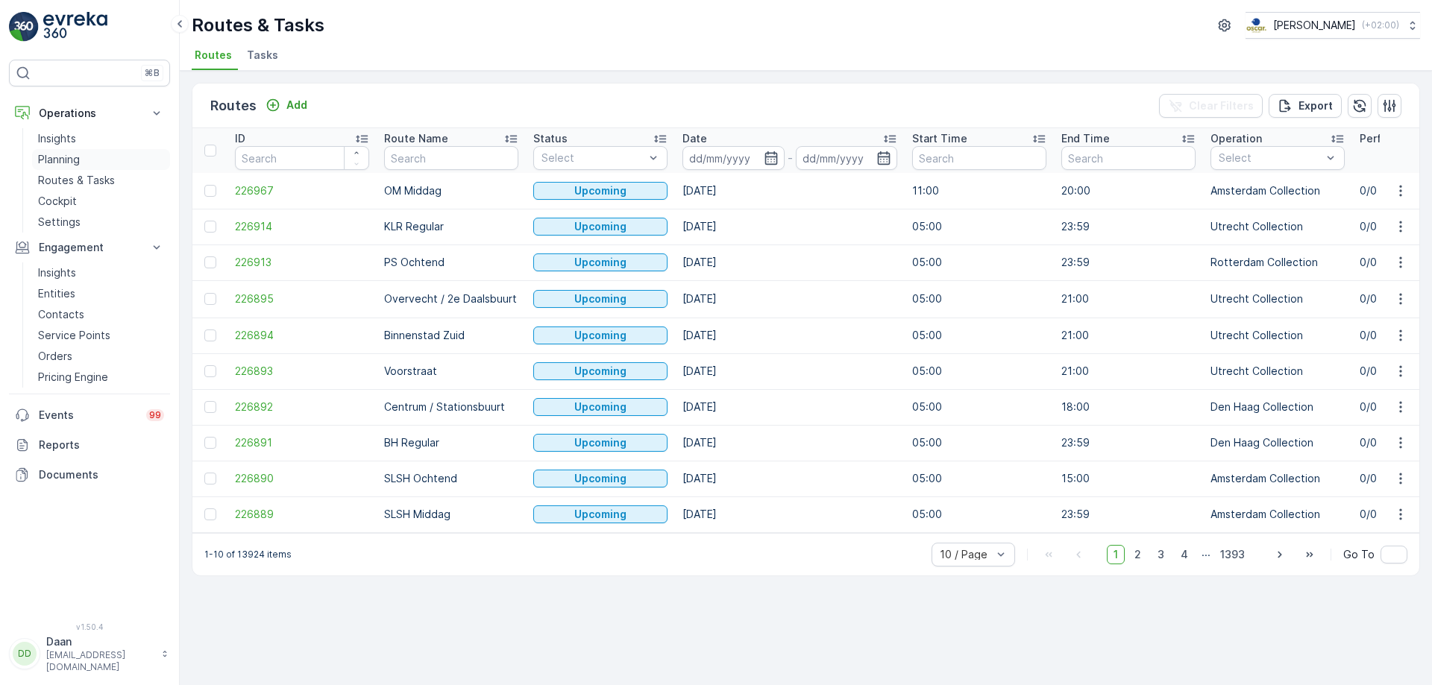
click at [59, 154] on p "Planning" at bounding box center [59, 159] width 42 height 15
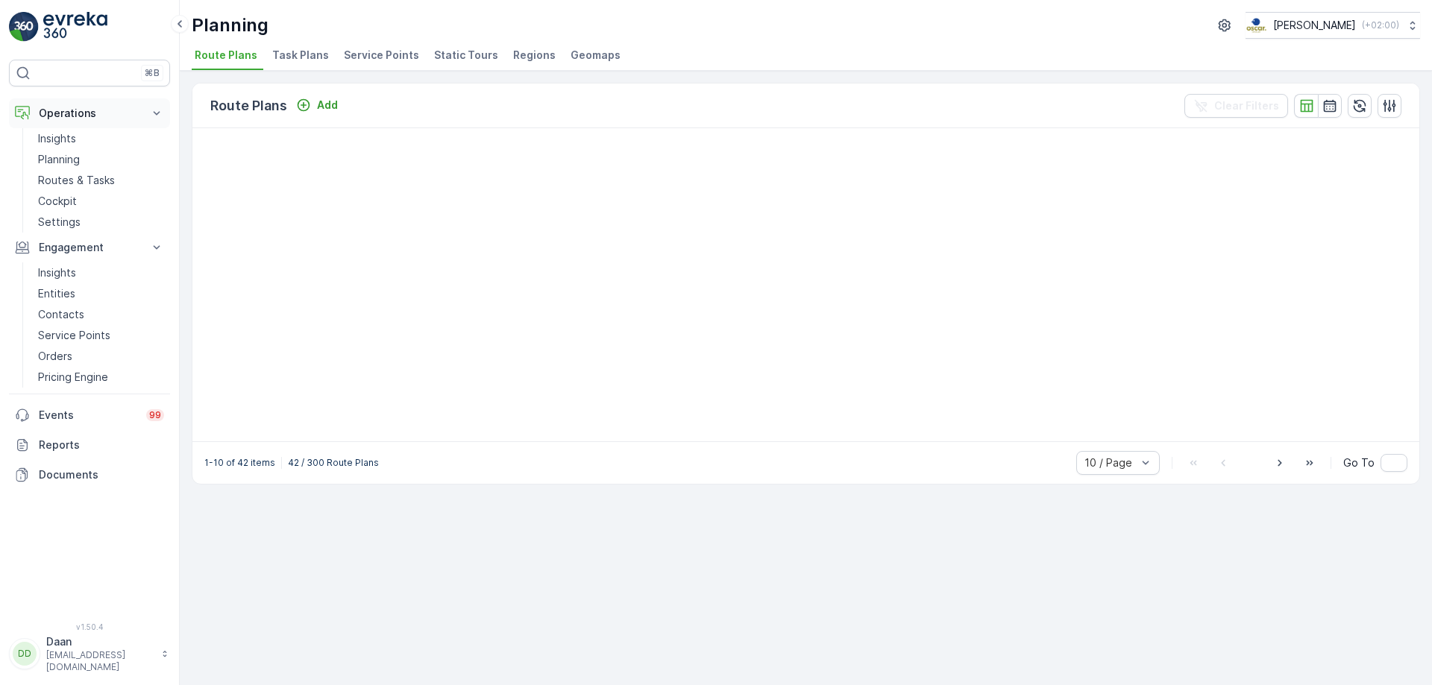
click at [75, 128] on button "Operations" at bounding box center [89, 113] width 161 height 30
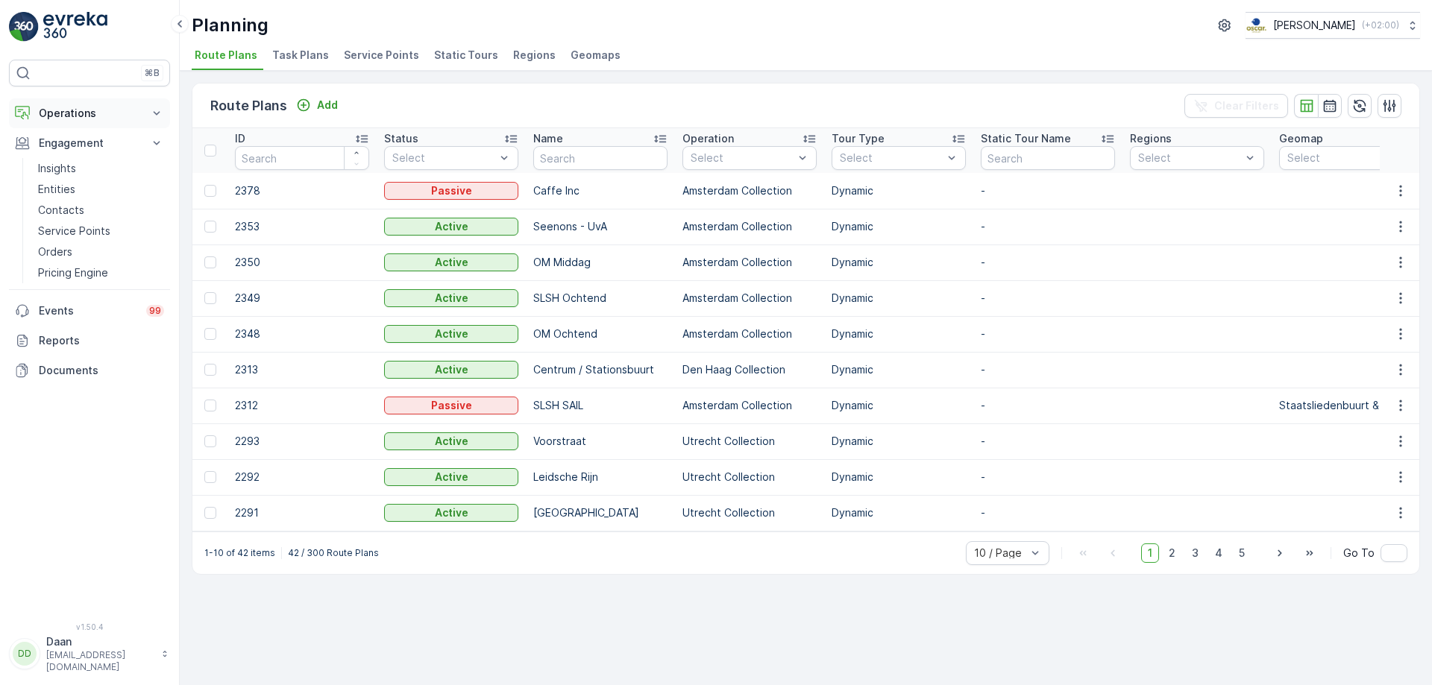
click at [75, 128] on button "Operations" at bounding box center [89, 113] width 161 height 30
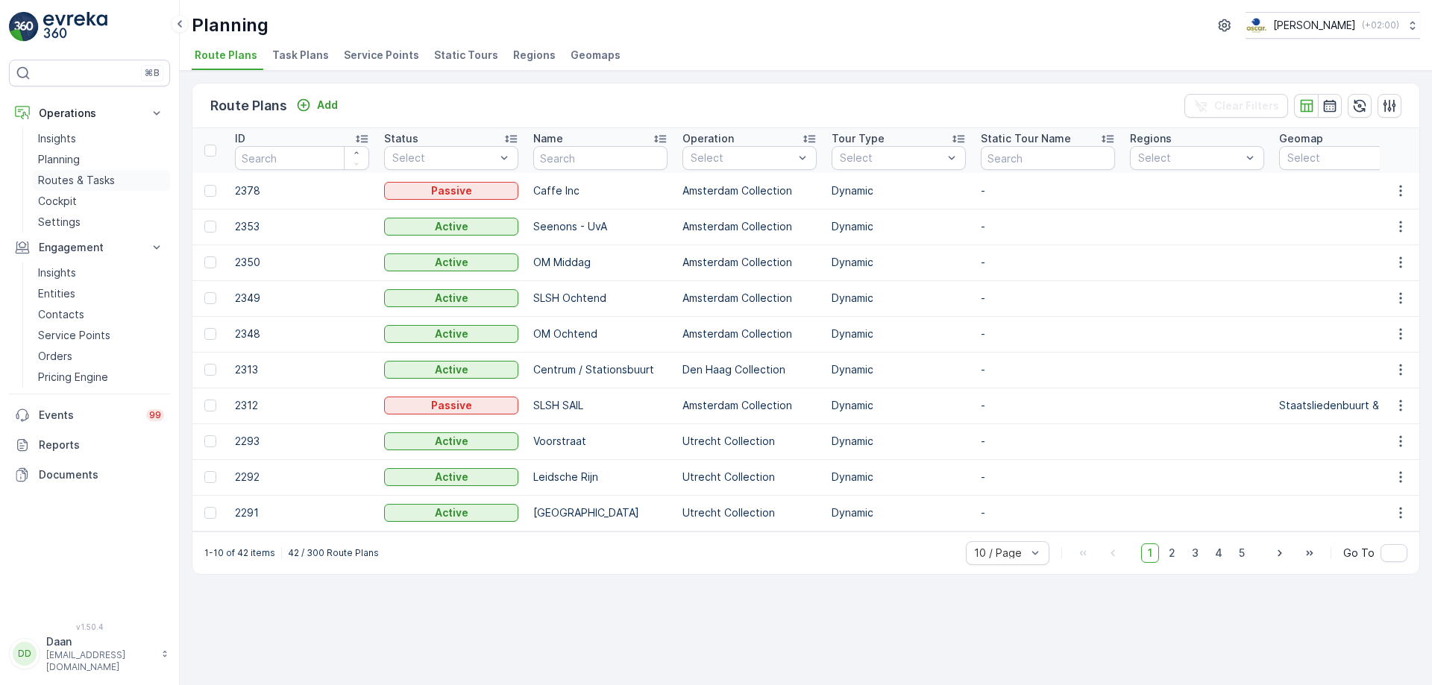
click at [94, 181] on p "Routes & Tasks" at bounding box center [76, 180] width 77 height 15
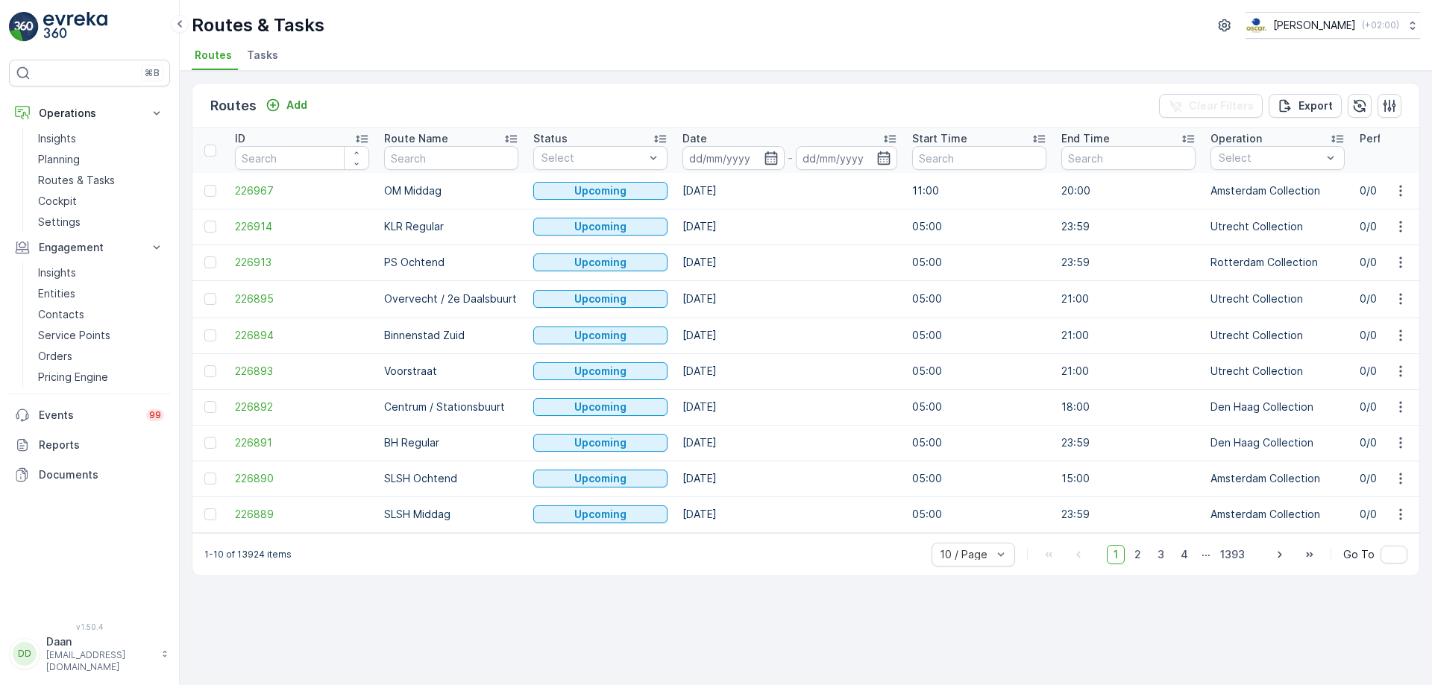
click at [265, 66] on li "Tasks" at bounding box center [264, 57] width 40 height 25
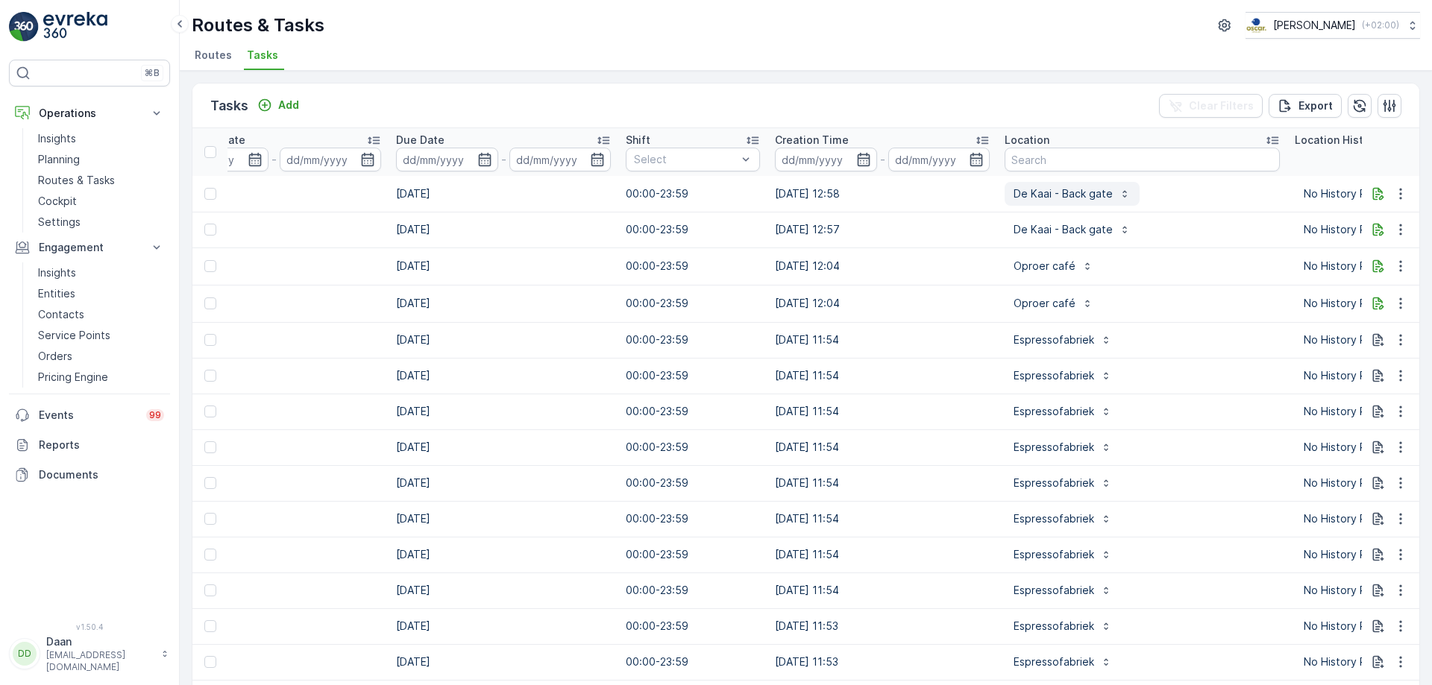
scroll to position [0, 807]
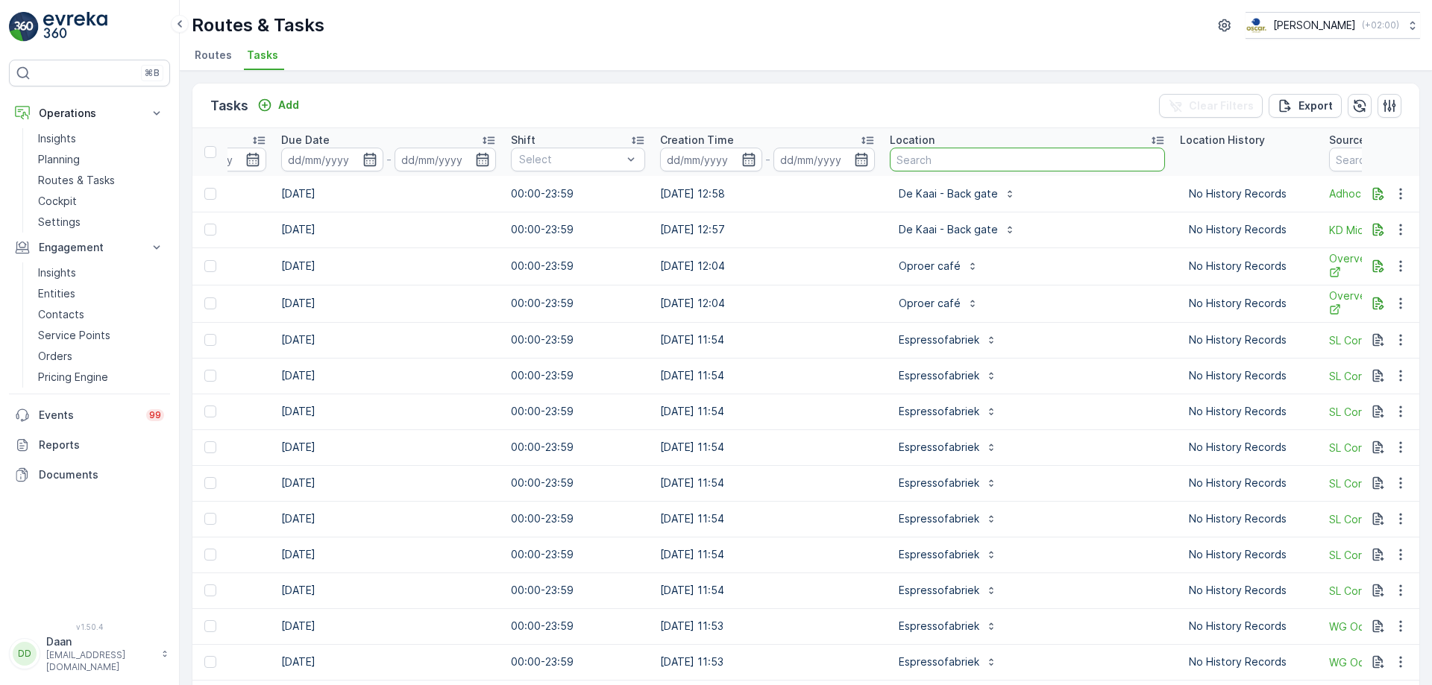
click at [930, 151] on input "text" at bounding box center [1027, 160] width 275 height 24
click at [952, 157] on input "text" at bounding box center [1027, 160] width 275 height 24
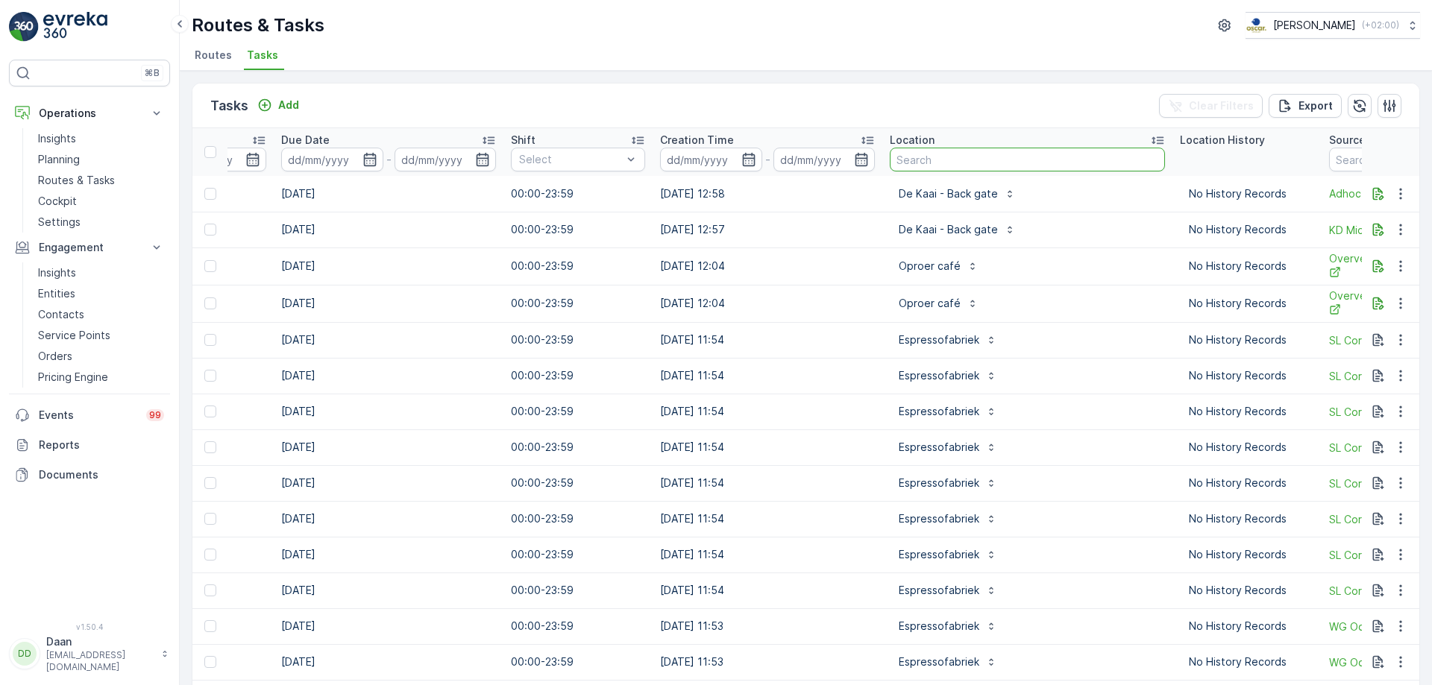
click at [952, 157] on input "text" at bounding box center [1027, 160] width 275 height 24
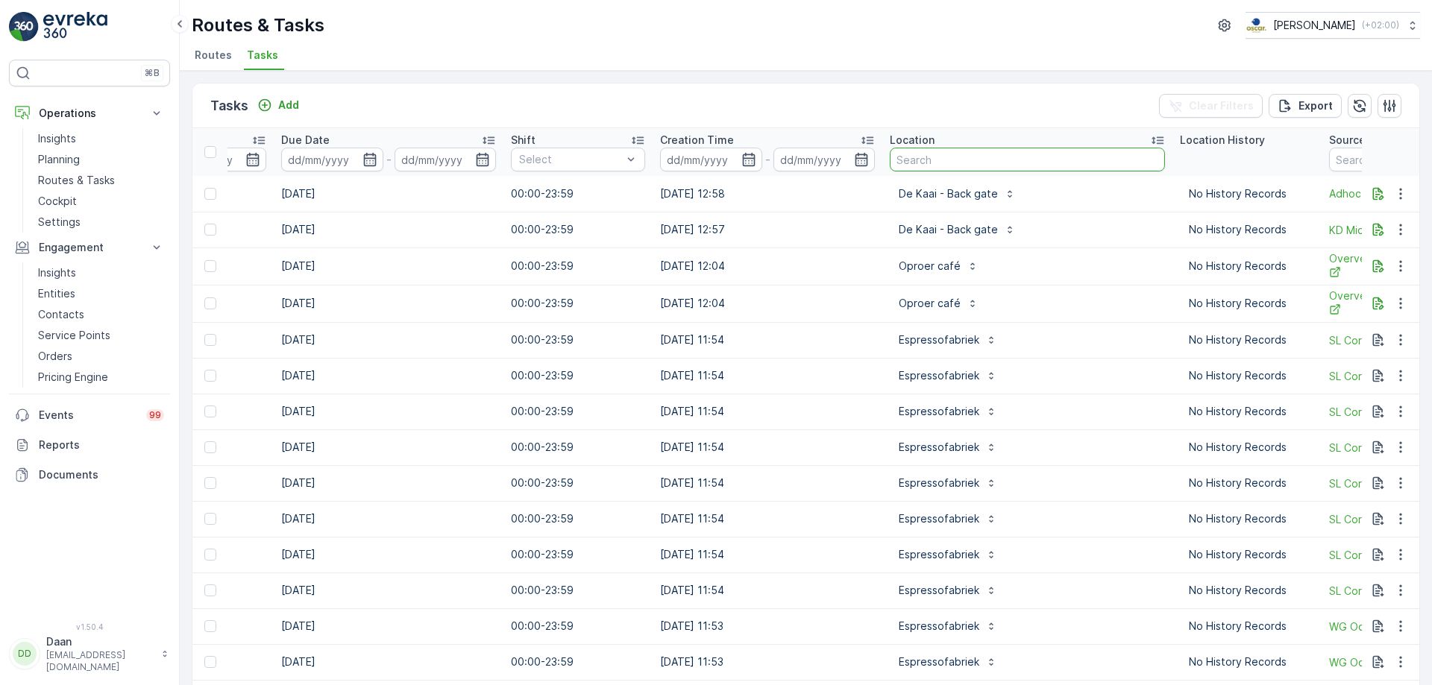
click at [952, 157] on input "text" at bounding box center [1027, 160] width 275 height 24
type input "de kaai"
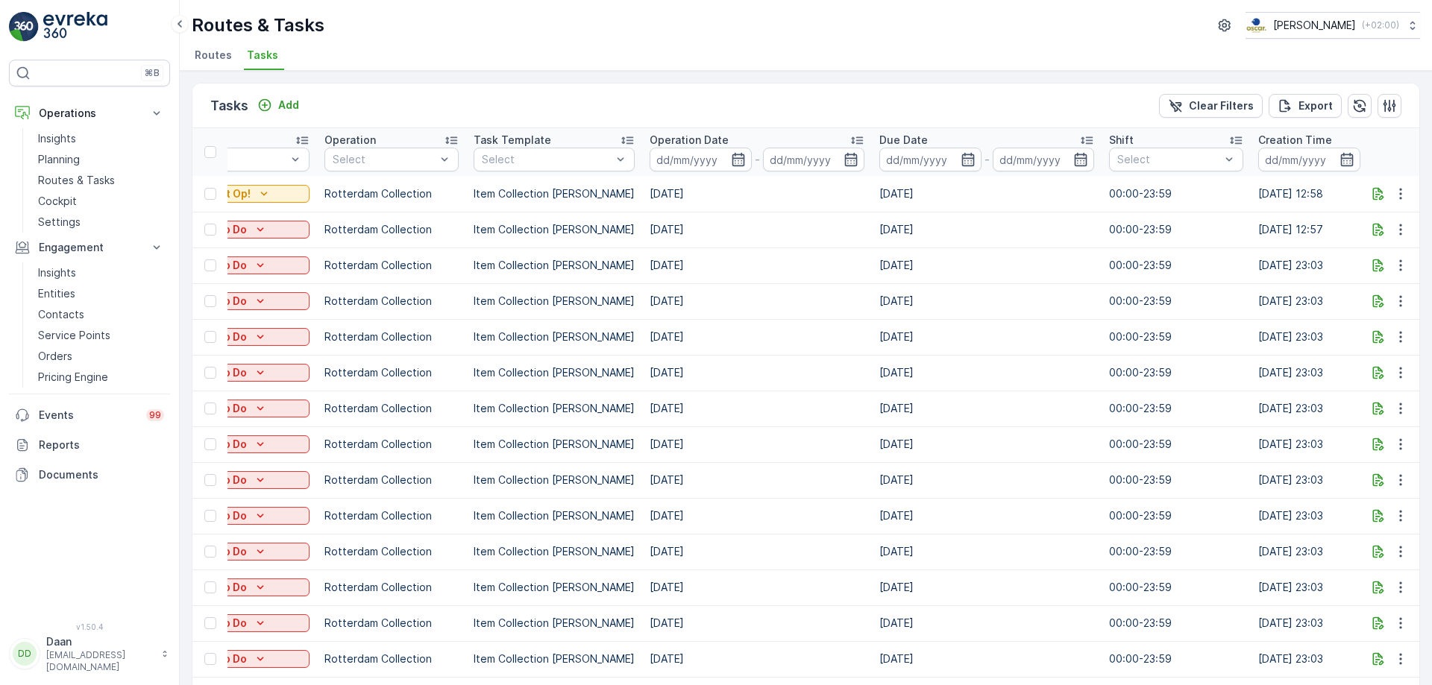
drag, startPoint x: 941, startPoint y: 395, endPoint x: 996, endPoint y: 380, distance: 56.3
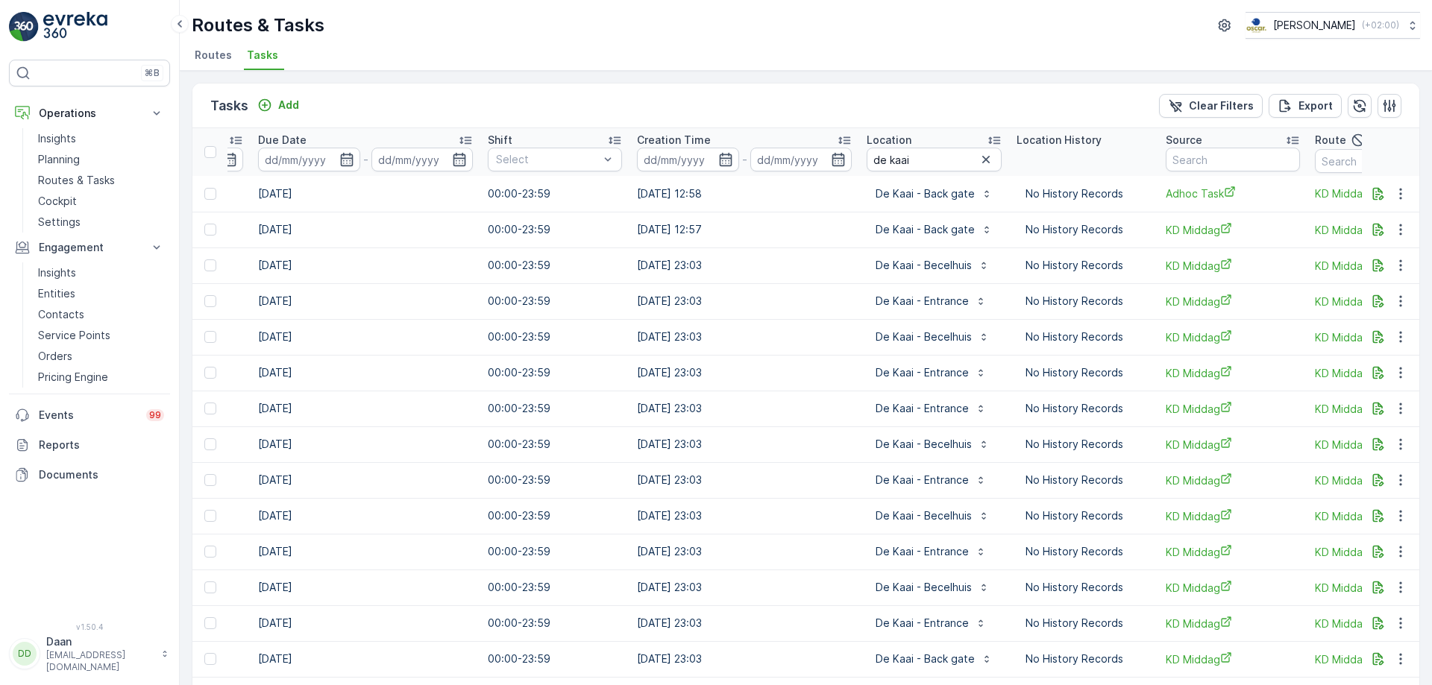
scroll to position [0, 823]
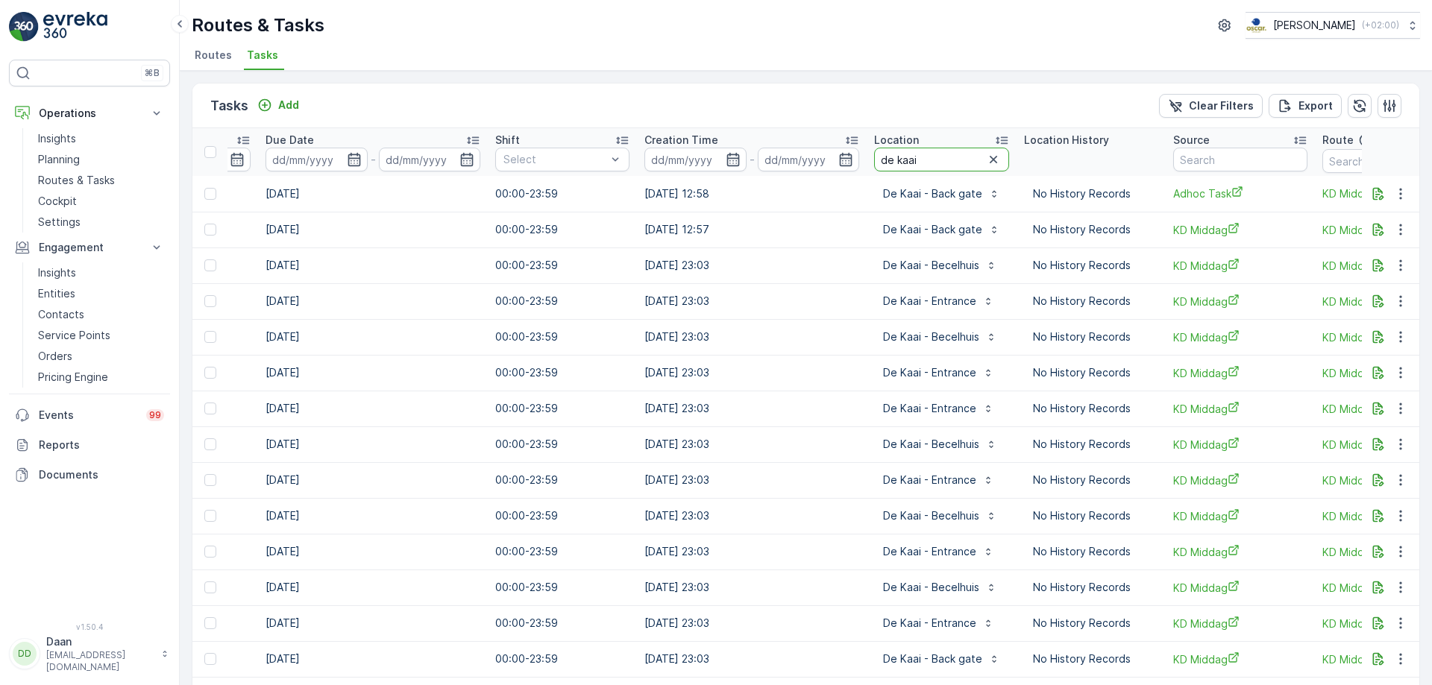
click at [950, 157] on input "de kaai" at bounding box center [941, 160] width 135 height 24
type input "de kaai -"
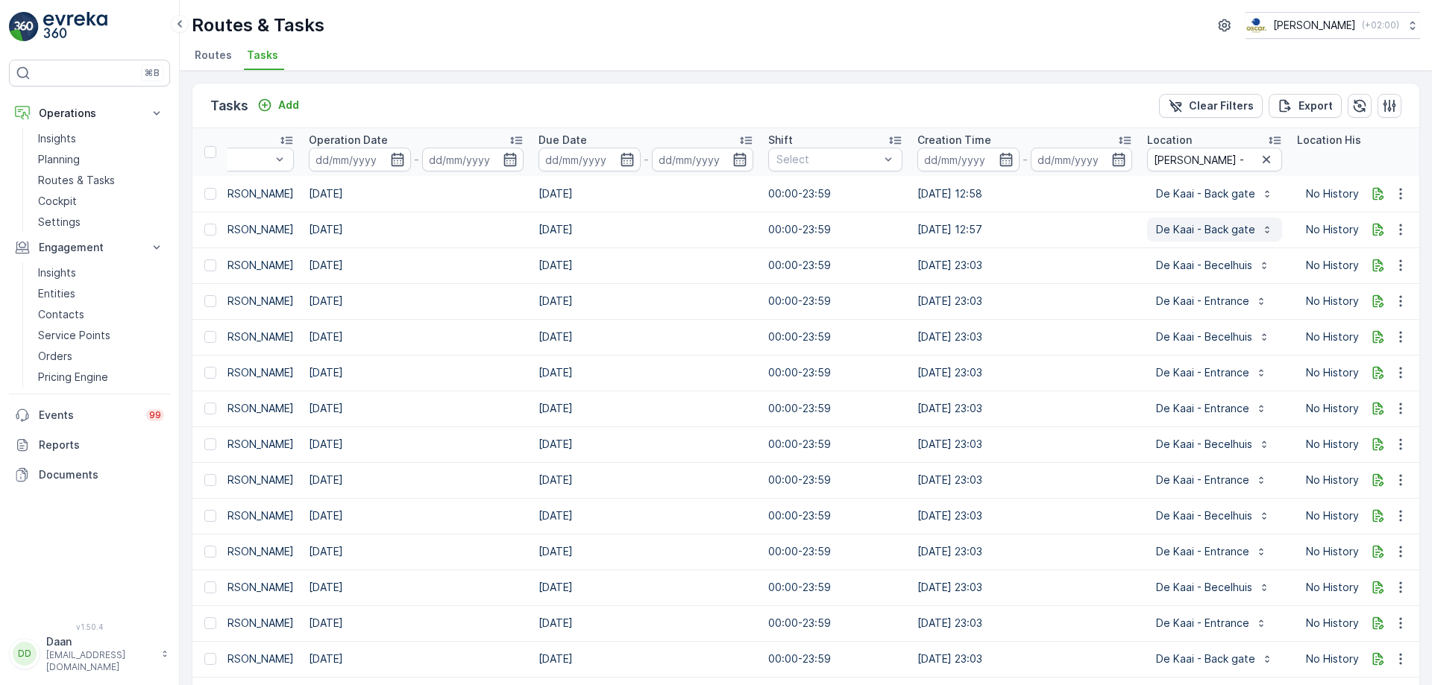
scroll to position [0, 722]
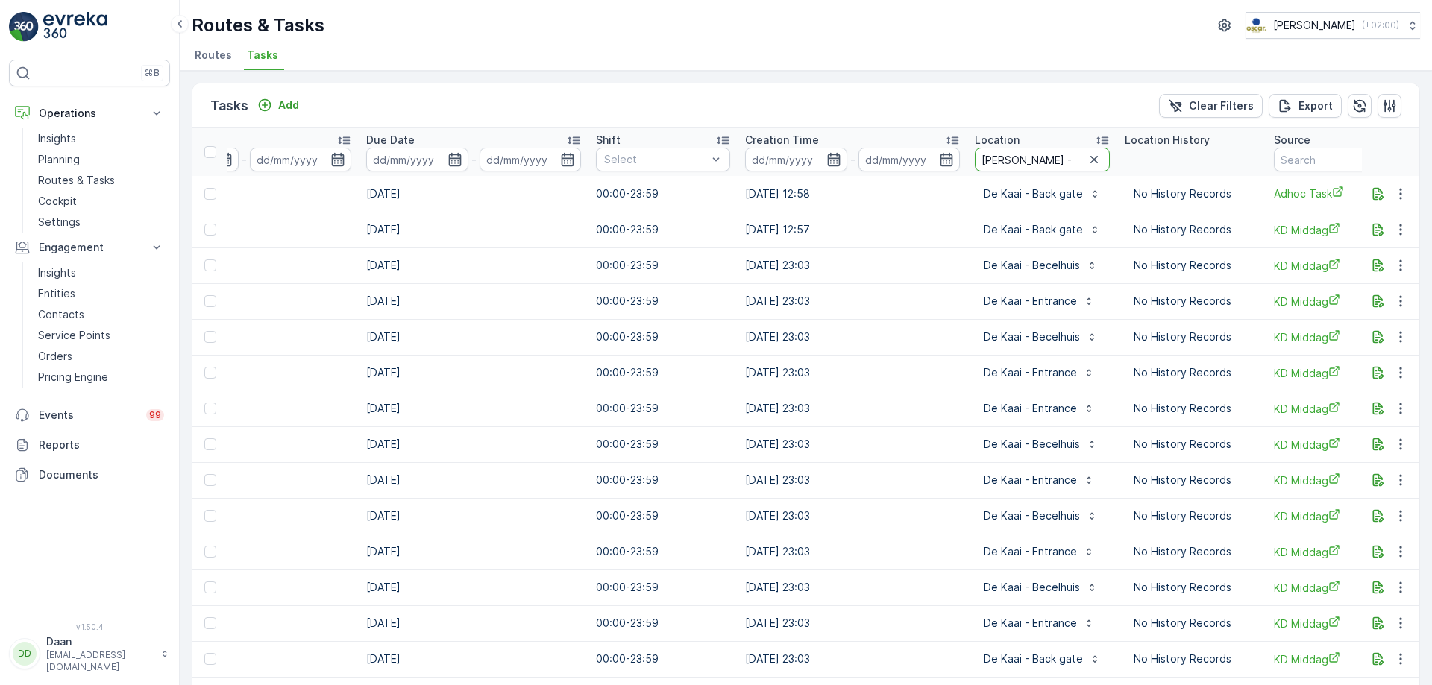
click at [1040, 156] on input "de kaai -" at bounding box center [1042, 160] width 135 height 24
type input "de kaai - ="
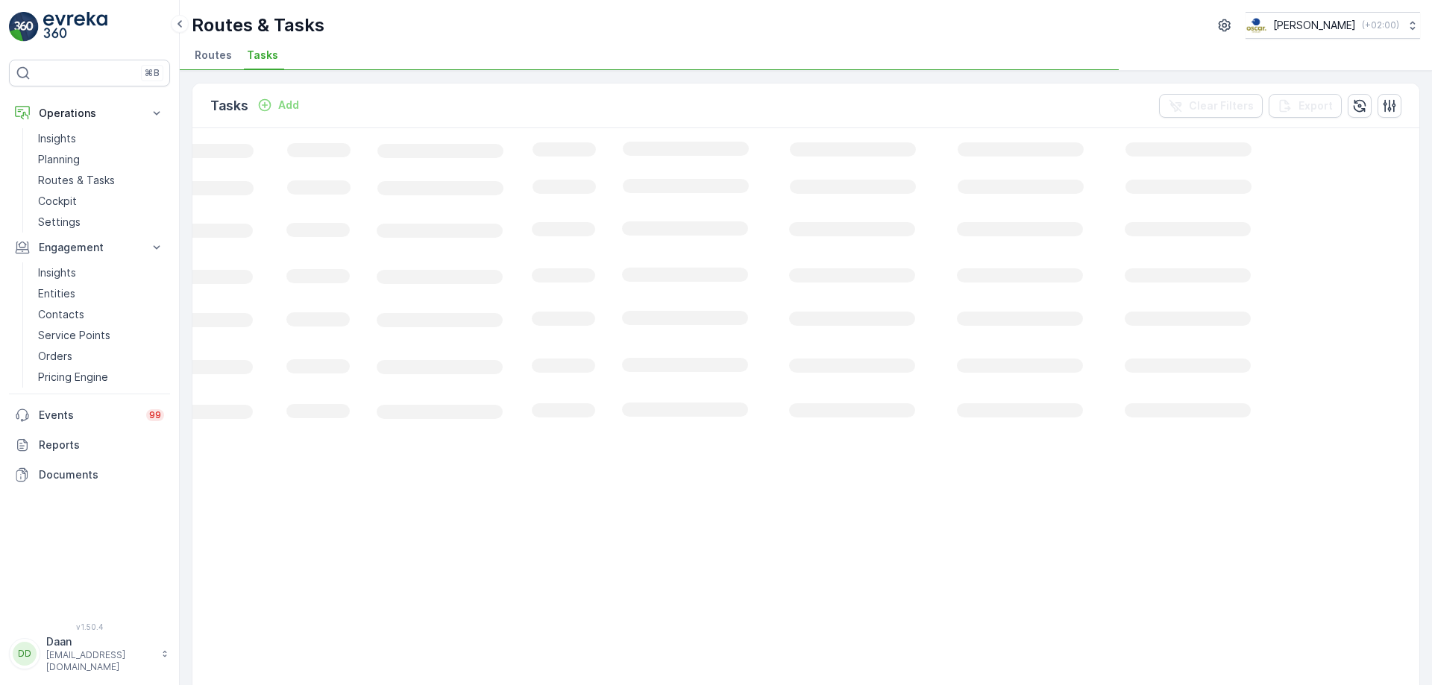
scroll to position [0, 209]
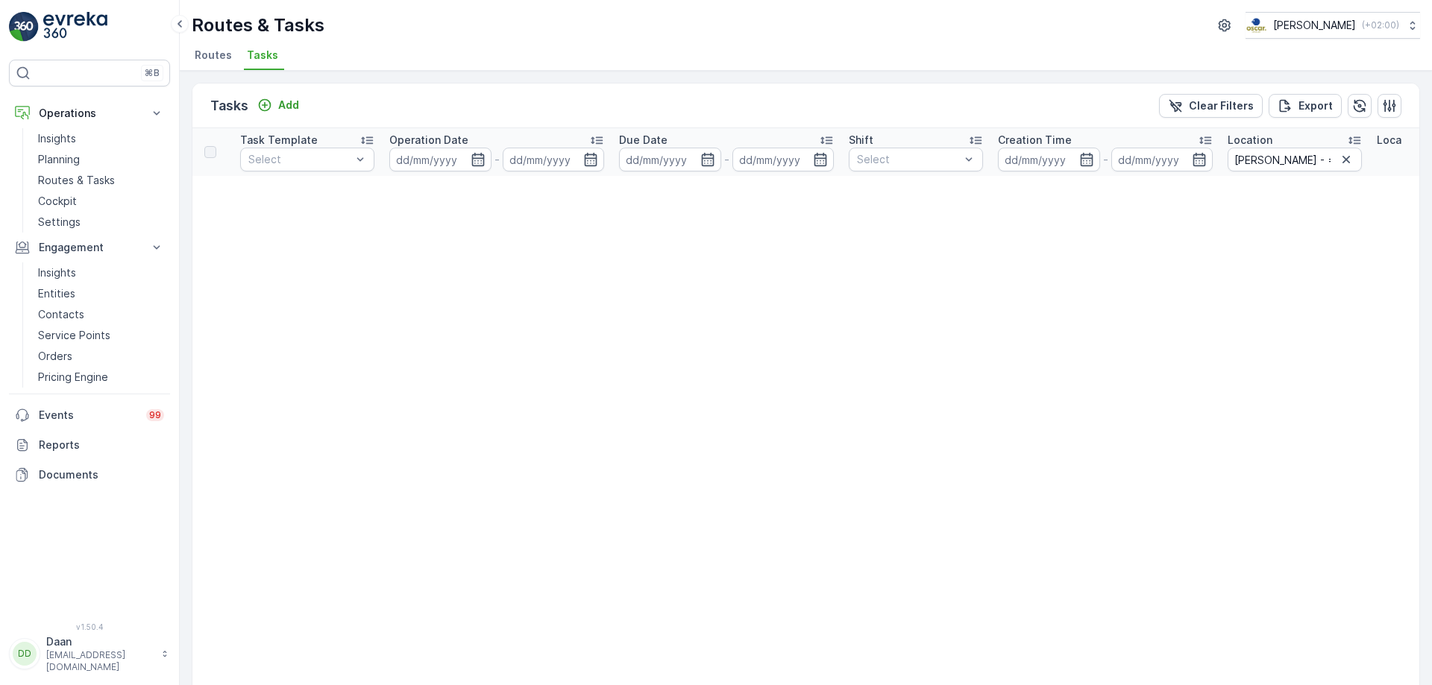
scroll to position [0, 662]
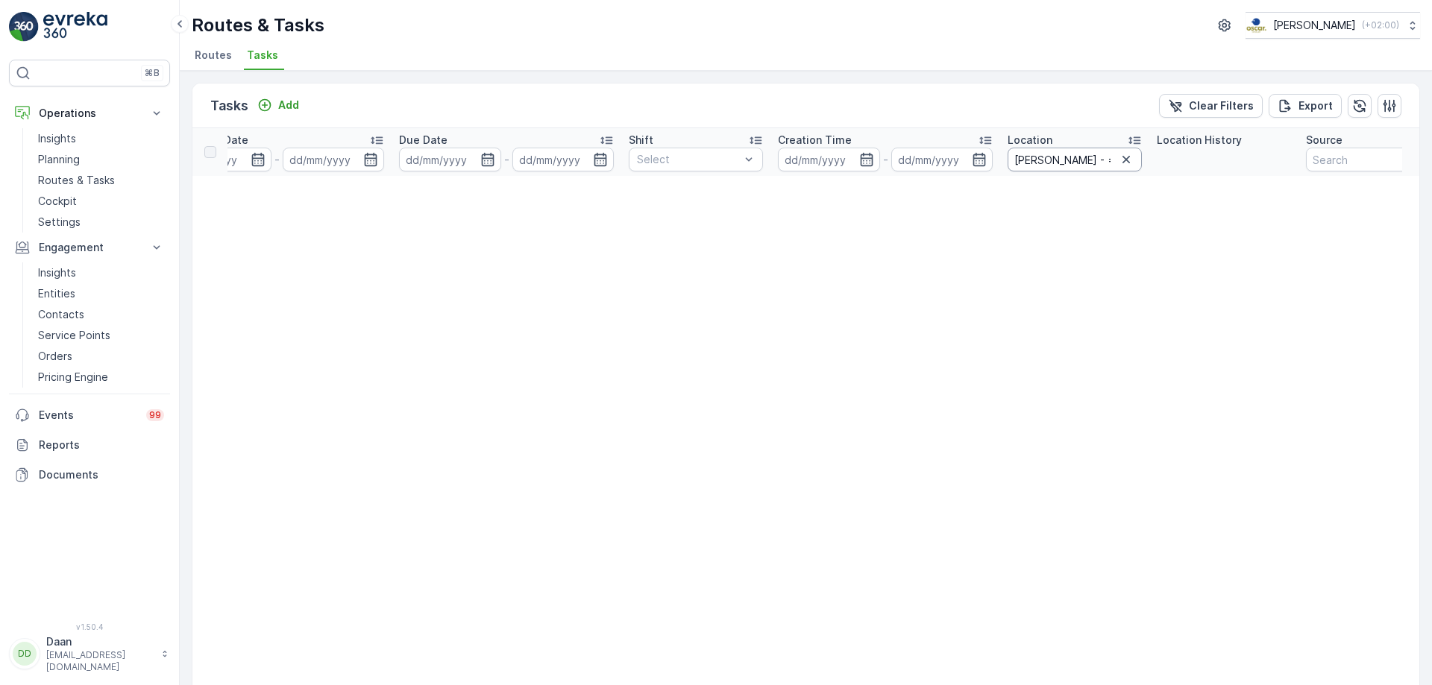
click at [1096, 169] on input "de kaai - ==" at bounding box center [1075, 160] width 134 height 24
type input "de kaai -"
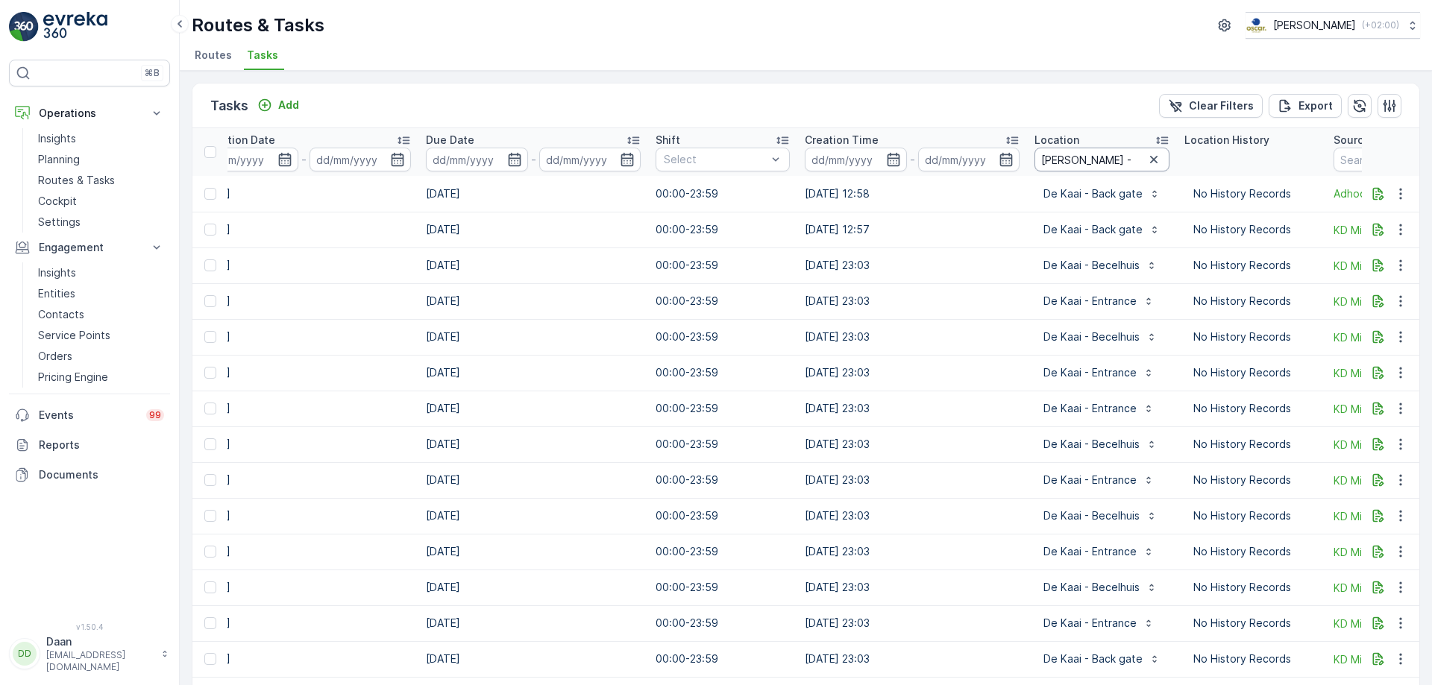
click at [1096, 169] on input "de kaai -" at bounding box center [1101, 160] width 135 height 24
type input "de kaai - bece"
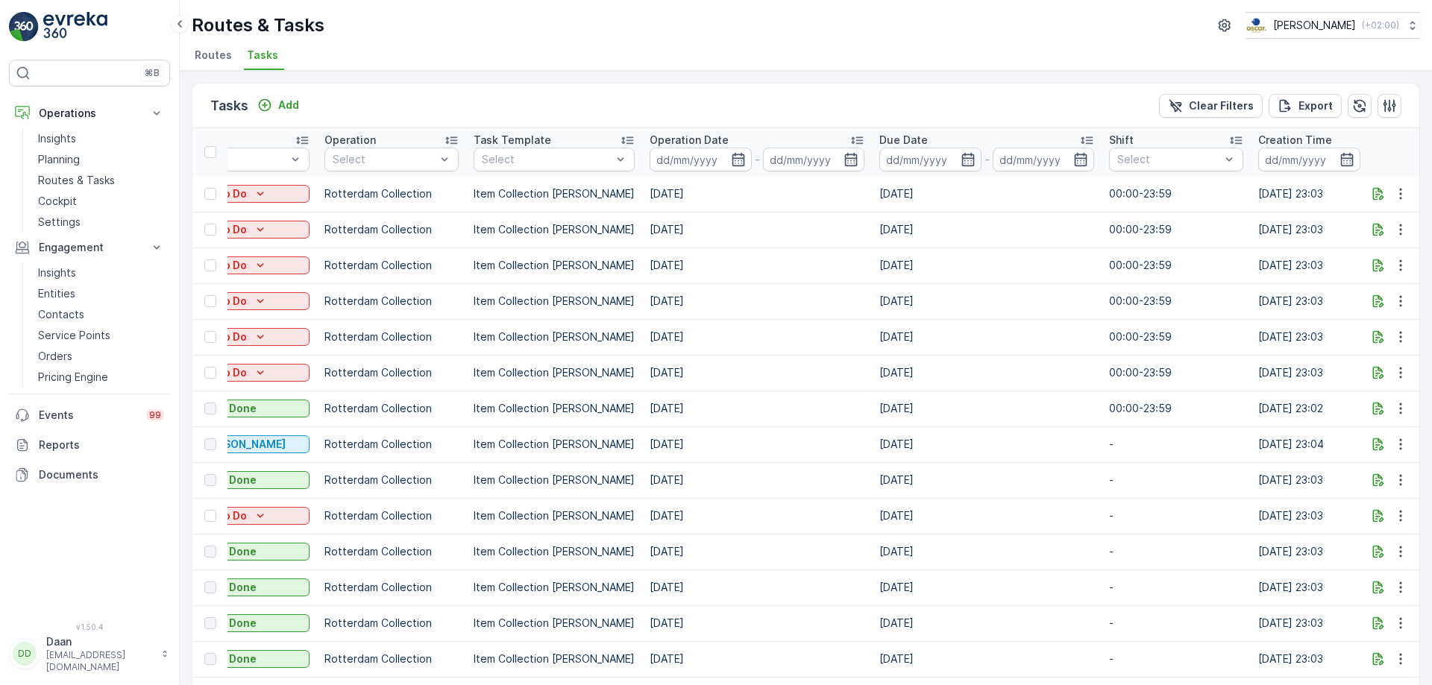
scroll to position [75, 0]
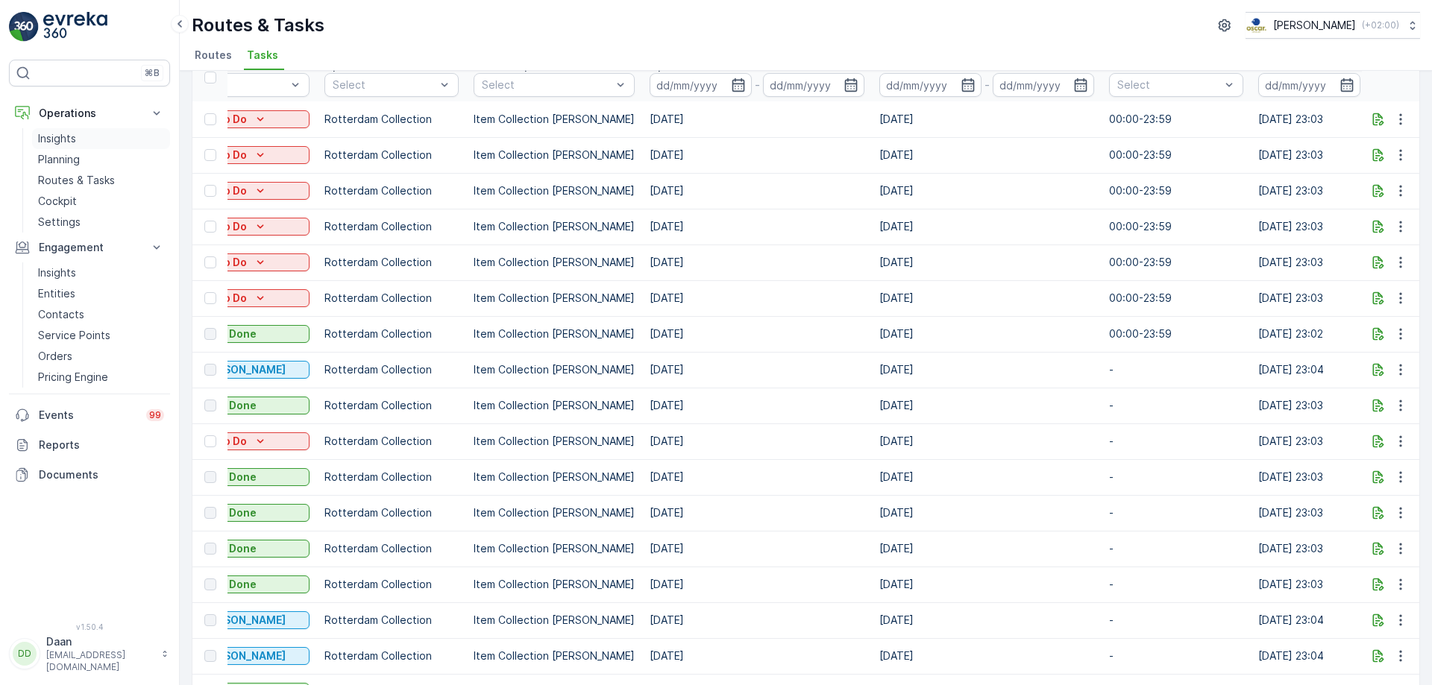
click at [79, 139] on link "Insights" at bounding box center [101, 138] width 138 height 21
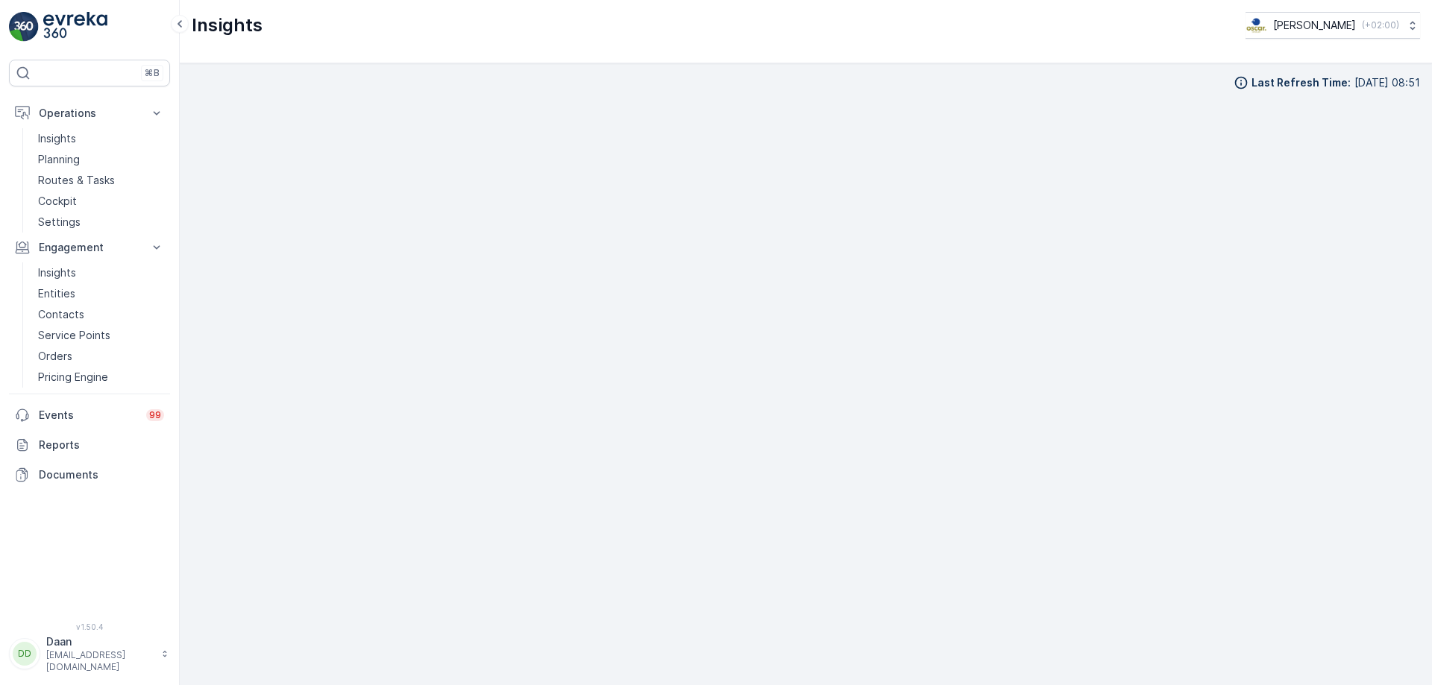
scroll to position [15, 0]
click at [74, 184] on p "Routes & Tasks" at bounding box center [76, 180] width 77 height 15
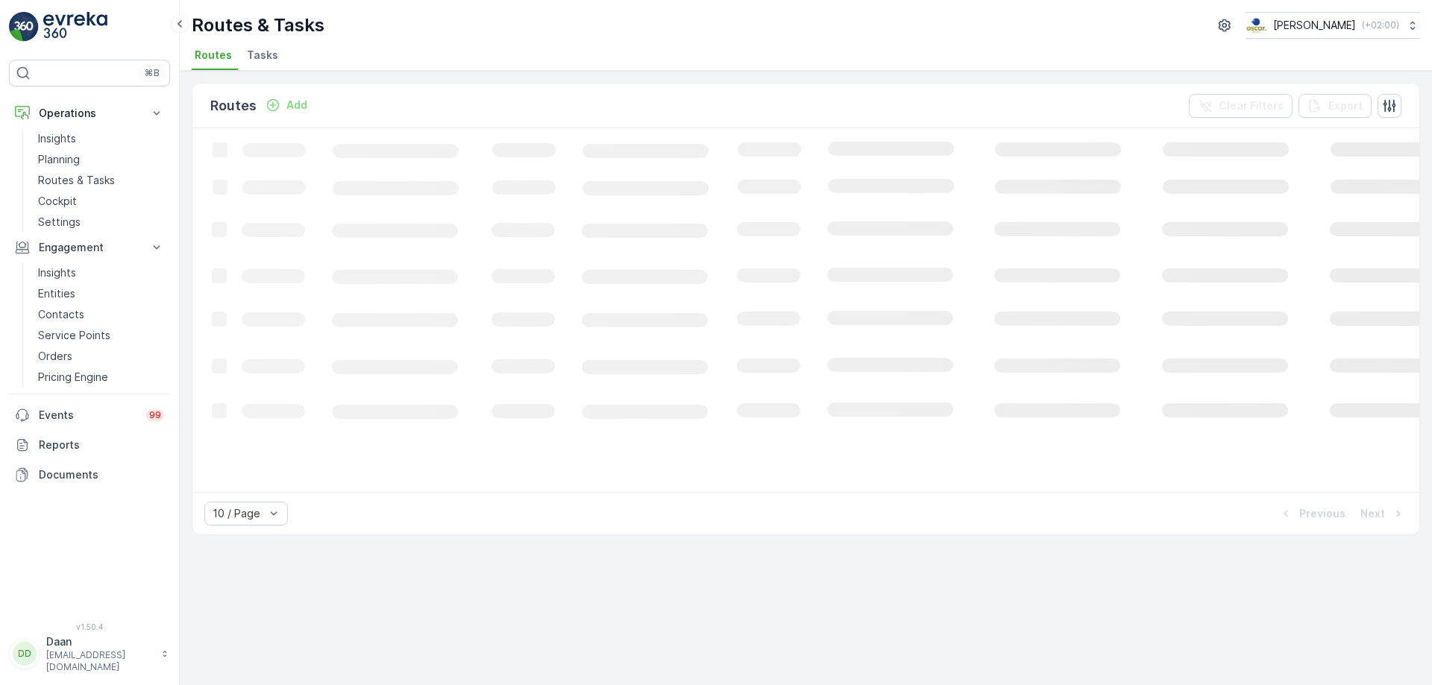
click at [264, 54] on span "Tasks" at bounding box center [262, 55] width 31 height 15
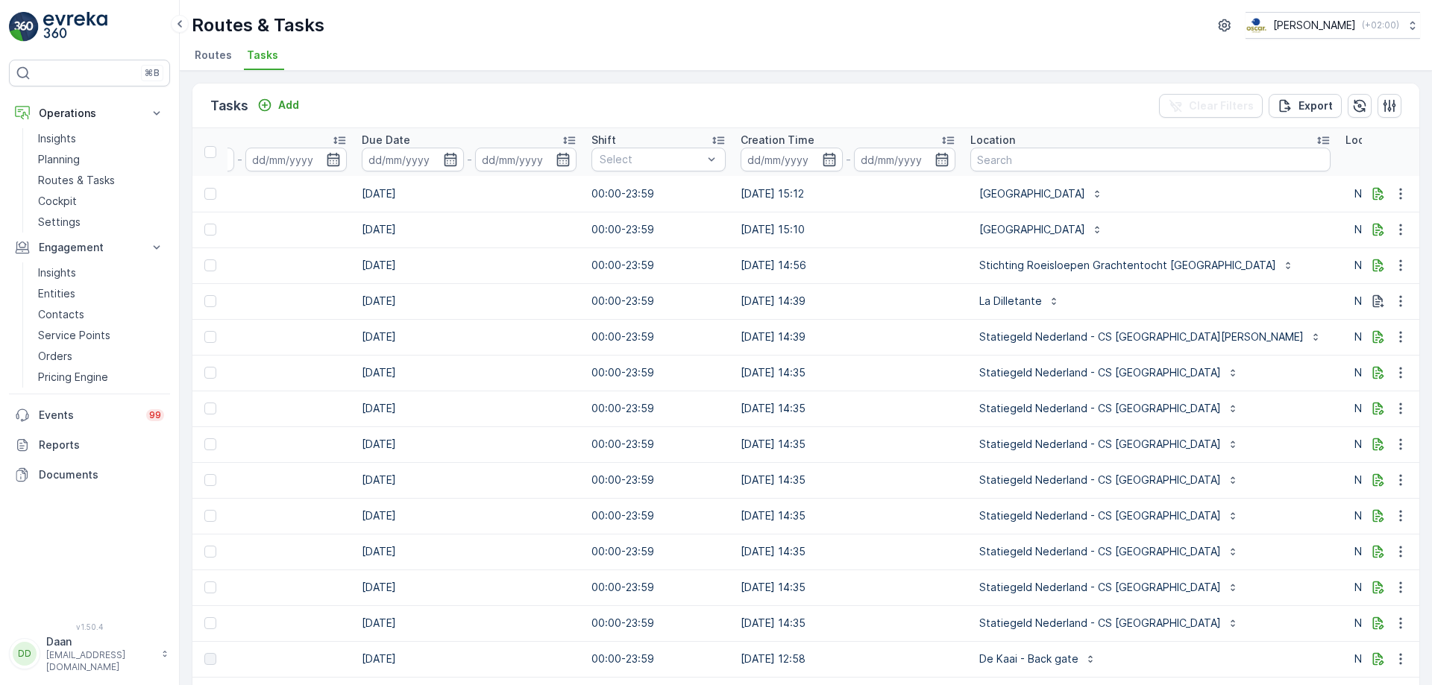
scroll to position [0, 773]
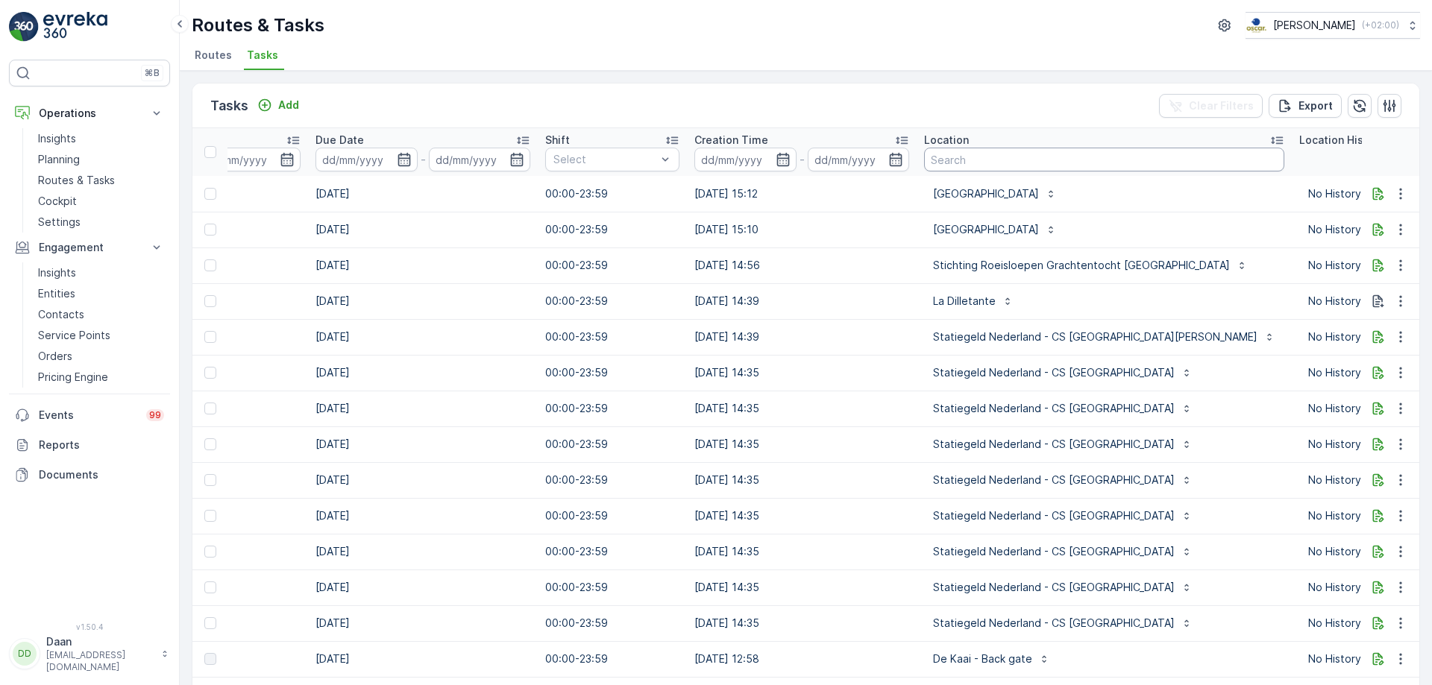
click at [1042, 157] on input "text" at bounding box center [1104, 160] width 360 height 24
type input "paus"
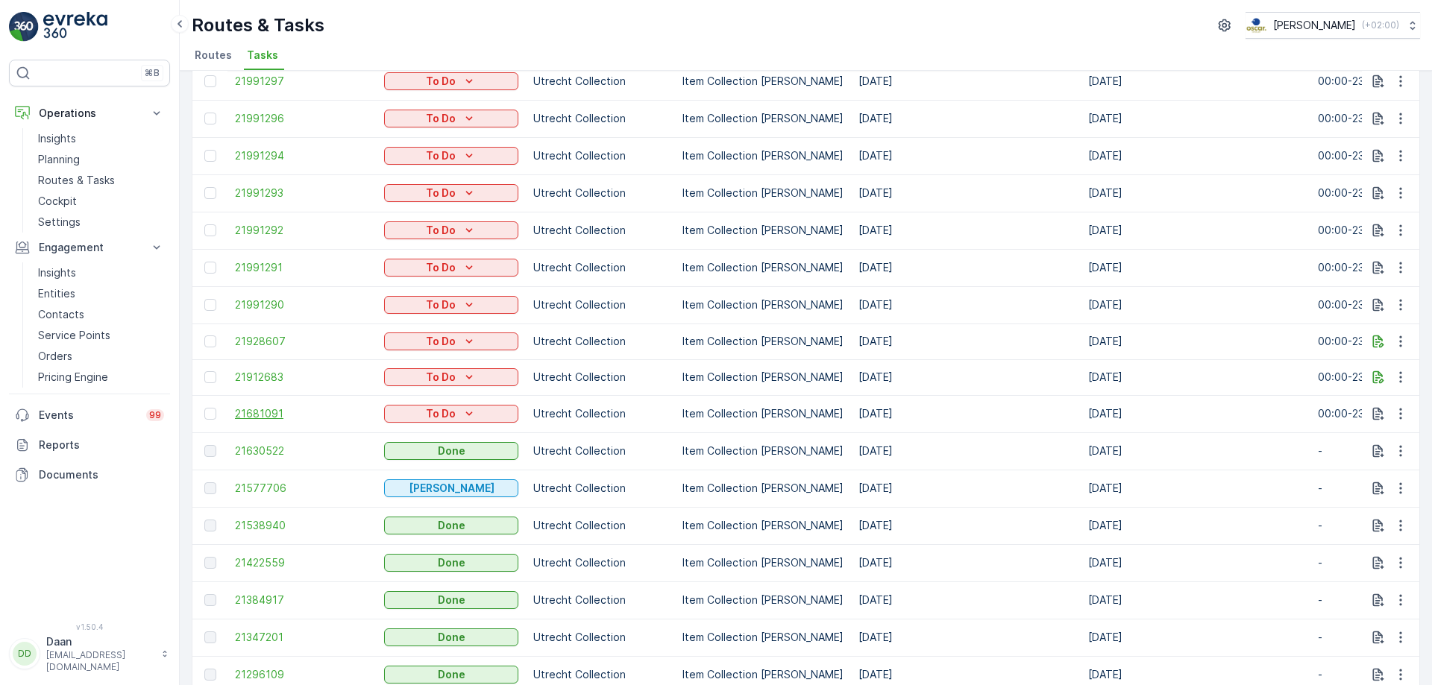
click at [269, 406] on span "21681091" at bounding box center [302, 413] width 134 height 15
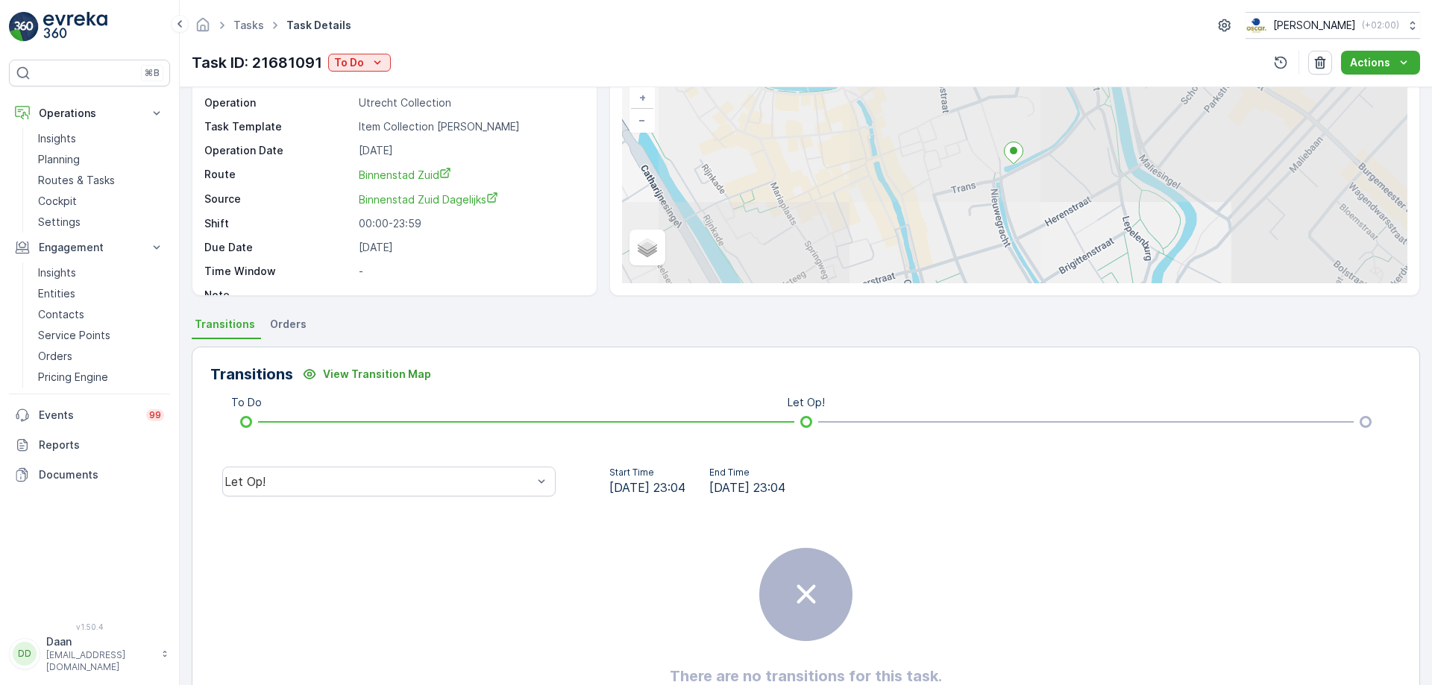
scroll to position [180, 0]
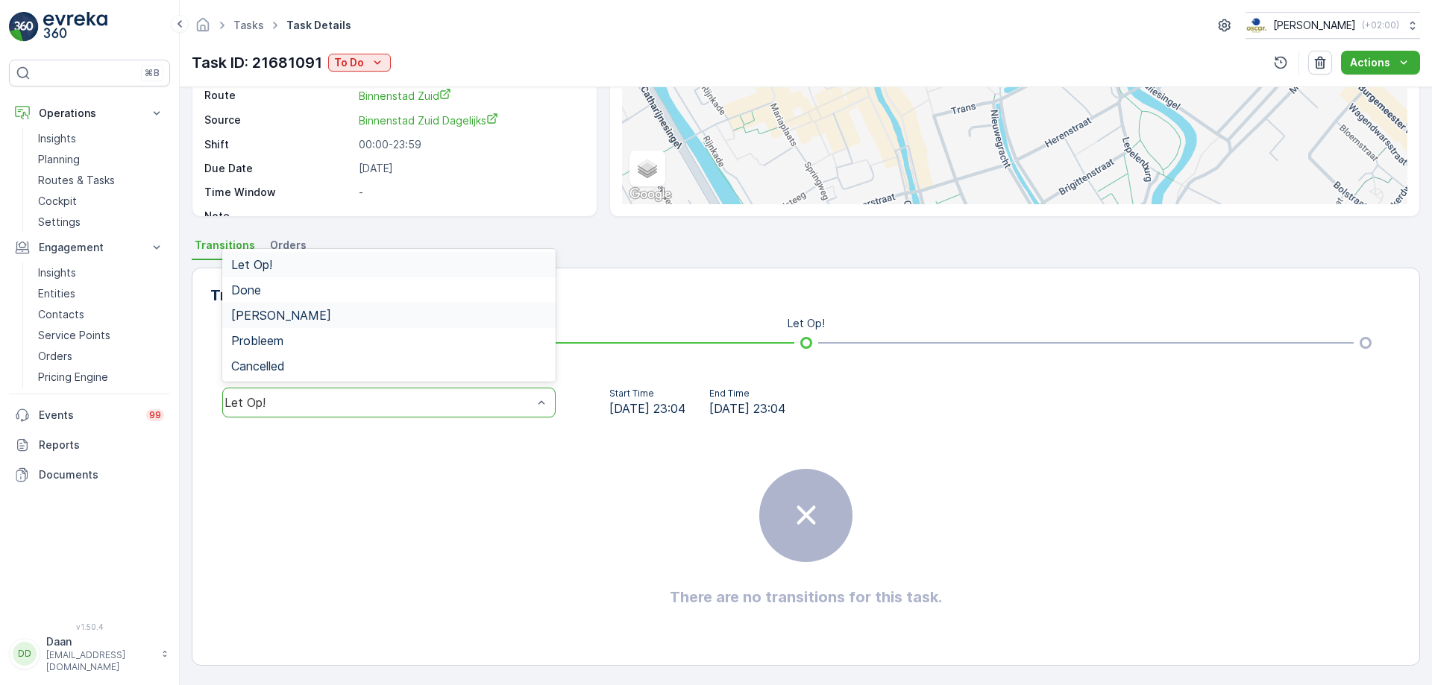
click at [665, 333] on div "To Do Let Op!" at bounding box center [805, 343] width 1143 height 24
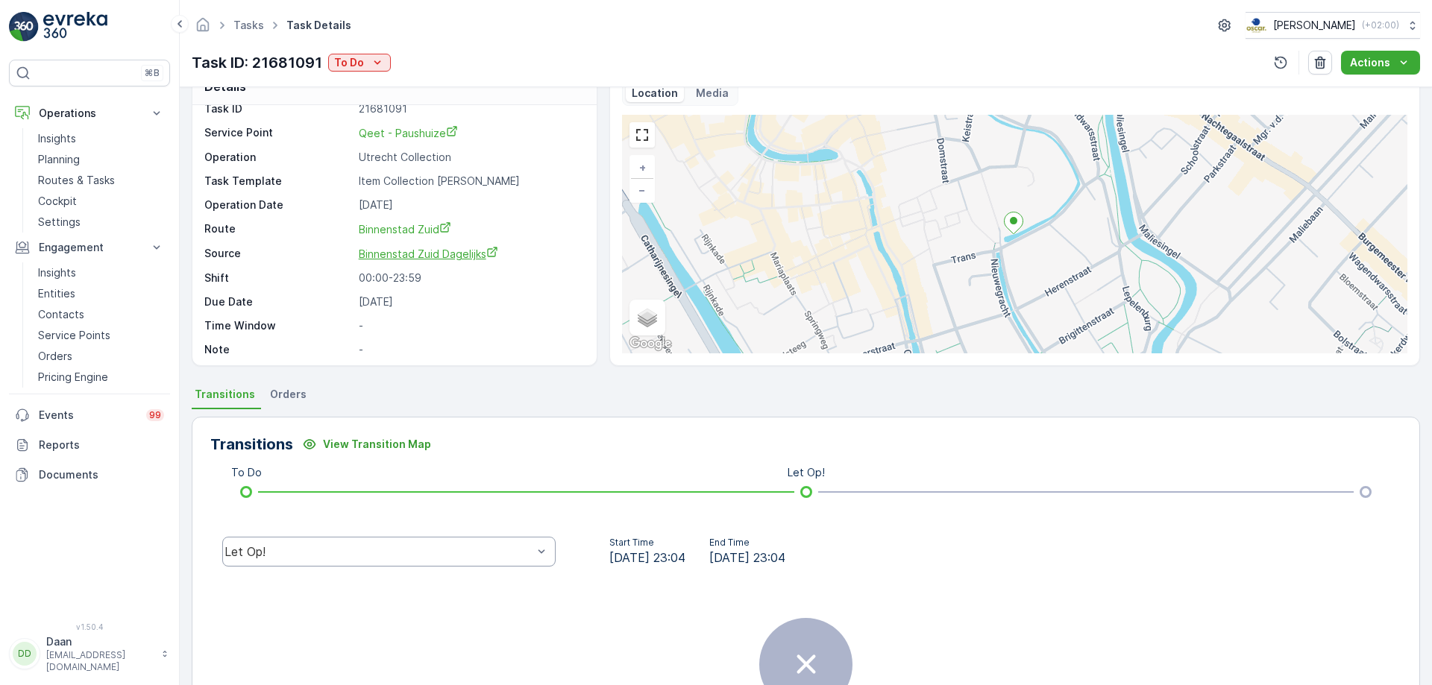
scroll to position [19, 0]
click at [246, 20] on link "Tasks" at bounding box center [248, 25] width 31 height 13
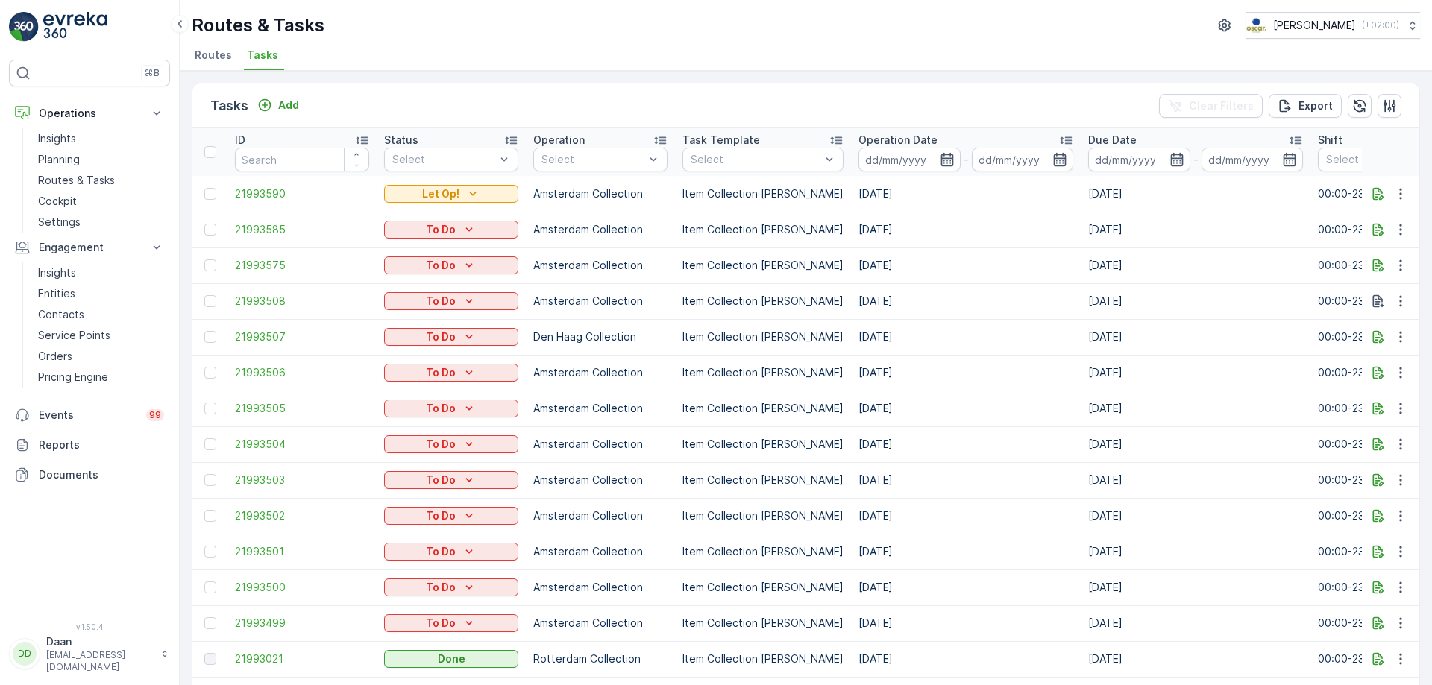
drag, startPoint x: 815, startPoint y: 201, endPoint x: 841, endPoint y: 204, distance: 26.3
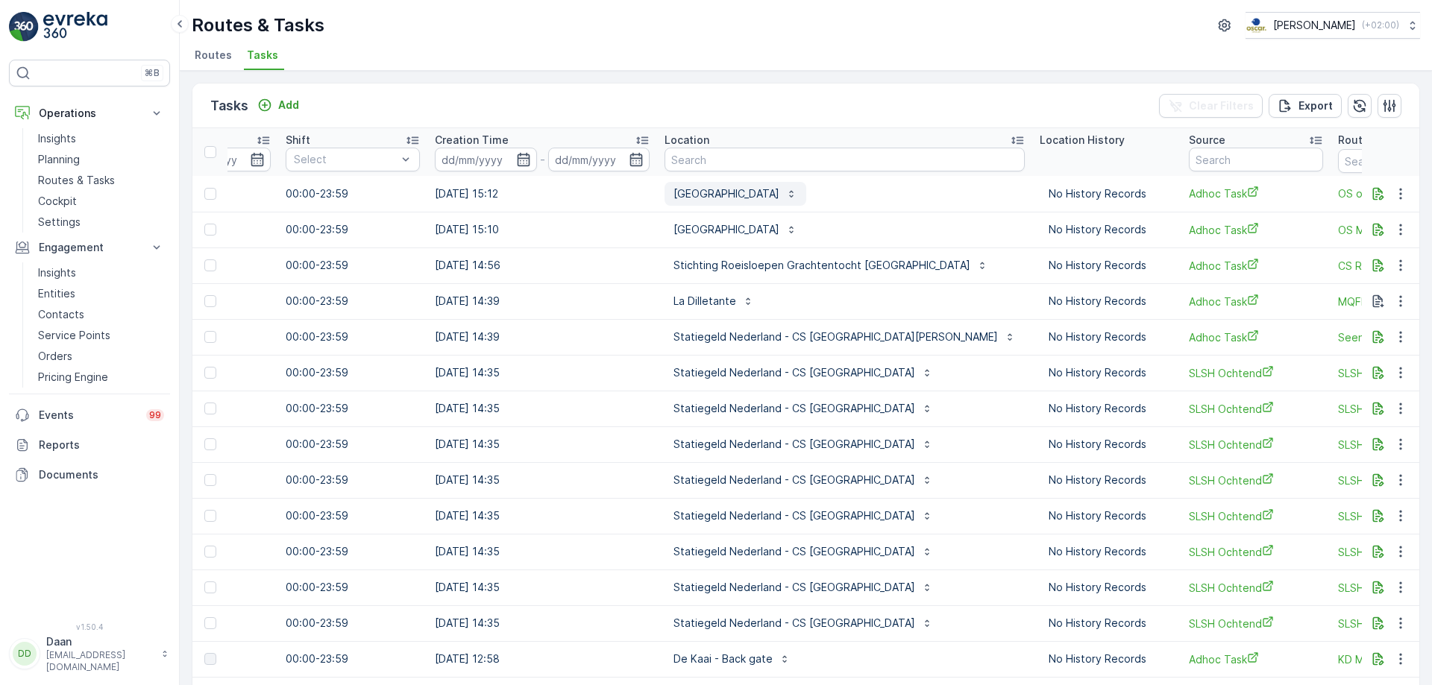
scroll to position [0, 1034]
click at [802, 160] on input "text" at bounding box center [843, 160] width 360 height 24
type input "paus"
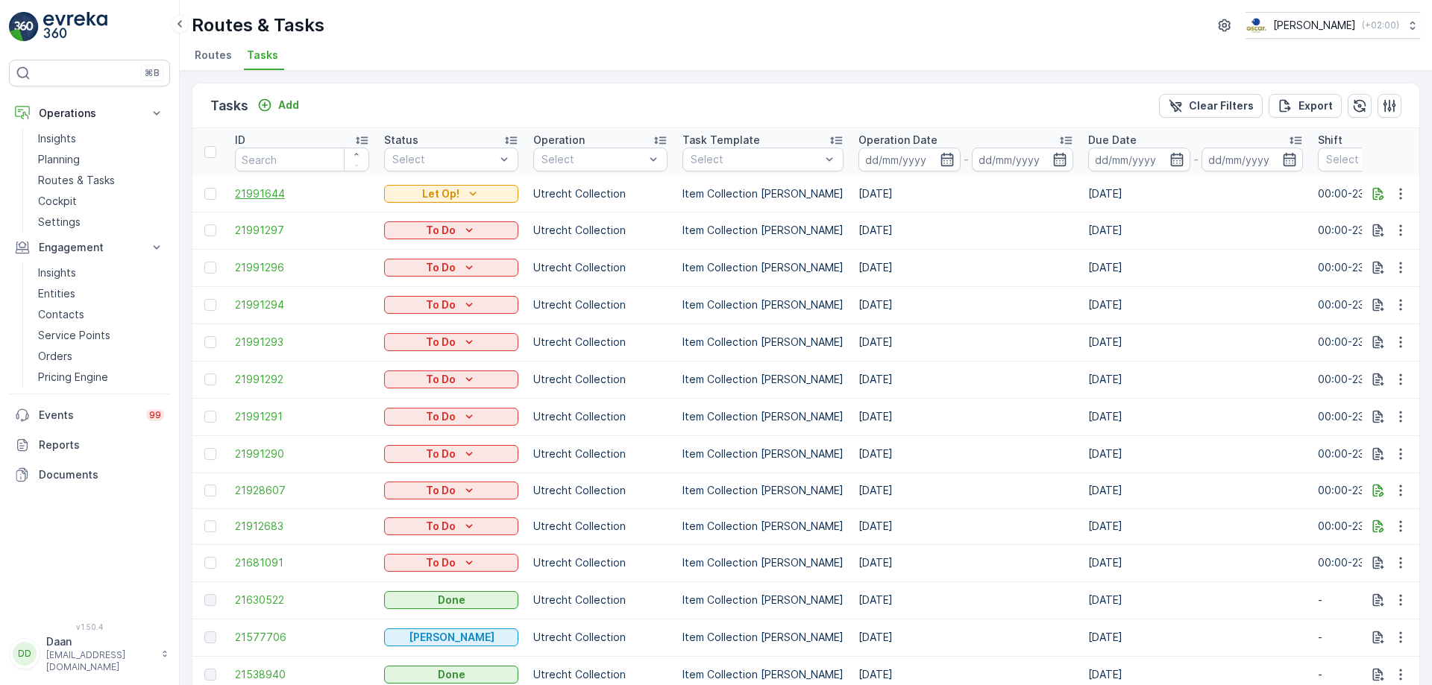
click at [255, 194] on span "21991644" at bounding box center [302, 193] width 134 height 15
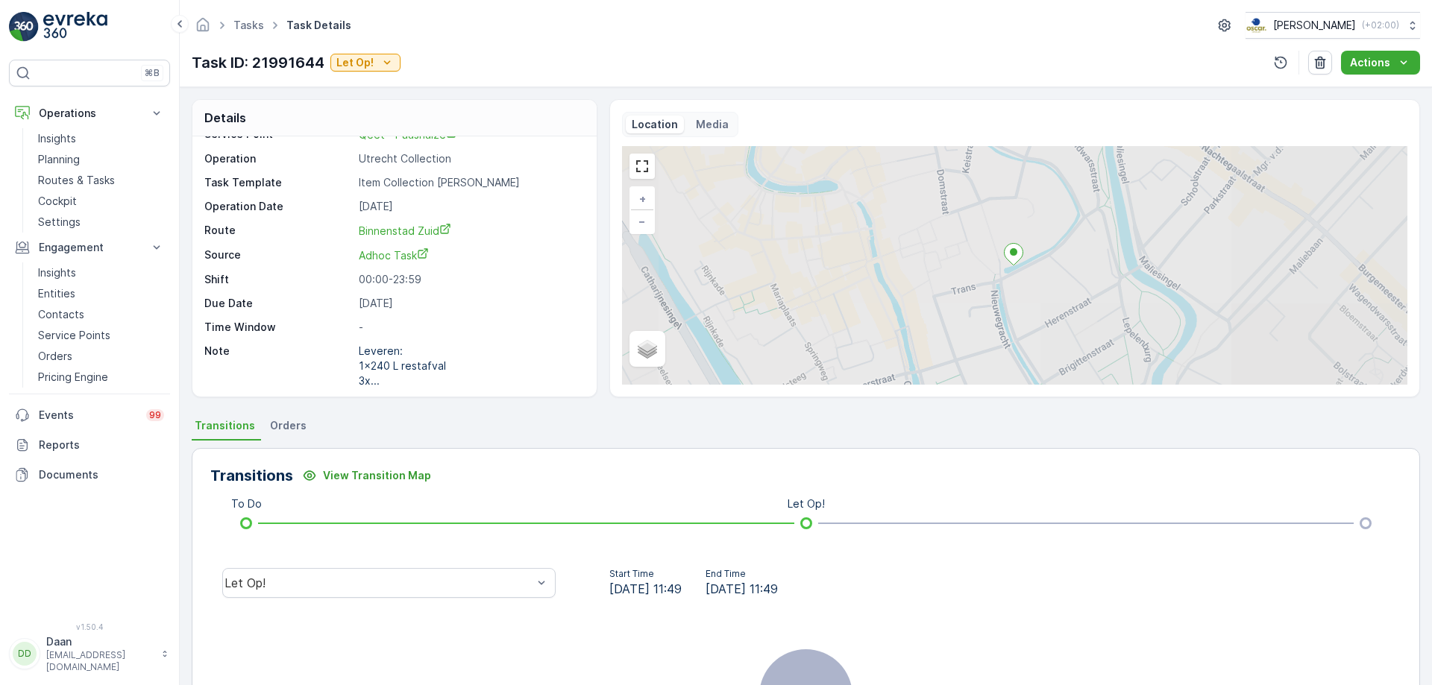
scroll to position [49, 0]
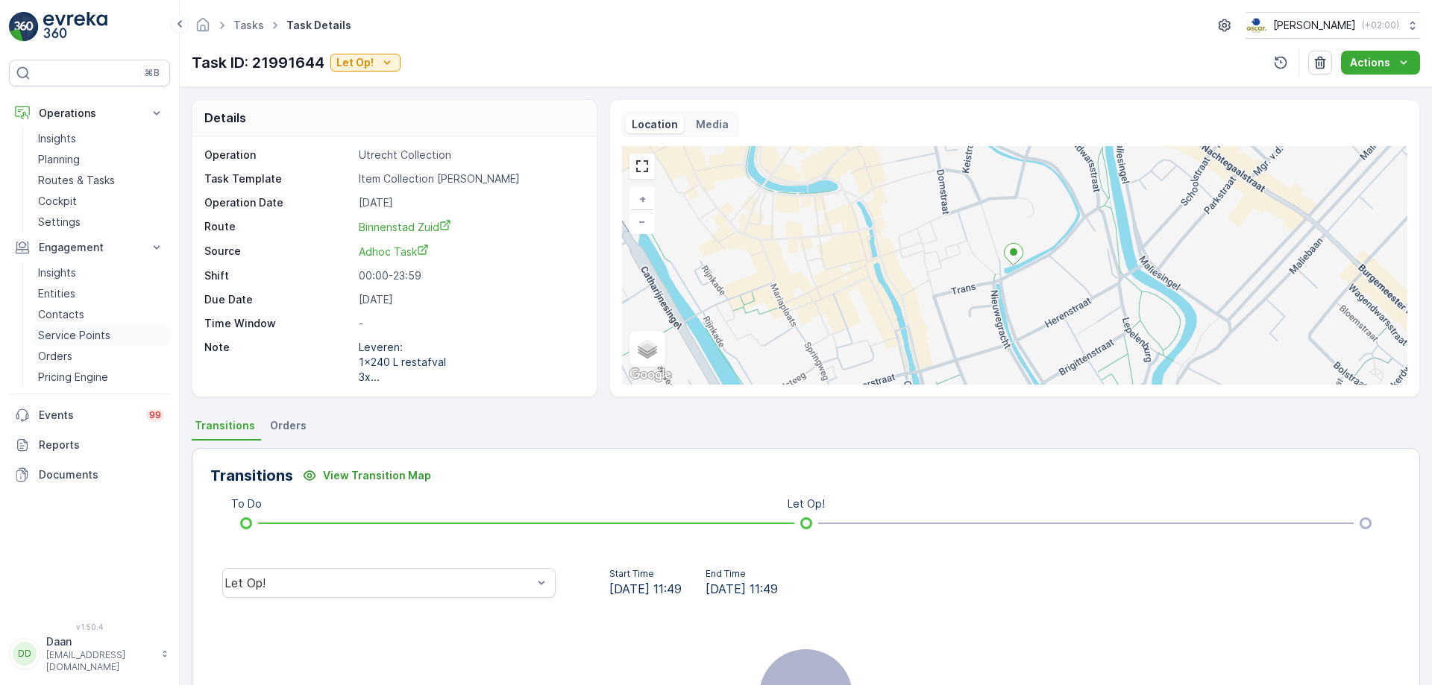
click at [115, 332] on link "Service Points" at bounding box center [101, 335] width 138 height 21
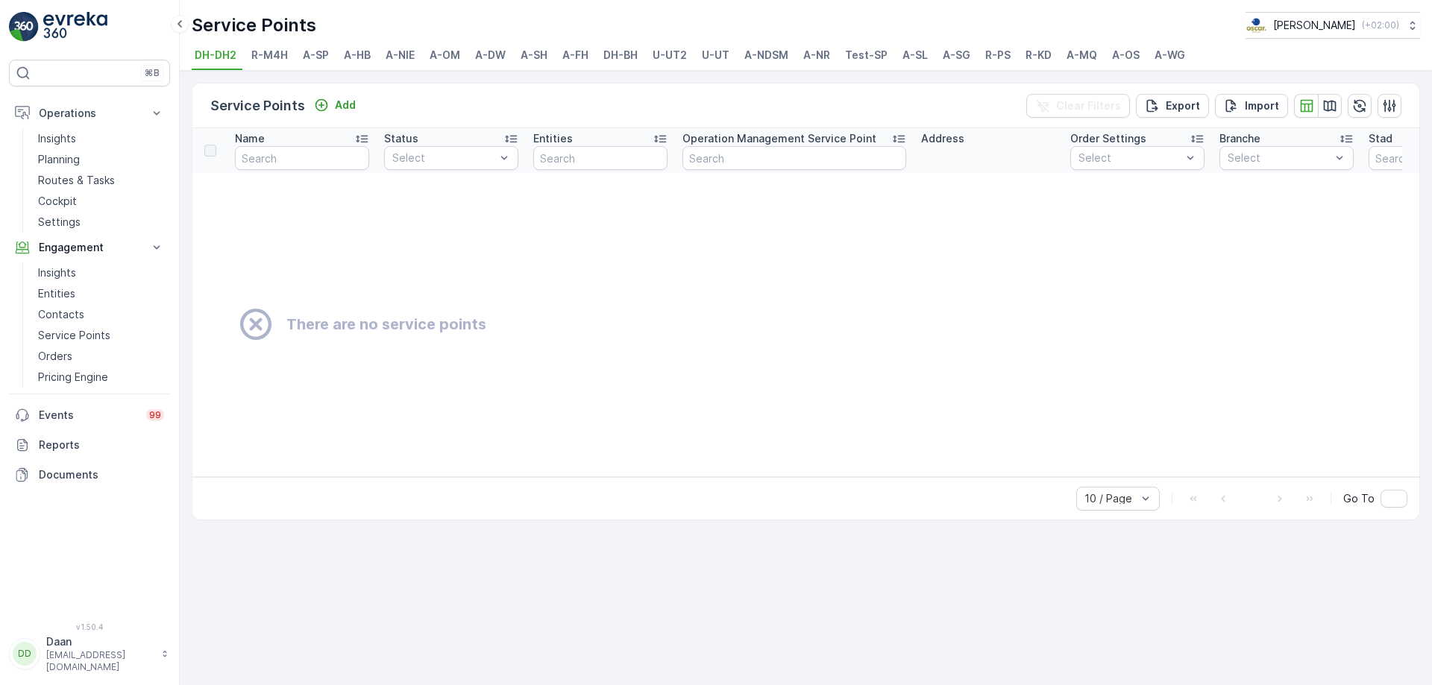
click at [1121, 54] on span "A-OS" at bounding box center [1126, 55] width 28 height 15
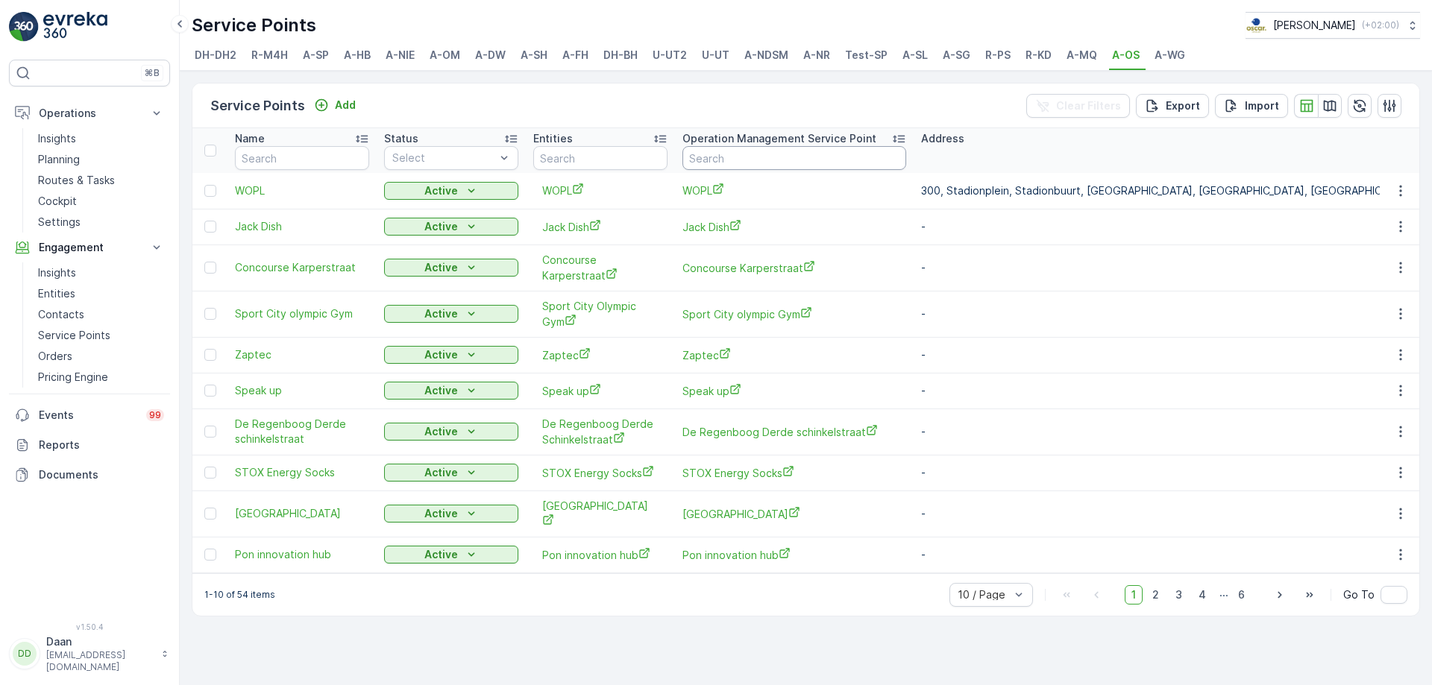
click at [734, 157] on input "text" at bounding box center [794, 158] width 224 height 24
type input "speak"
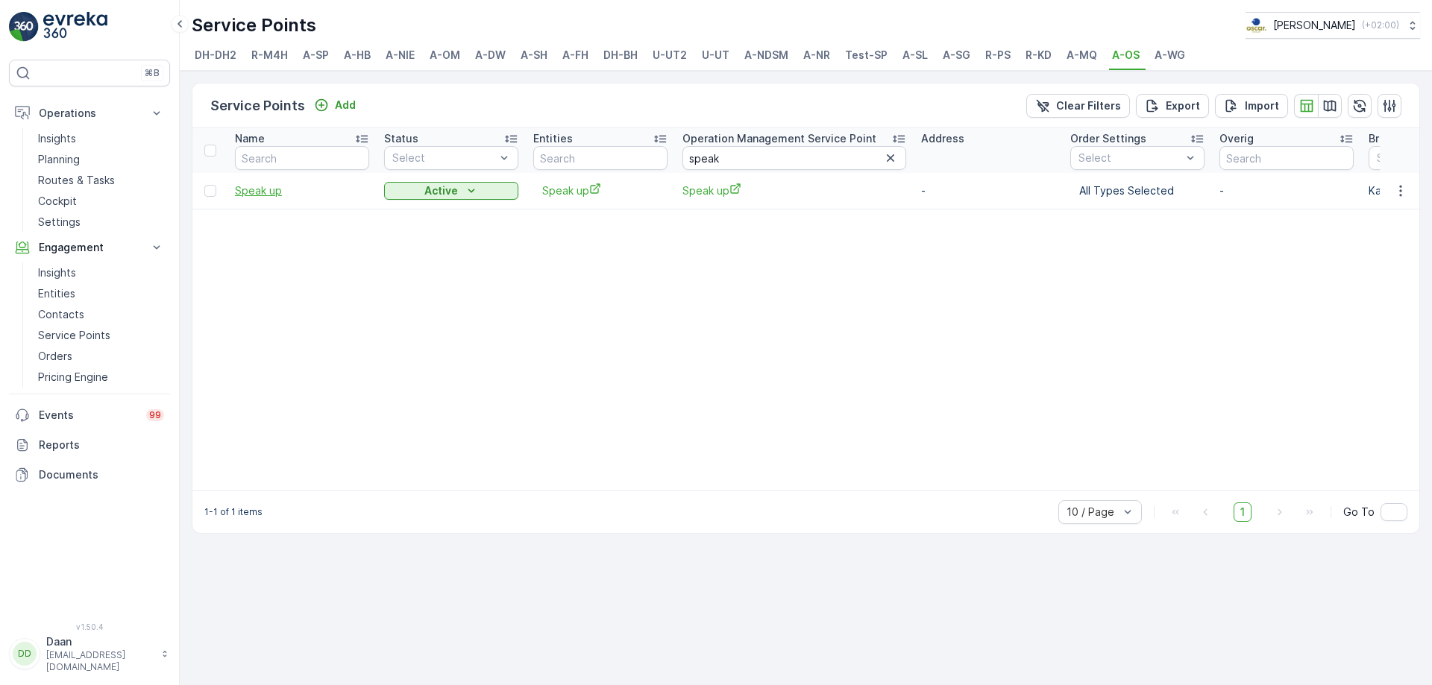
click at [254, 196] on span "Speak up" at bounding box center [302, 190] width 134 height 15
click at [694, 197] on span "Speak up" at bounding box center [794, 191] width 224 height 16
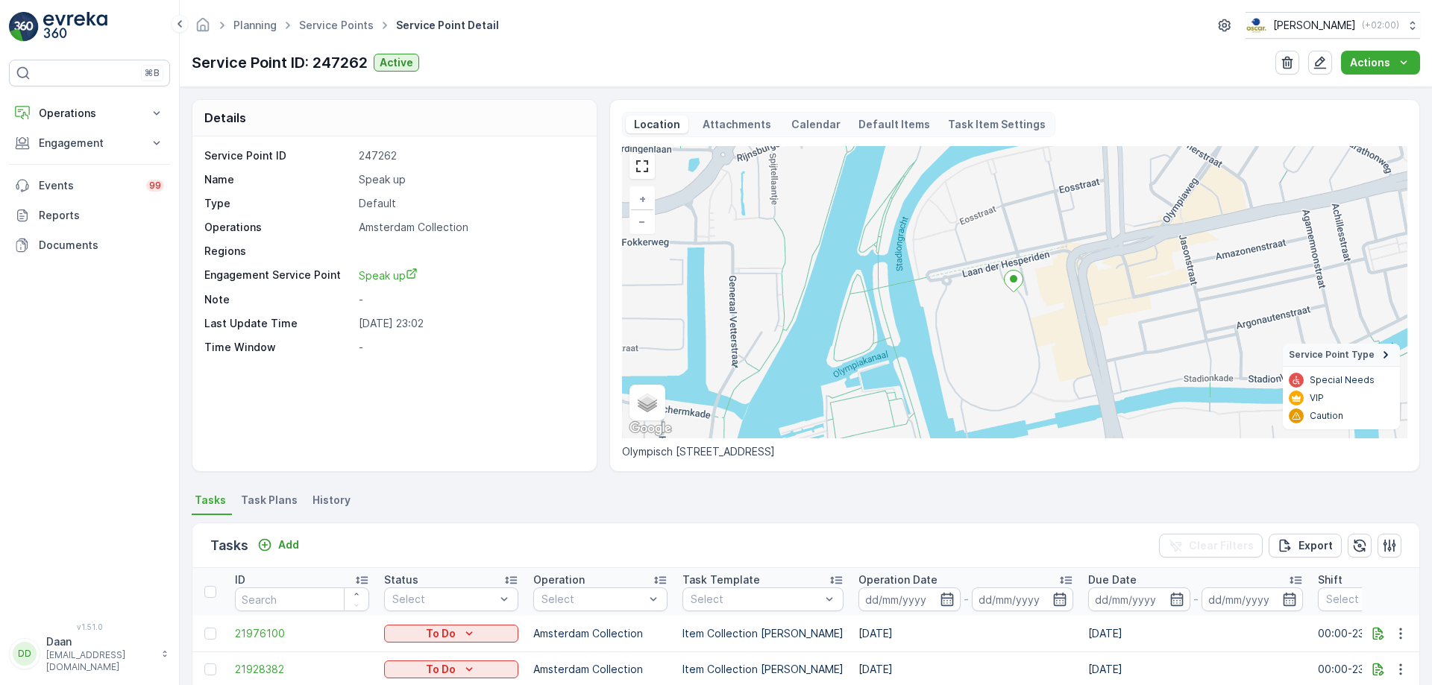
click at [752, 131] on p "Attachments" at bounding box center [736, 124] width 73 height 15
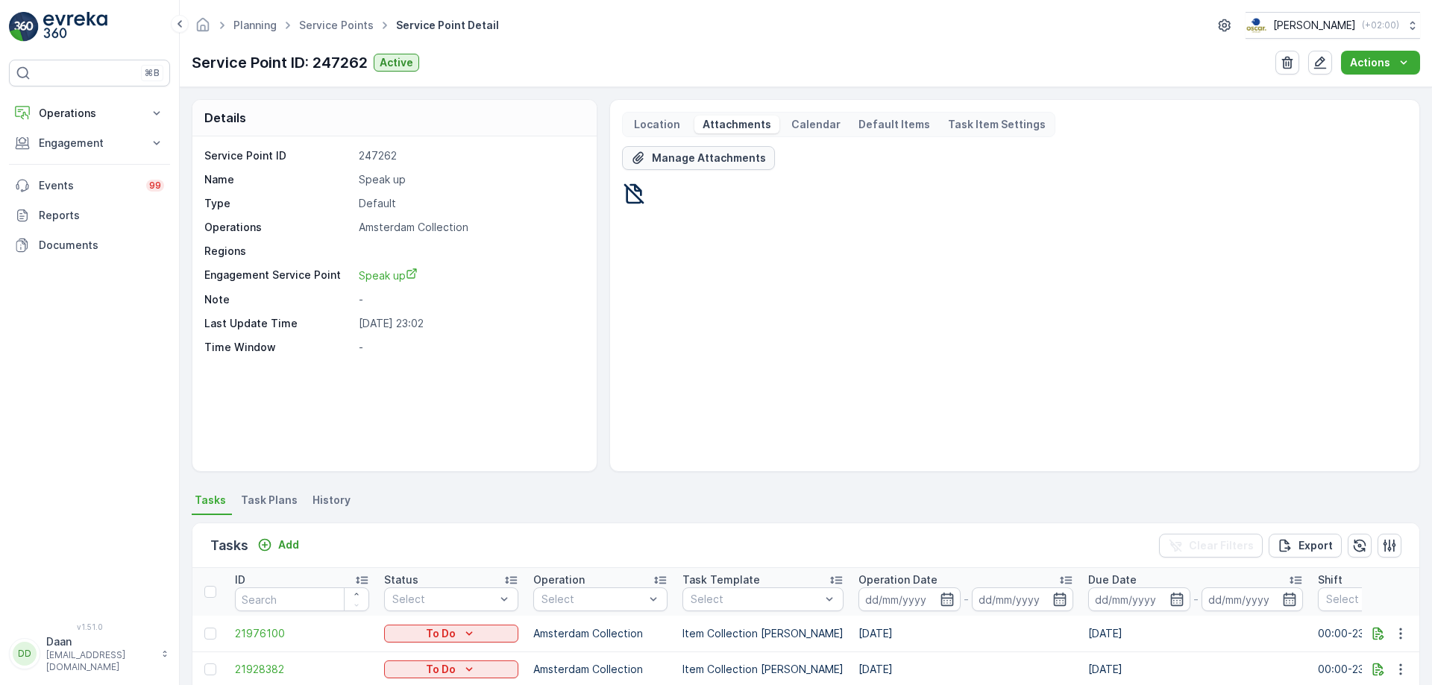
click at [703, 163] on p "Manage Attachments" at bounding box center [709, 158] width 114 height 15
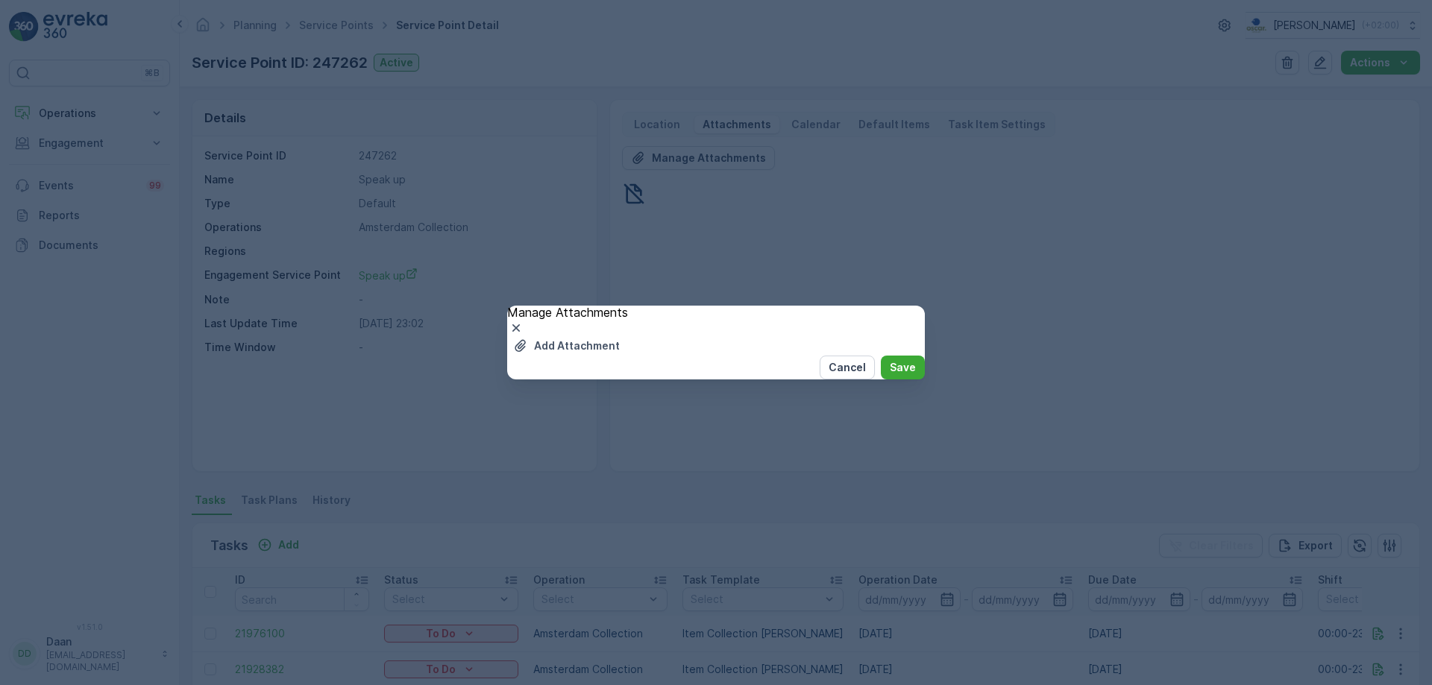
click at [889, 306] on div "Manage Attachments" at bounding box center [716, 321] width 418 height 31
click at [524, 321] on icon "button" at bounding box center [516, 328] width 15 height 15
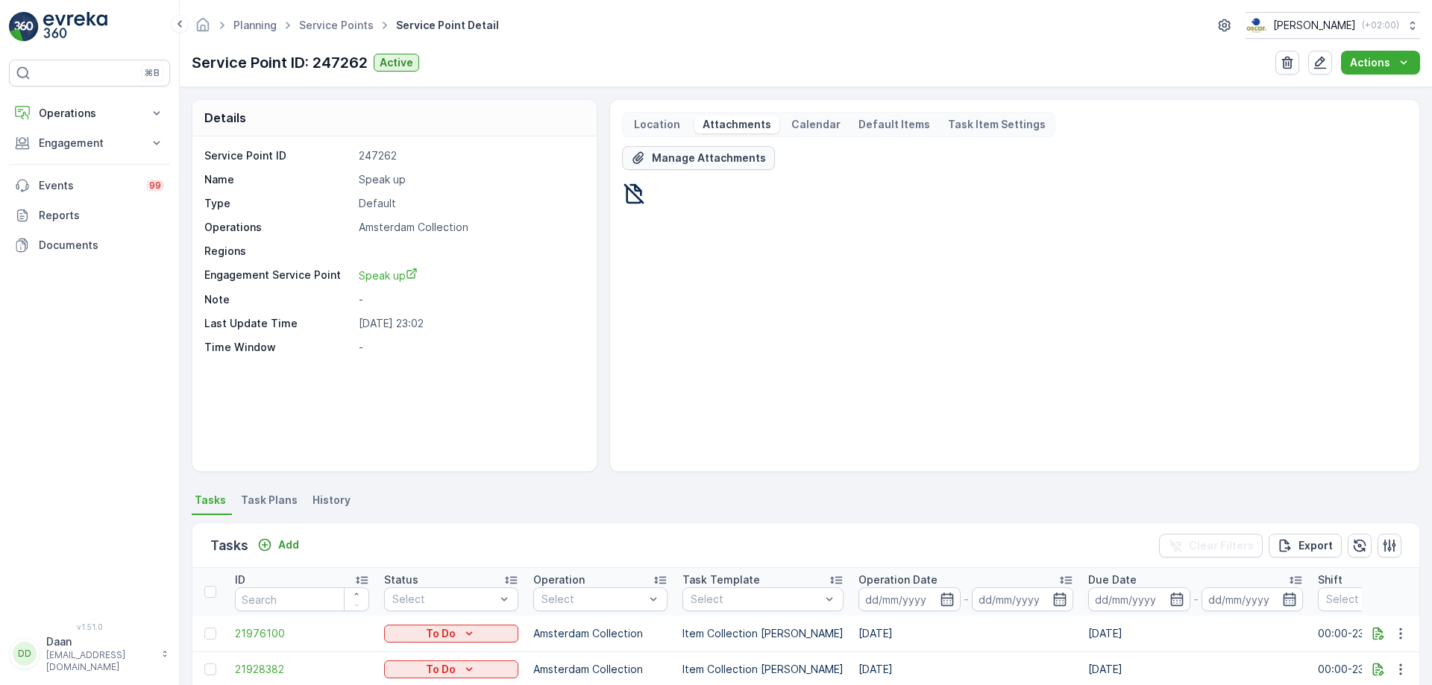
click at [711, 158] on p "Manage Attachments" at bounding box center [709, 158] width 114 height 15
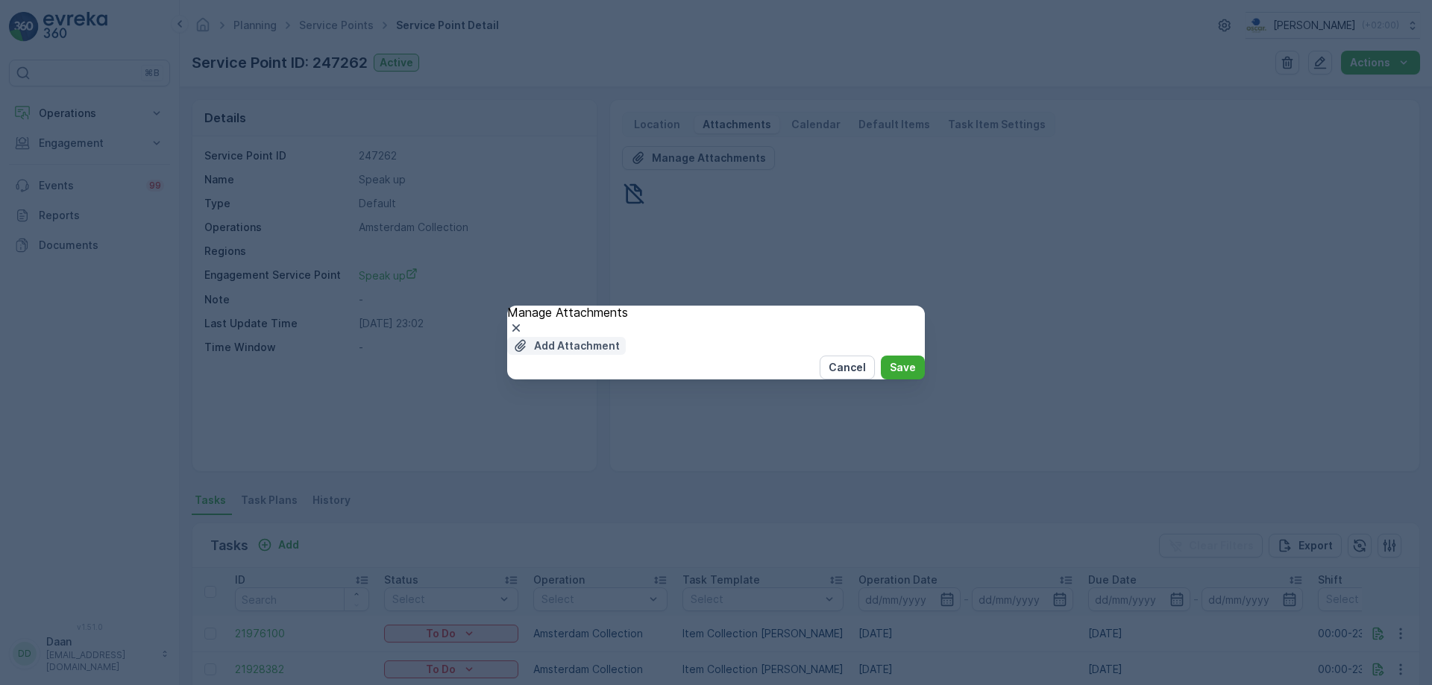
click at [593, 337] on button "Add Attachment" at bounding box center [566, 346] width 119 height 18
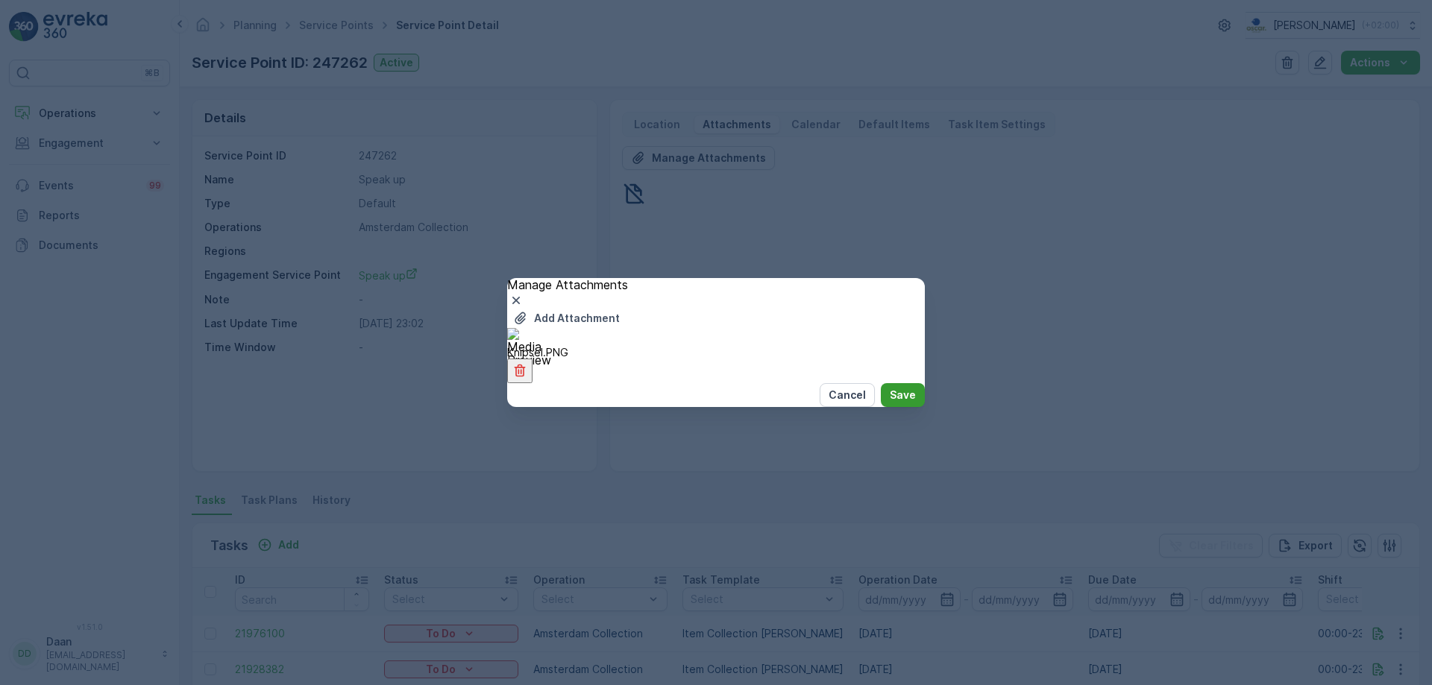
click at [886, 407] on button "Save" at bounding box center [903, 395] width 44 height 24
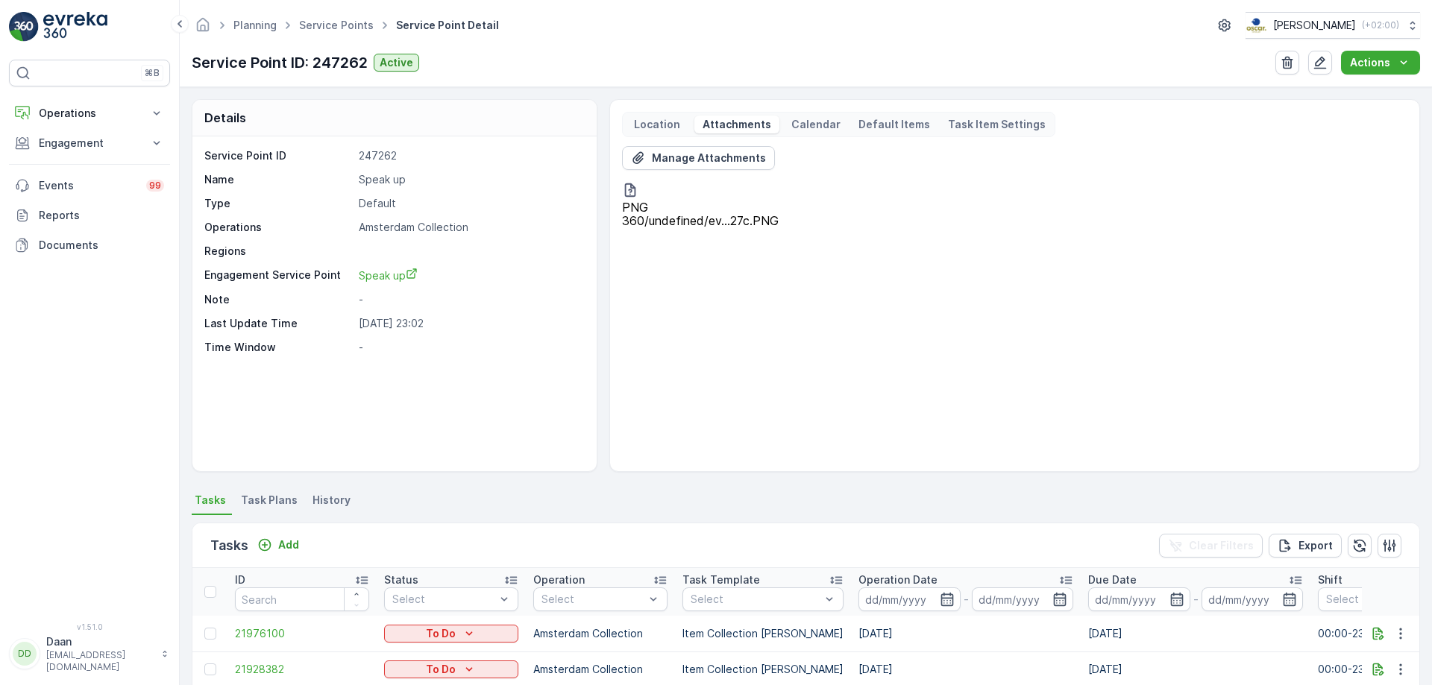
click at [324, 16] on div "Planning Service Points Service Point Detail [PERSON_NAME] ( +02:00 )" at bounding box center [806, 25] width 1228 height 27
click at [329, 31] on span "Service Points" at bounding box center [336, 25] width 81 height 15
click at [338, 28] on link "Service Points" at bounding box center [336, 25] width 75 height 13
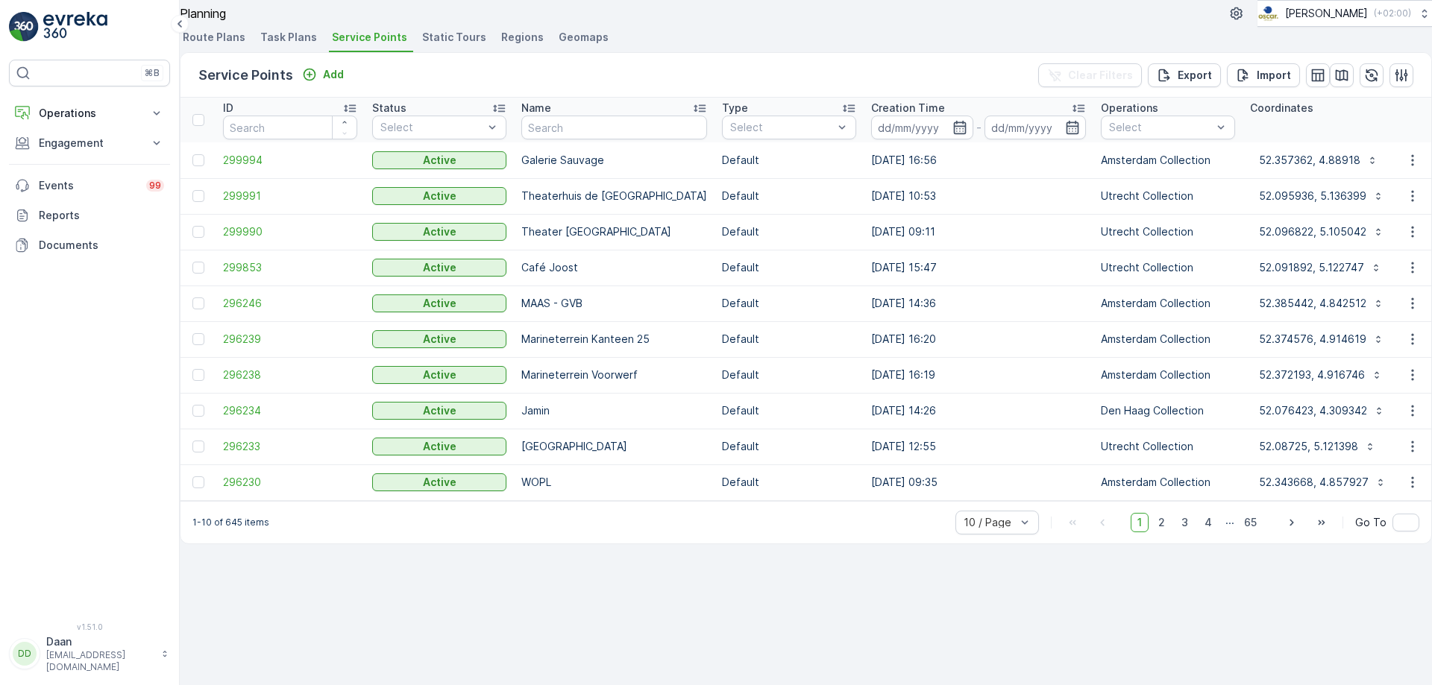
click at [334, 52] on ul "Route Plans Task Plans Service Points Static Tours Regions Geomaps" at bounding box center [806, 39] width 1252 height 25
click at [302, 45] on span "Task Plans" at bounding box center [288, 37] width 57 height 15
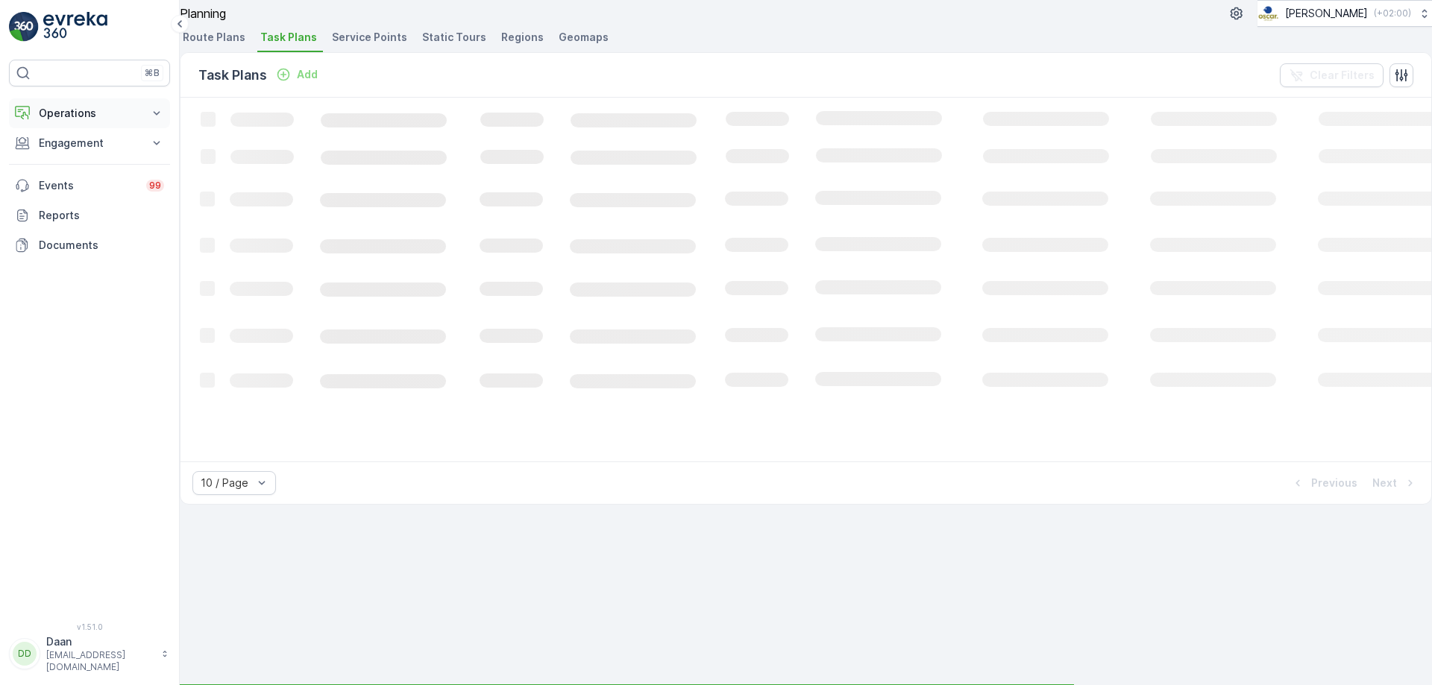
click at [119, 105] on button "Operations" at bounding box center [89, 113] width 161 height 30
